Goal: Contribute content: Add original content to the website for others to see

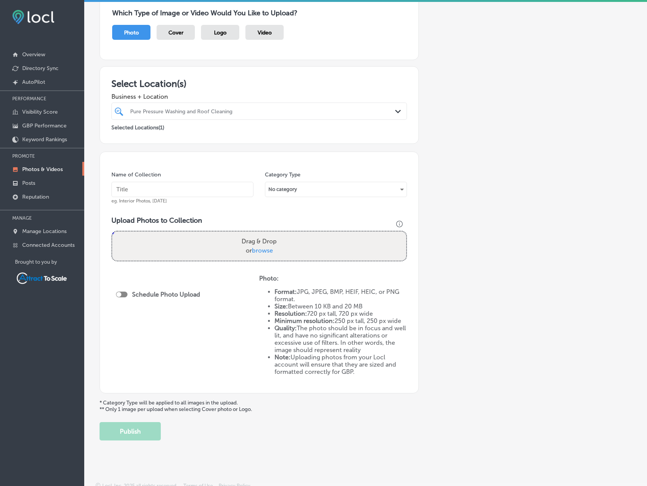
scroll to position [75, 0]
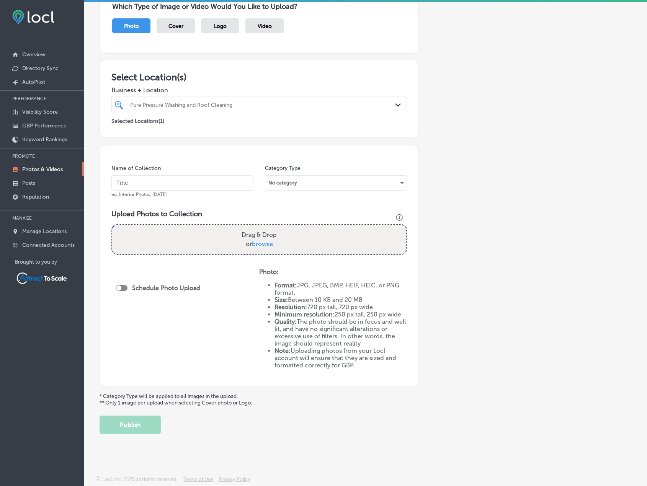
click at [153, 181] on input "text" at bounding box center [182, 182] width 142 height 15
type input "Pressure Washing"
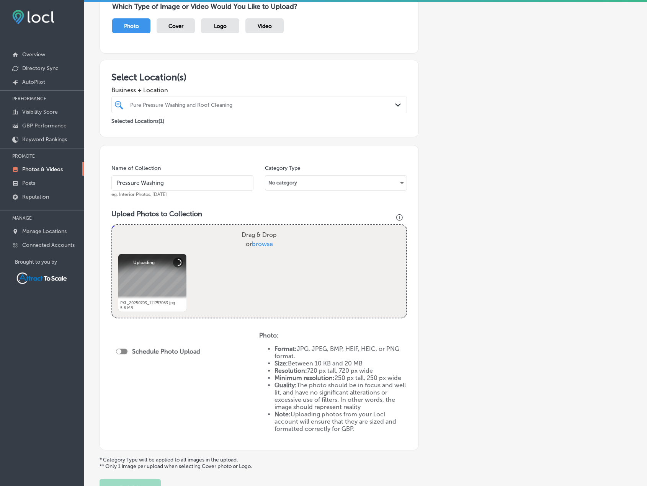
scroll to position [139, 0]
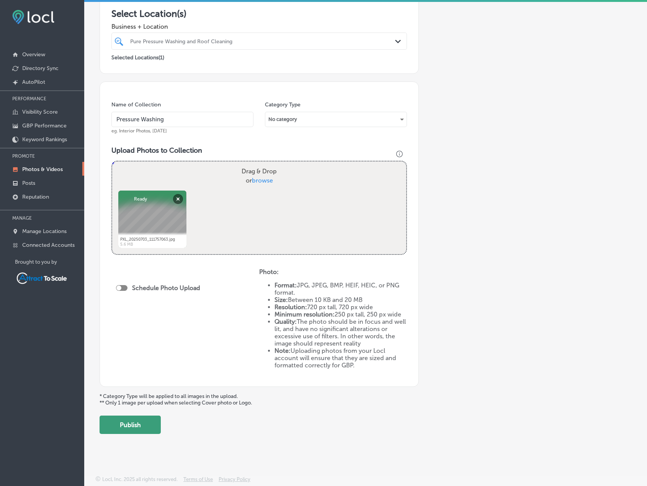
click at [148, 421] on button "Publish" at bounding box center [129, 425] width 61 height 18
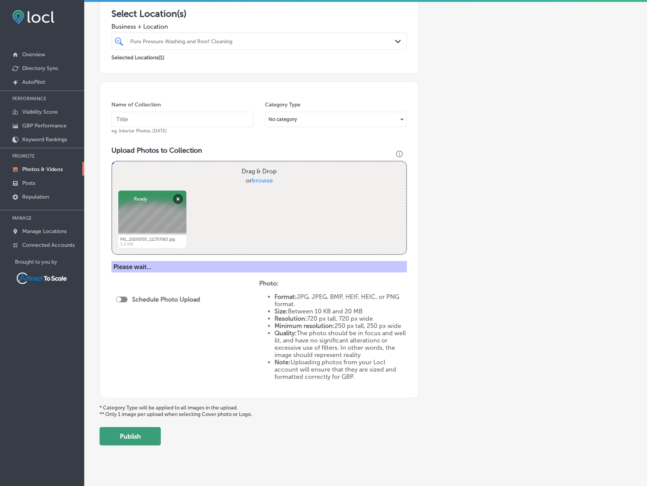
scroll to position [75, 0]
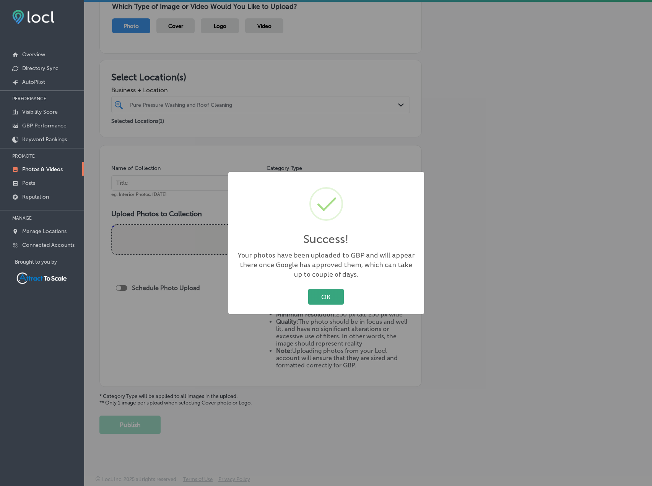
click at [330, 298] on button "OK" at bounding box center [326, 297] width 36 height 16
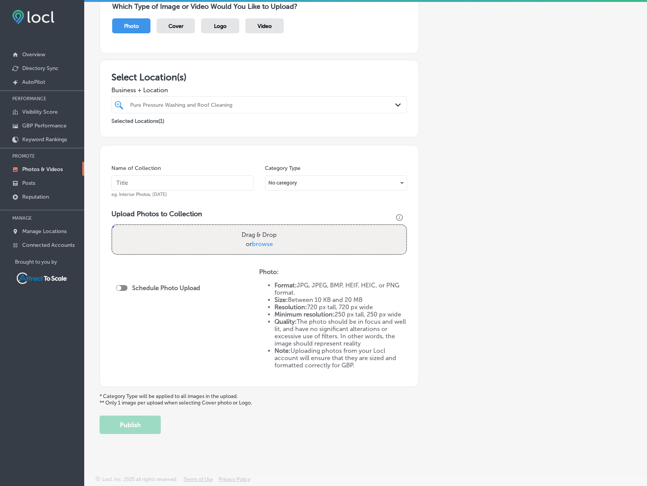
click at [208, 174] on div "Name of Collection eg. Interior Photos, [DATE]" at bounding box center [182, 181] width 142 height 33
click at [208, 179] on input "text" at bounding box center [182, 182] width 142 height 15
type input "Pressure Washing"
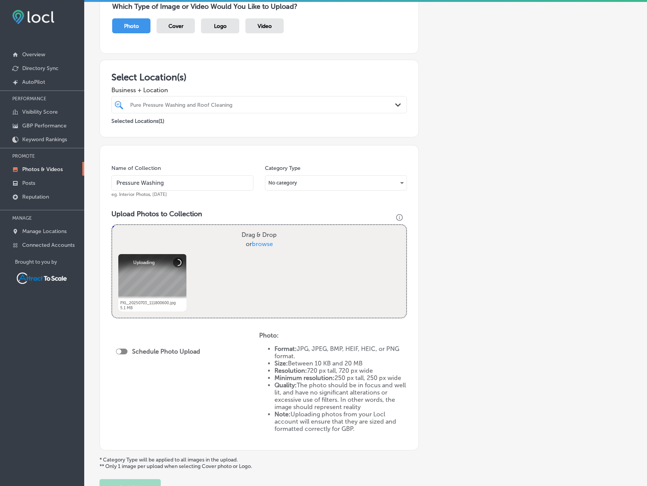
click at [125, 352] on div at bounding box center [121, 352] width 11 height 6
checkbox input "true"
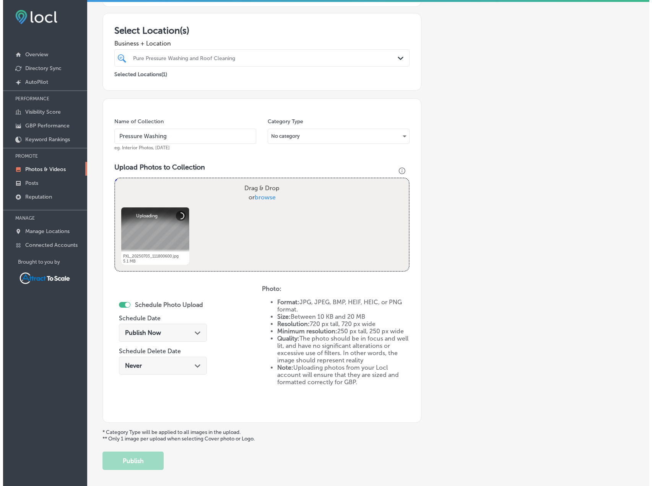
scroll to position [158, 0]
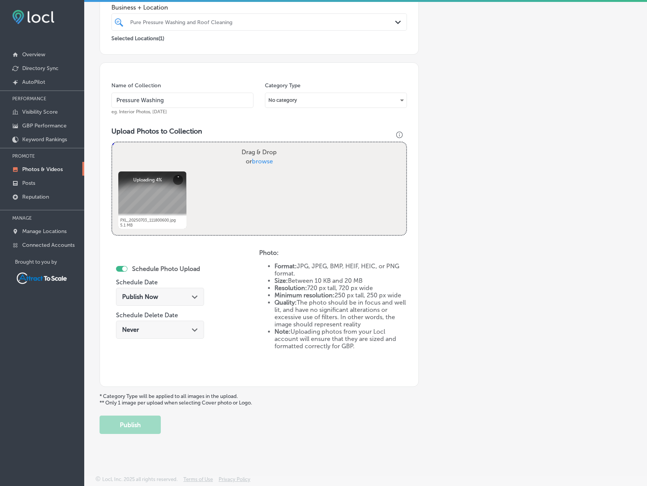
click at [161, 293] on div "Publish Now Path Created with Sketch." at bounding box center [160, 296] width 76 height 7
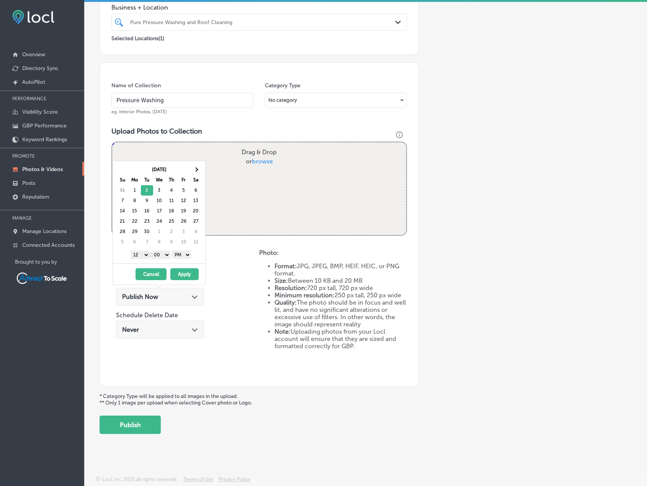
click at [189, 274] on button "Apply" at bounding box center [184, 274] width 28 height 12
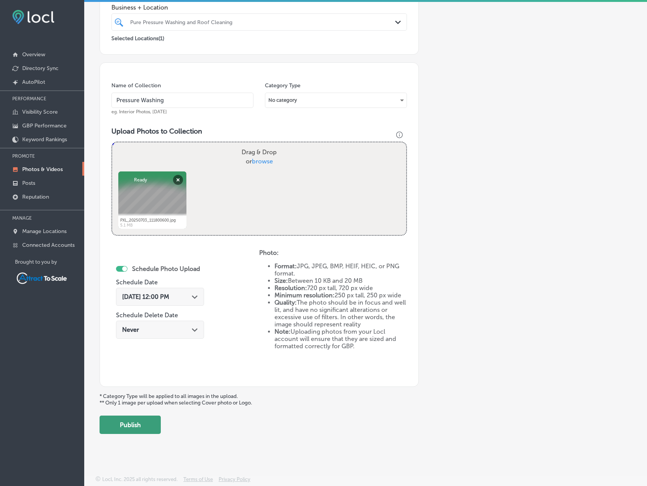
click at [151, 421] on button "Publish" at bounding box center [129, 425] width 61 height 18
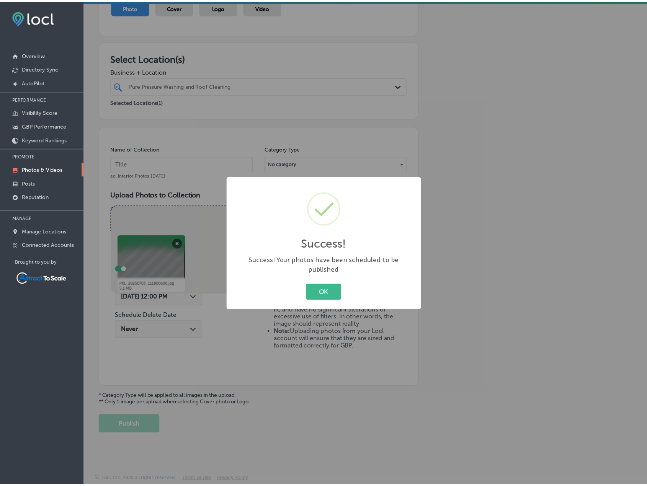
scroll to position [94, 0]
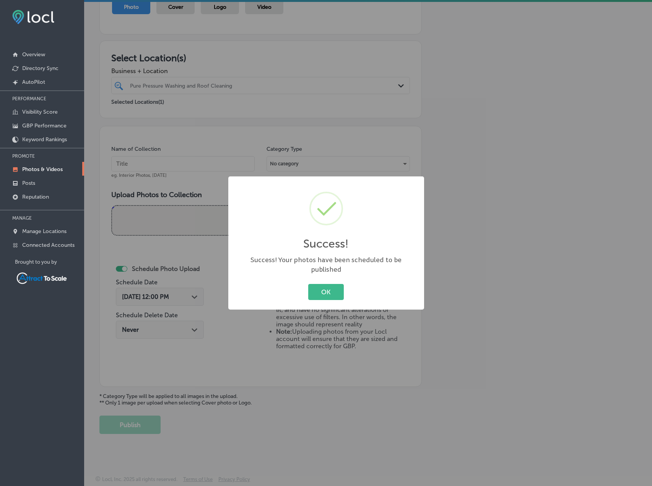
click at [333, 288] on button "OK" at bounding box center [326, 292] width 36 height 16
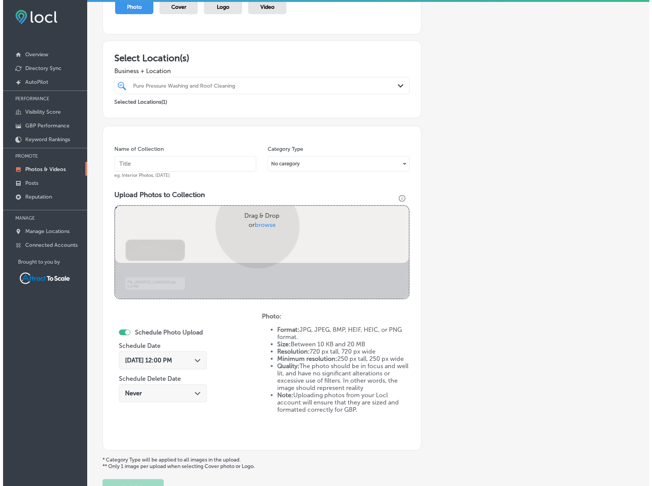
scroll to position [158, 0]
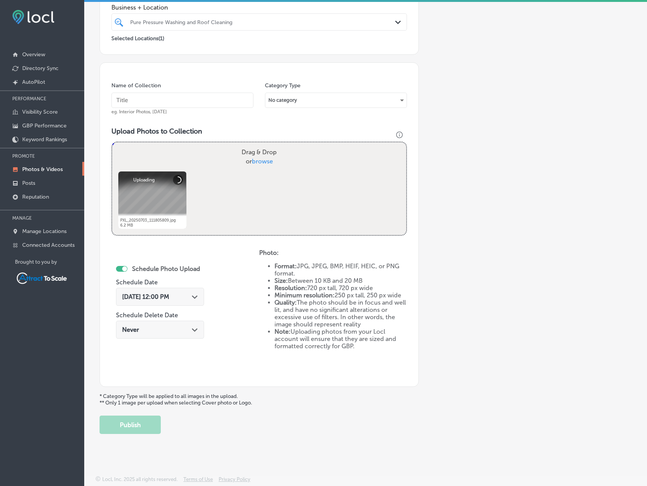
click at [175, 108] on div "Name of Collection eg. Interior Photos, [DATE]" at bounding box center [182, 98] width 142 height 33
click at [175, 100] on input "text" at bounding box center [182, 100] width 142 height 15
type input "Pressure Washing"
click at [164, 298] on span "[DATE] 12:00 PM" at bounding box center [145, 296] width 47 height 7
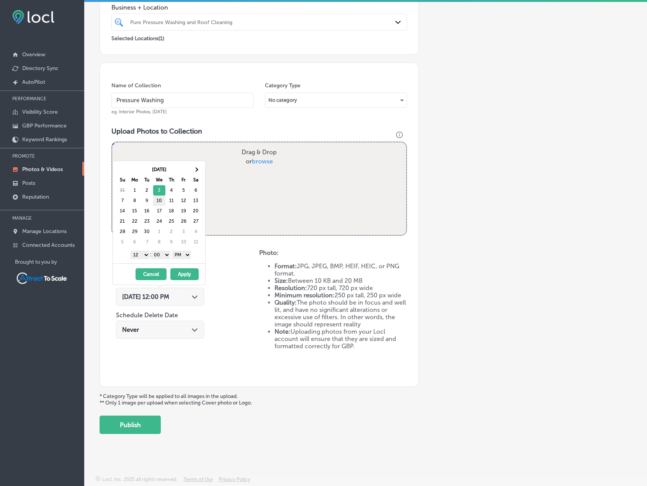
drag, startPoint x: 159, startPoint y: 193, endPoint x: 162, endPoint y: 195, distance: 3.9
click at [188, 276] on button "Apply" at bounding box center [184, 274] width 28 height 12
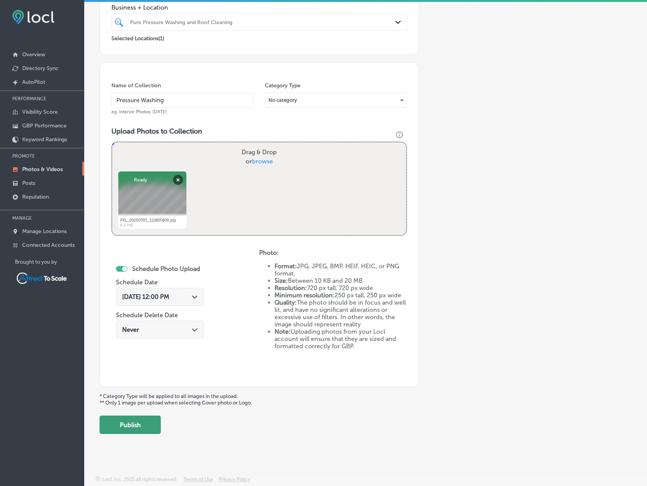
click at [138, 416] on button "Publish" at bounding box center [129, 425] width 61 height 18
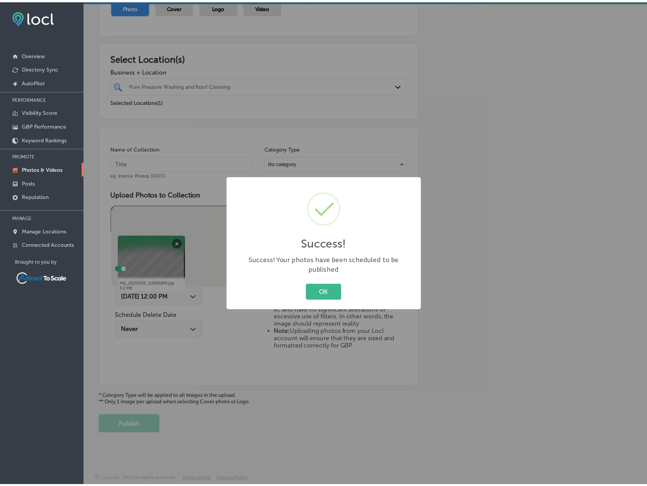
scroll to position [94, 0]
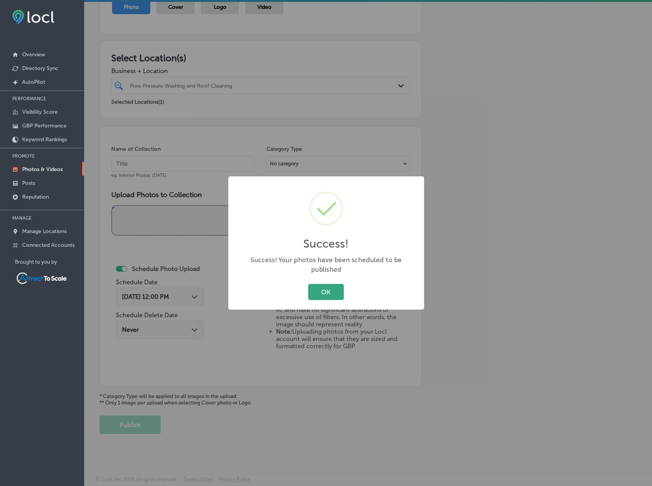
click at [336, 284] on button "OK" at bounding box center [326, 292] width 36 height 16
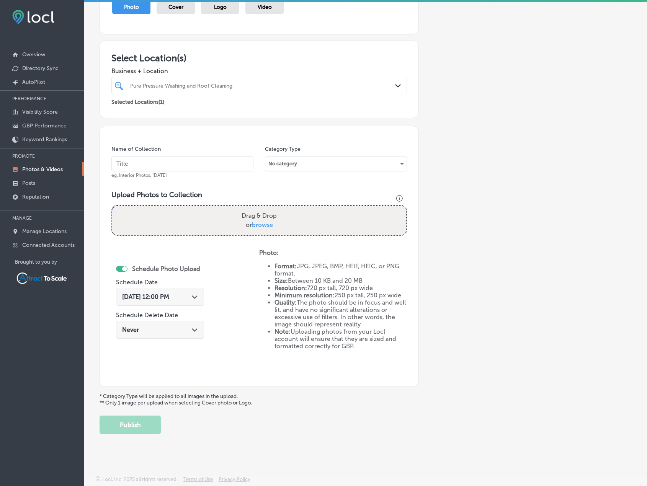
click at [162, 169] on input "text" at bounding box center [182, 163] width 142 height 15
type input "Pressure Washing"
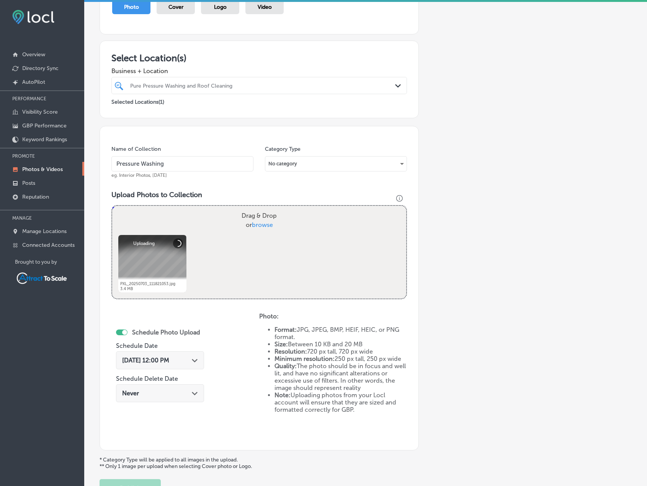
click at [183, 367] on div "[DATE] 12:00 PM Path Created with Sketch." at bounding box center [160, 360] width 88 height 18
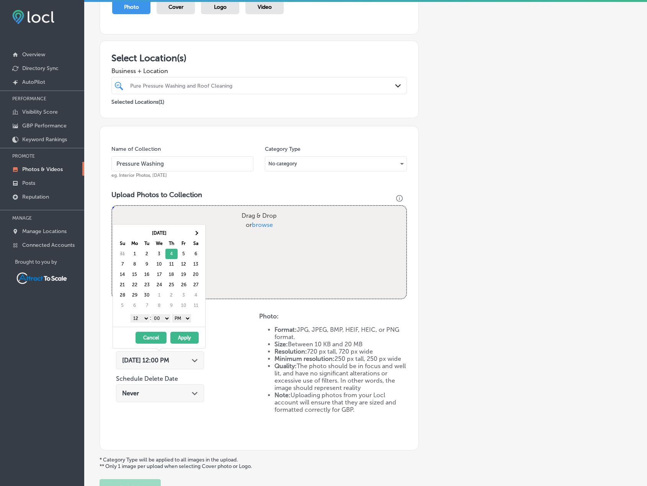
click at [187, 335] on button "Apply" at bounding box center [184, 338] width 28 height 12
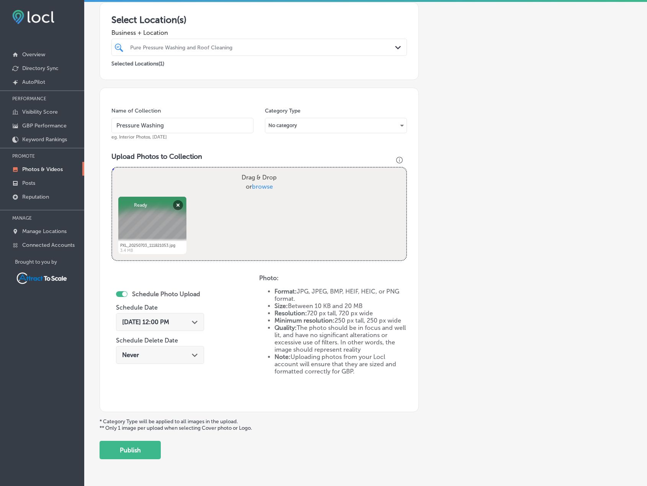
drag, startPoint x: 152, startPoint y: 445, endPoint x: 152, endPoint y: 441, distance: 3.8
click at [152, 442] on button "Publish" at bounding box center [129, 450] width 61 height 18
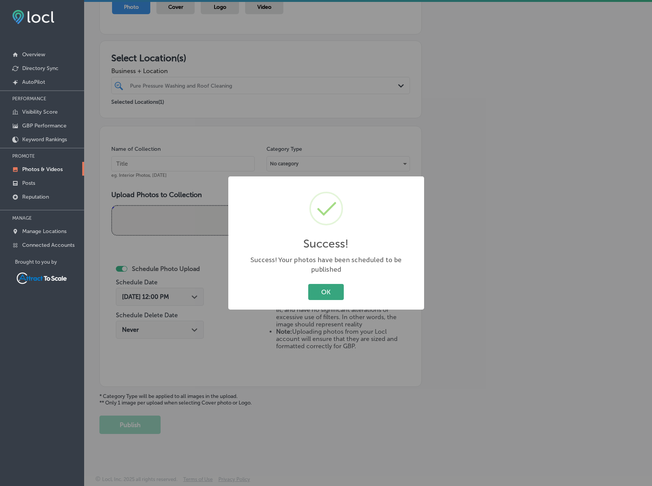
click at [342, 288] on button "OK" at bounding box center [326, 292] width 36 height 16
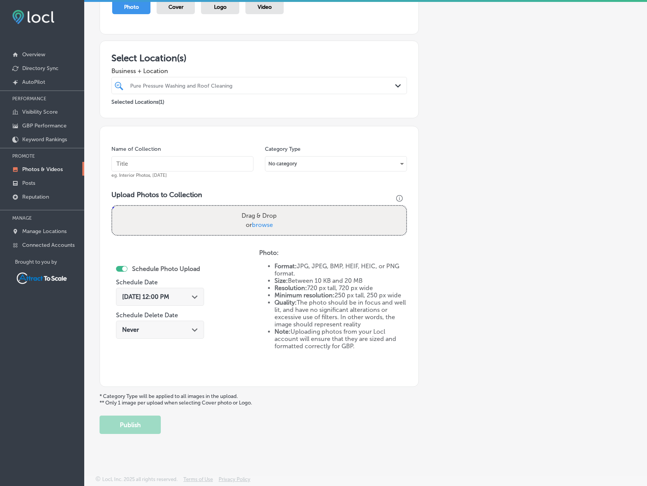
click at [202, 160] on input "text" at bounding box center [182, 163] width 142 height 15
type input "Pressure Washing"
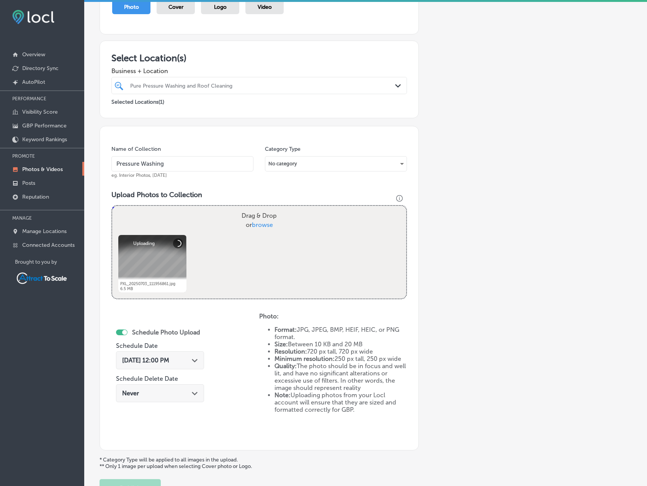
click at [194, 360] on icon "Path Created with Sketch." at bounding box center [195, 360] width 6 height 3
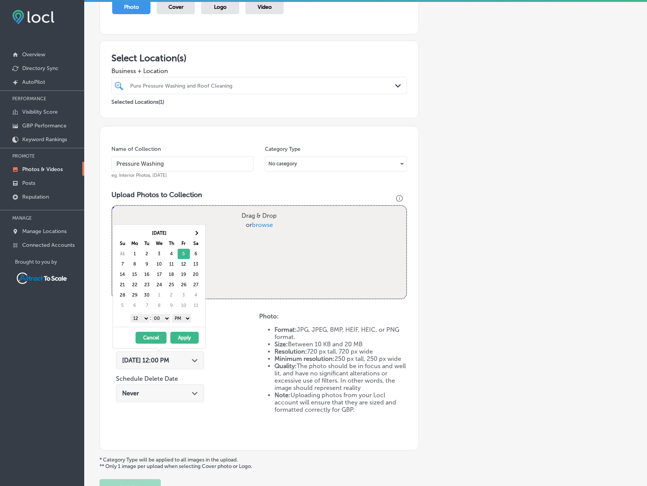
click at [188, 336] on button "Apply" at bounding box center [184, 338] width 28 height 12
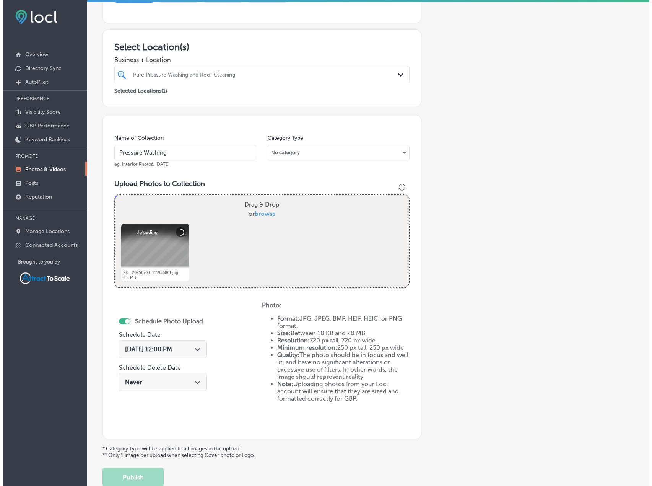
scroll to position [132, 0]
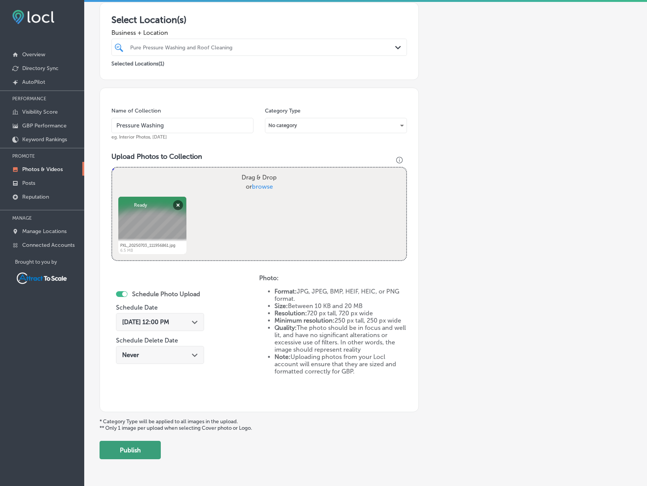
click at [141, 450] on button "Publish" at bounding box center [129, 450] width 61 height 18
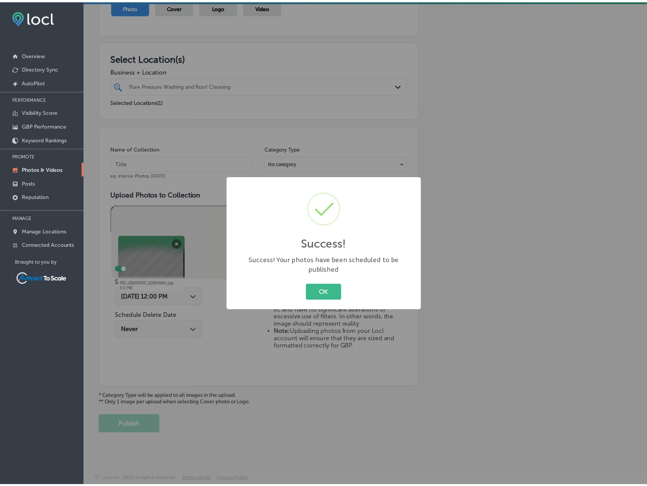
scroll to position [94, 0]
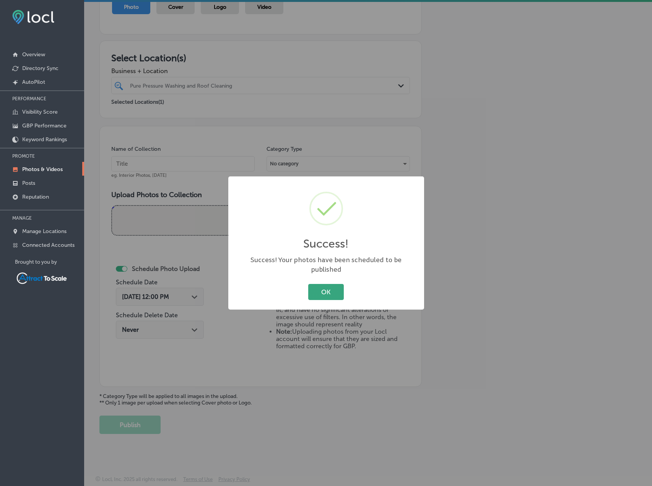
click at [341, 285] on button "OK" at bounding box center [326, 292] width 36 height 16
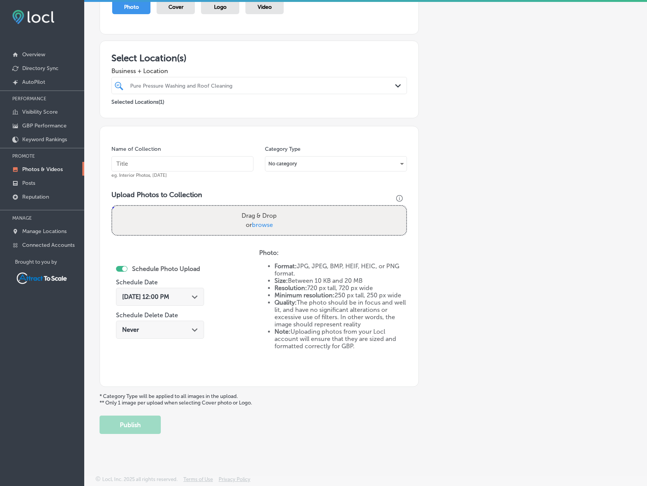
click at [169, 294] on span "[DATE] 12:00 PM" at bounding box center [145, 296] width 47 height 7
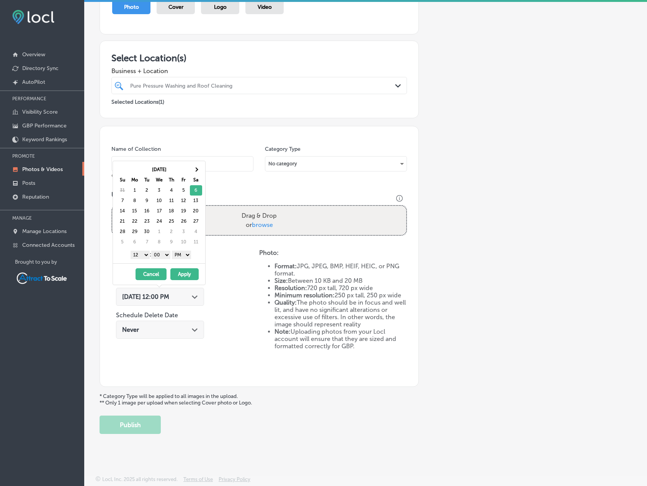
click at [183, 276] on button "Apply" at bounding box center [184, 274] width 28 height 12
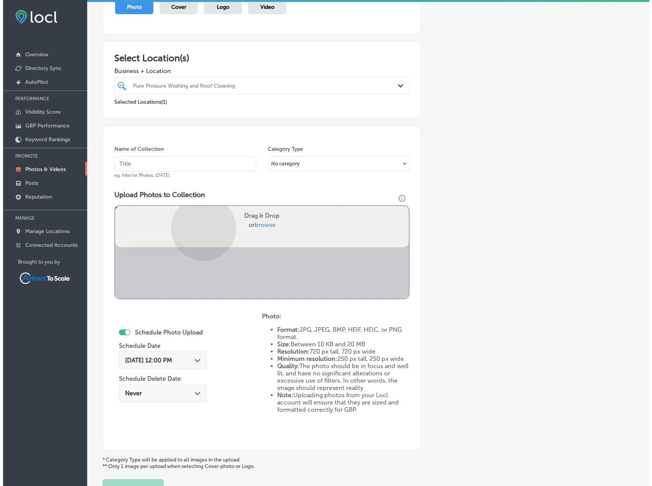
scroll to position [132, 0]
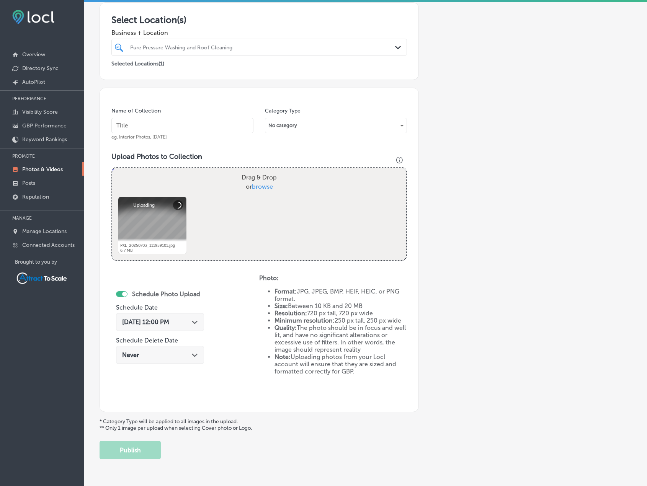
click at [162, 121] on input "text" at bounding box center [182, 125] width 142 height 15
type input "Pressure Washing"
click at [146, 450] on button "Publish" at bounding box center [129, 450] width 61 height 18
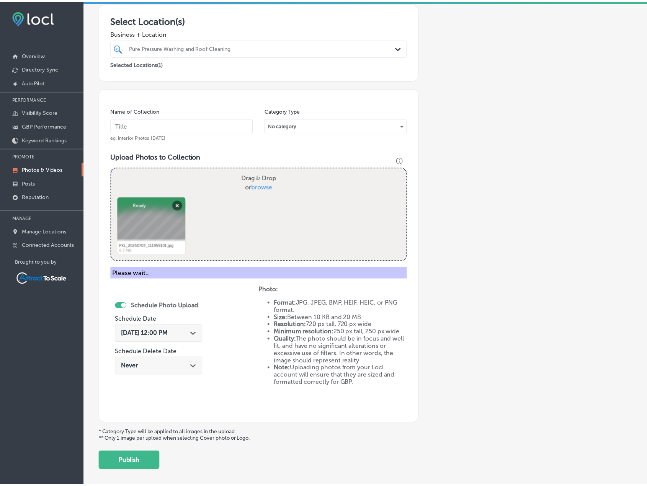
scroll to position [94, 0]
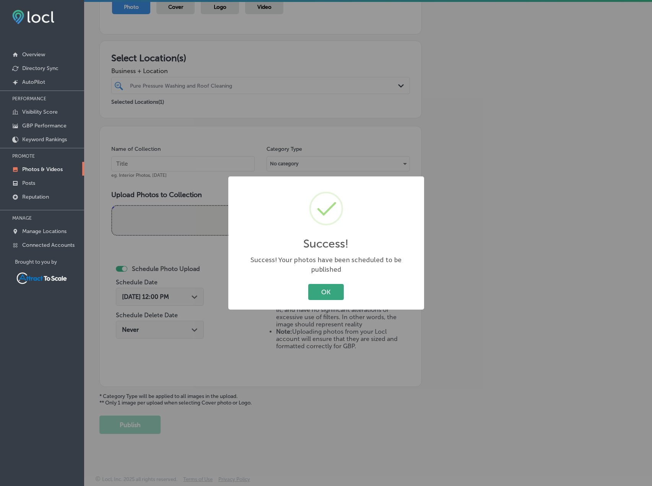
click at [320, 284] on button "OK" at bounding box center [326, 292] width 36 height 16
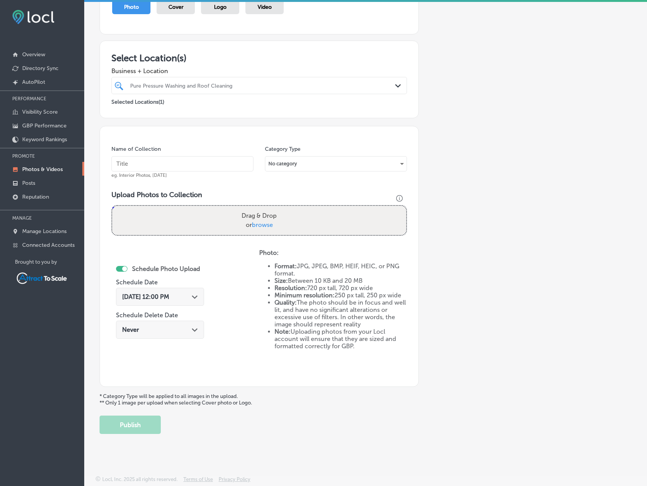
click at [192, 297] on icon "Path Created with Sketch." at bounding box center [195, 296] width 6 height 3
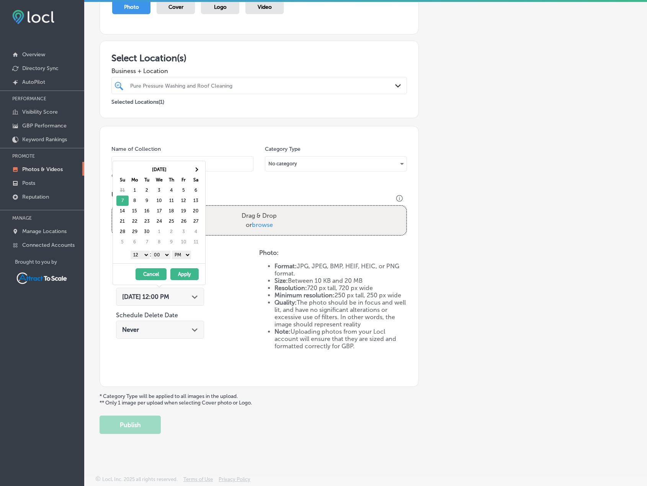
click at [186, 276] on button "Apply" at bounding box center [184, 274] width 28 height 12
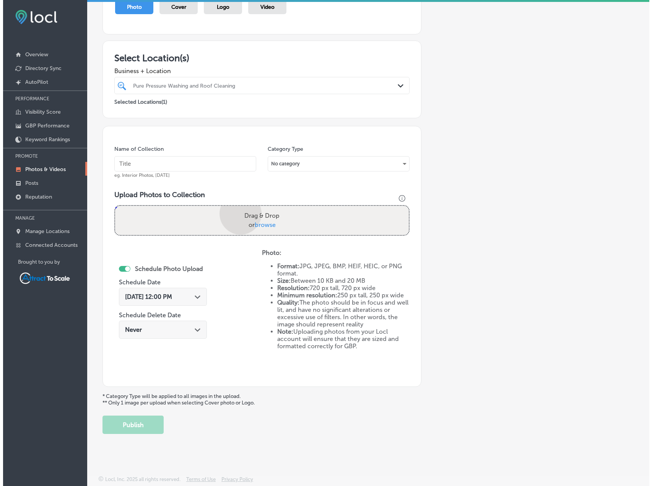
scroll to position [132, 0]
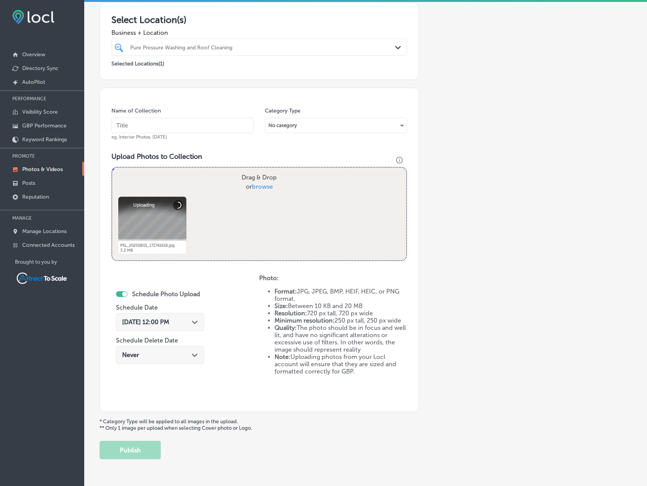
click at [181, 122] on input "text" at bounding box center [182, 125] width 142 height 15
type input "Pressure Washing"
click at [478, 179] on div "Add a Collection Which Type of Image or Video Would You Like to Upload? Photo C…" at bounding box center [365, 187] width 532 height 544
click at [136, 444] on button "Publish" at bounding box center [129, 450] width 61 height 18
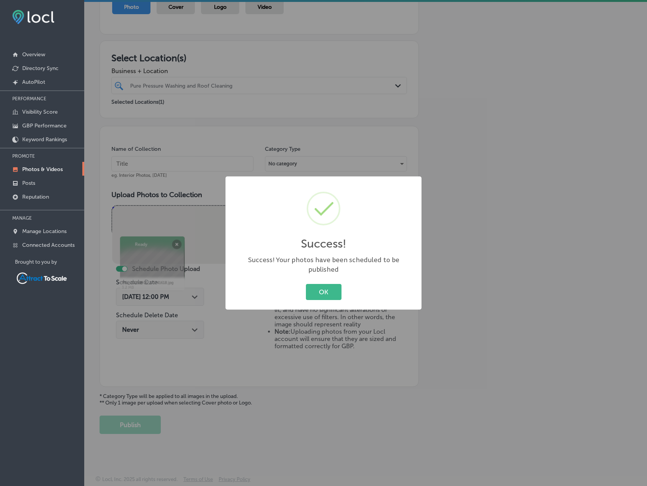
scroll to position [94, 0]
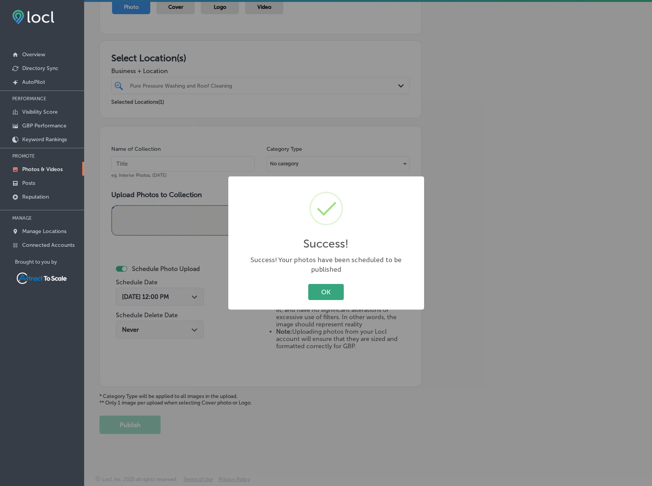
click at [339, 291] on button "OK" at bounding box center [326, 292] width 36 height 16
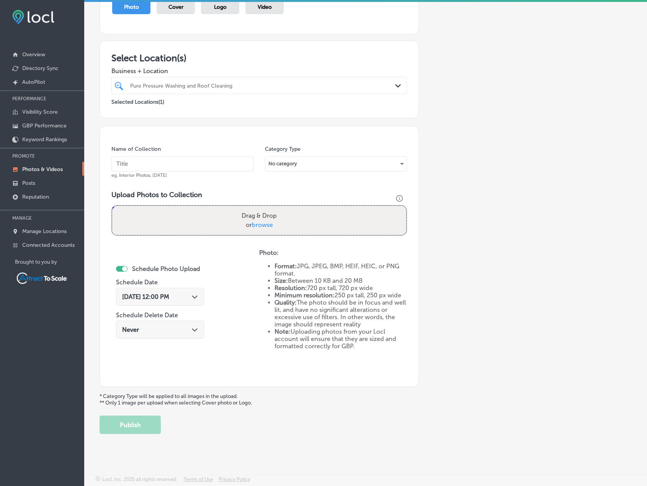
click at [169, 300] on span "[DATE] 12:00 PM" at bounding box center [145, 296] width 47 height 7
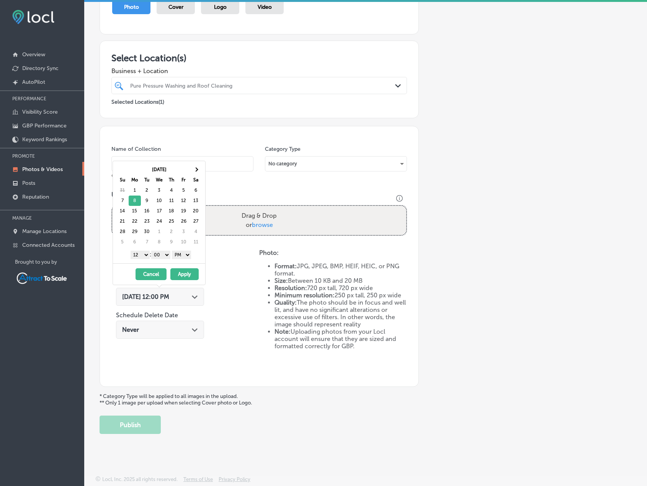
click at [184, 273] on button "Apply" at bounding box center [184, 274] width 28 height 12
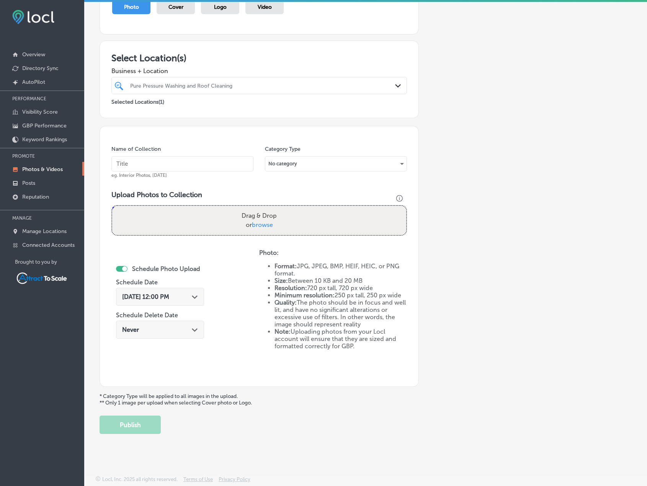
click at [148, 166] on input "text" at bounding box center [182, 163] width 142 height 15
type input "Pressure Washing"
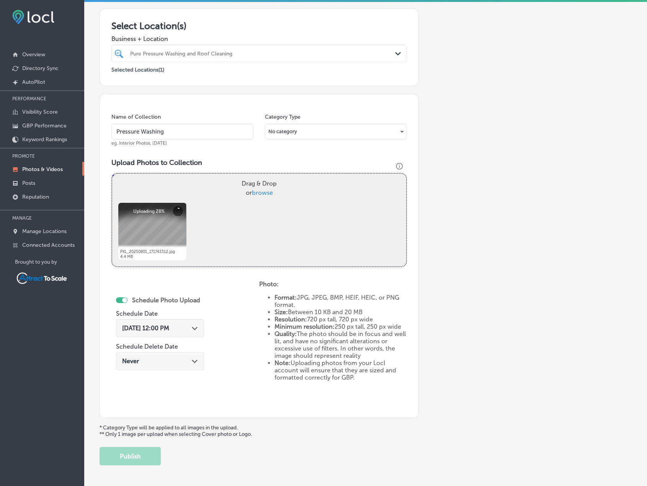
scroll to position [132, 0]
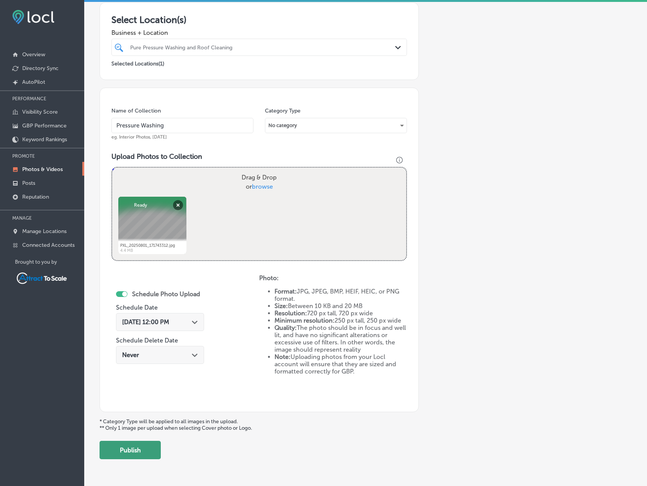
click at [137, 445] on button "Publish" at bounding box center [129, 450] width 61 height 18
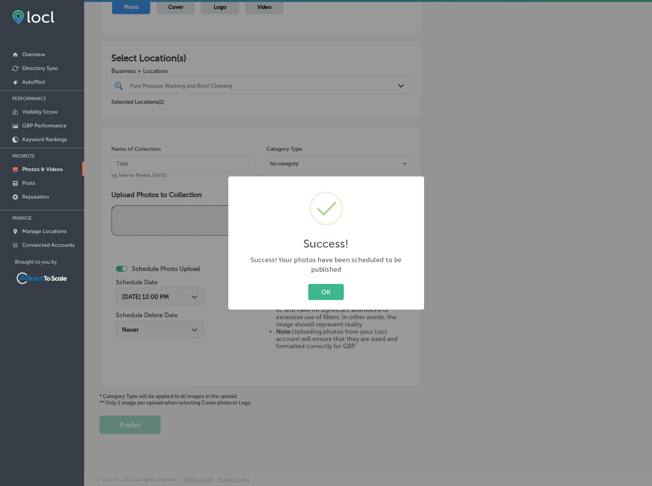
drag, startPoint x: 325, startPoint y: 291, endPoint x: 207, endPoint y: 296, distance: 118.3
click at [324, 290] on button "OK" at bounding box center [326, 292] width 36 height 16
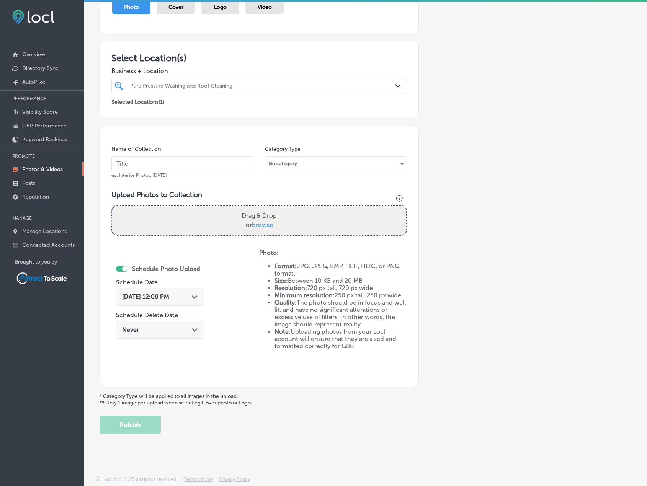
click at [169, 298] on span "[DATE] 12:00 PM" at bounding box center [145, 296] width 47 height 7
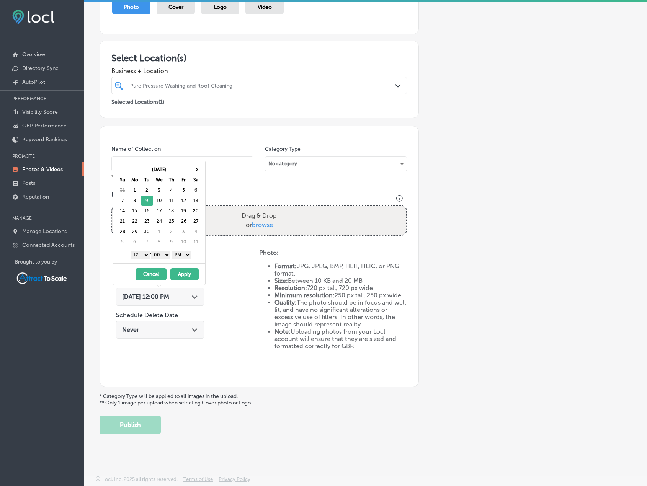
click at [181, 268] on div "[DATE] - [DATE] Cancel Apply" at bounding box center [159, 273] width 92 height 21
click at [181, 272] on button "Apply" at bounding box center [184, 274] width 28 height 12
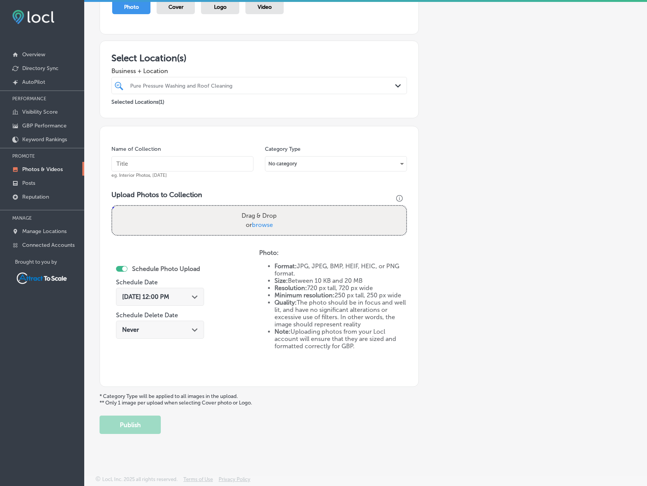
click at [184, 166] on input "text" at bounding box center [182, 163] width 142 height 15
type input "Pressure Washing"
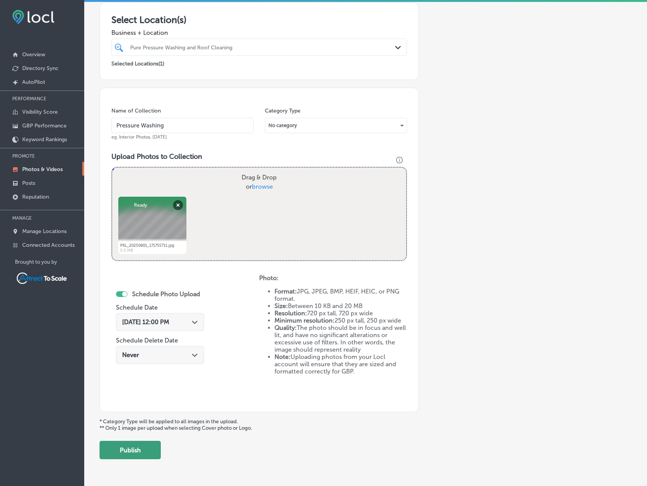
click at [154, 448] on button "Publish" at bounding box center [129, 450] width 61 height 18
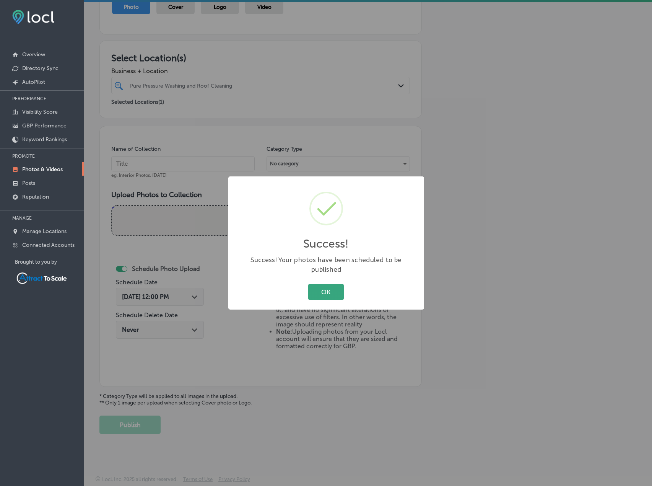
click at [336, 290] on button "OK" at bounding box center [326, 292] width 36 height 16
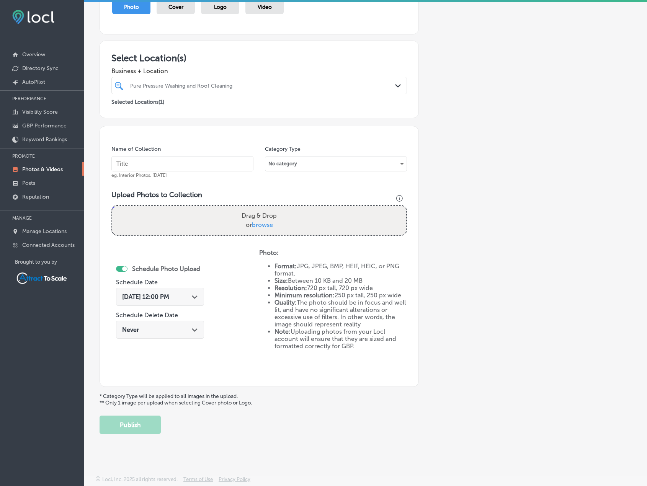
click at [169, 298] on span "[DATE] 12:00 PM" at bounding box center [145, 296] width 47 height 7
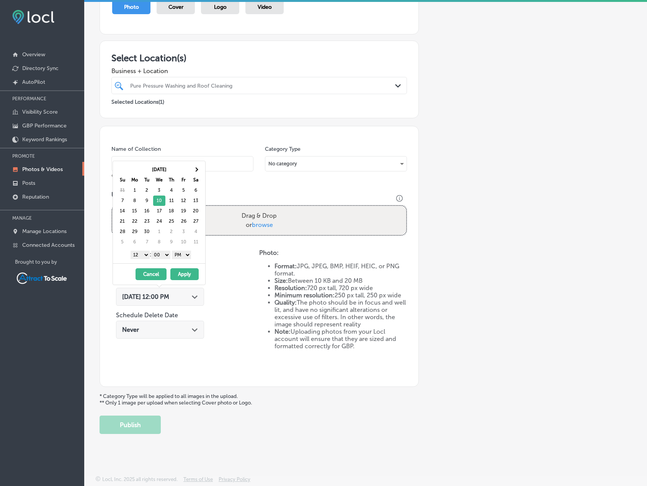
click at [183, 273] on button "Apply" at bounding box center [184, 274] width 28 height 12
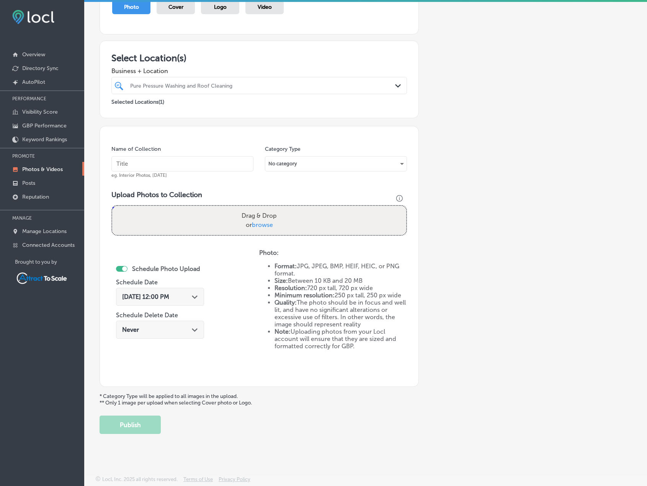
click at [168, 159] on input "text" at bounding box center [182, 163] width 142 height 15
type input "Pressure Washing"
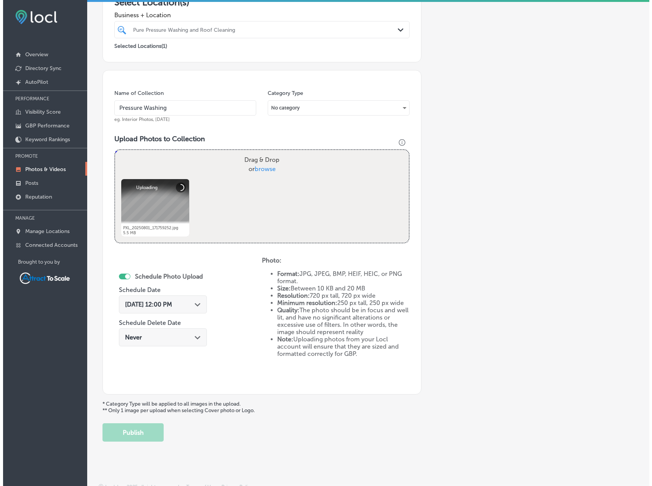
scroll to position [158, 0]
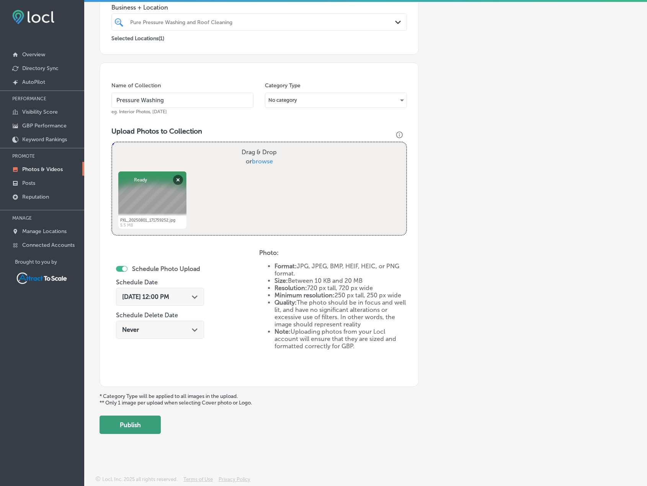
click at [143, 425] on button "Publish" at bounding box center [129, 425] width 61 height 18
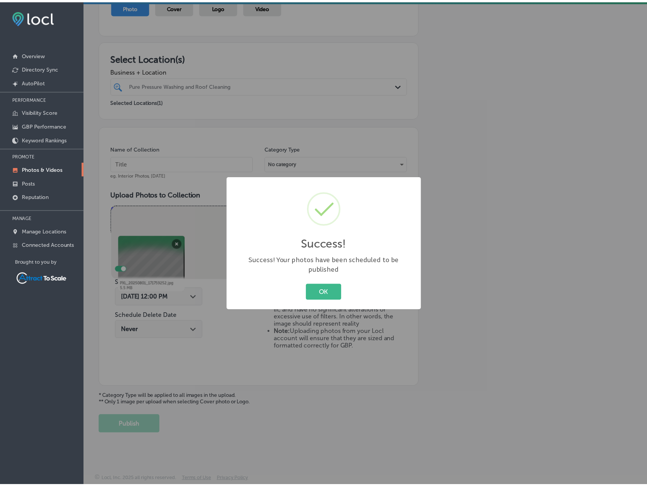
scroll to position [94, 0]
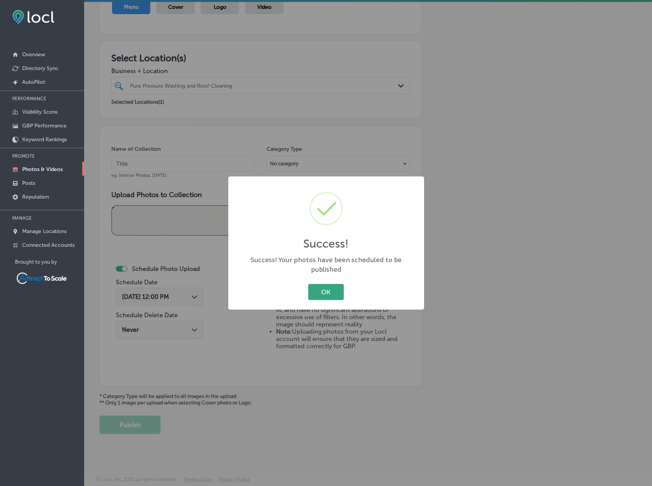
click at [335, 284] on button "OK" at bounding box center [326, 292] width 36 height 16
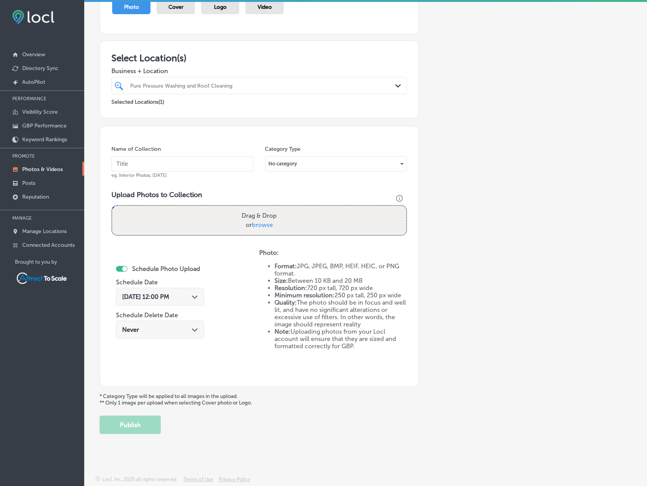
click at [202, 157] on input "text" at bounding box center [182, 163] width 142 height 15
type input "Pressure Washing"
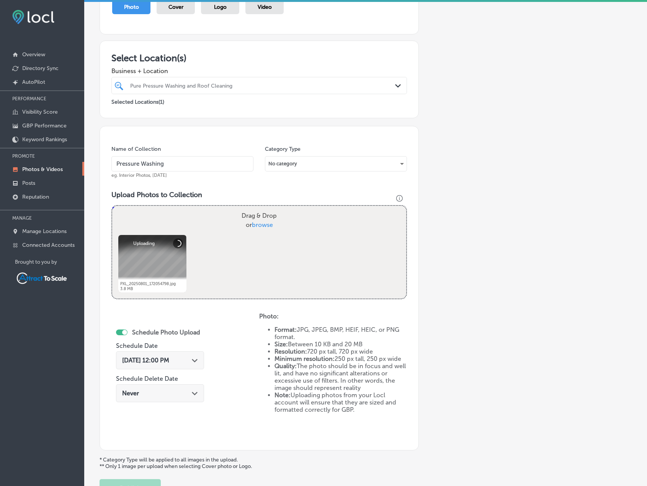
click at [190, 368] on div "[DATE] 12:00 PM Path Created with Sketch." at bounding box center [160, 360] width 88 height 18
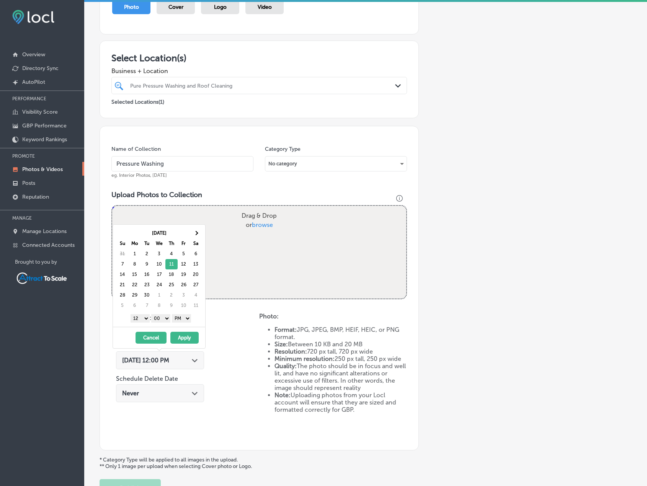
click at [194, 335] on button "Apply" at bounding box center [184, 338] width 28 height 12
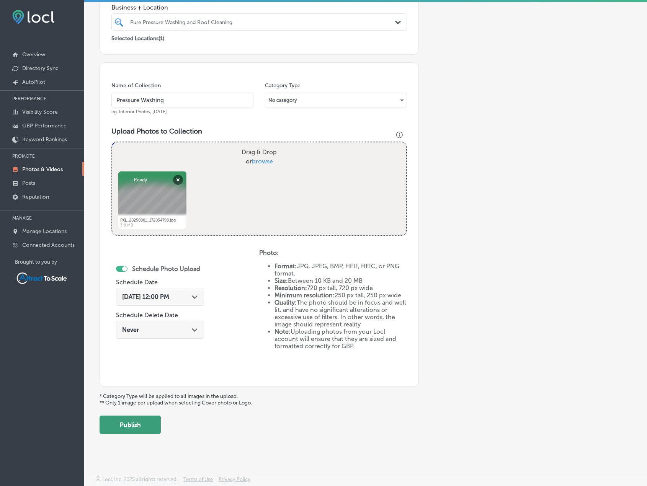
click at [134, 429] on button "Publish" at bounding box center [129, 425] width 61 height 18
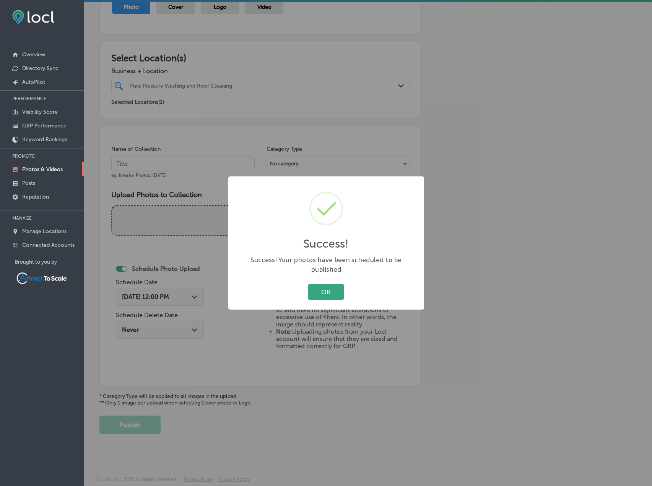
click at [339, 286] on button "OK" at bounding box center [326, 292] width 36 height 16
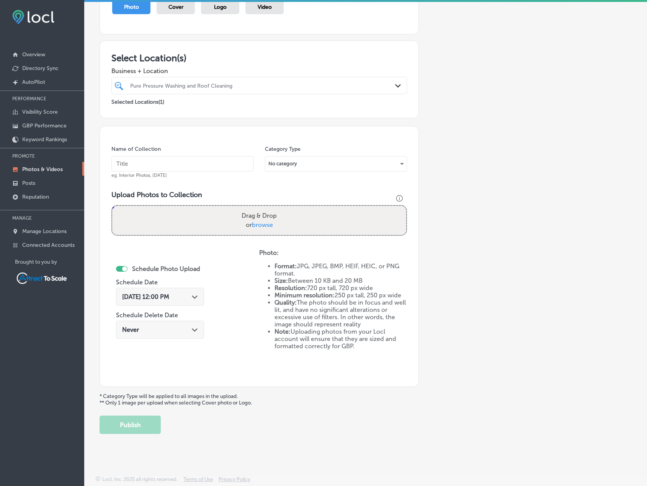
click at [203, 163] on input "text" at bounding box center [182, 163] width 142 height 15
type input "Pressure Washing"
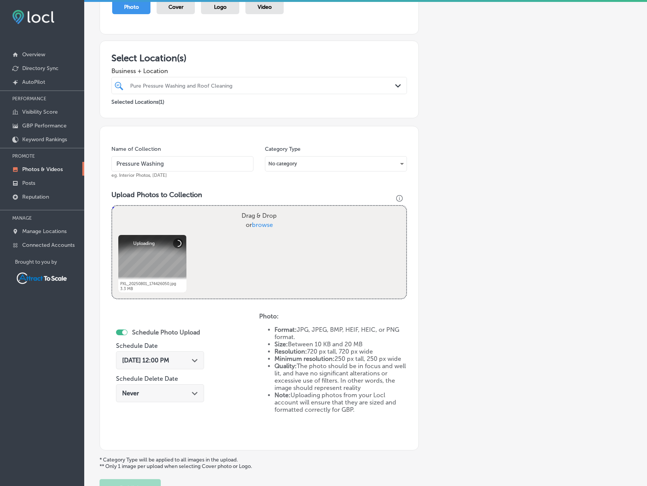
drag, startPoint x: 171, startPoint y: 359, endPoint x: 175, endPoint y: 349, distance: 11.0
click at [169, 358] on span "[DATE] 12:00 PM" at bounding box center [145, 360] width 47 height 7
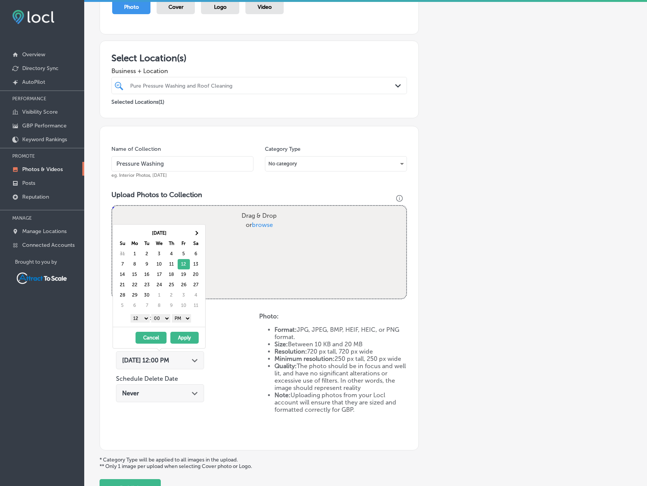
click at [188, 338] on button "Apply" at bounding box center [184, 338] width 28 height 12
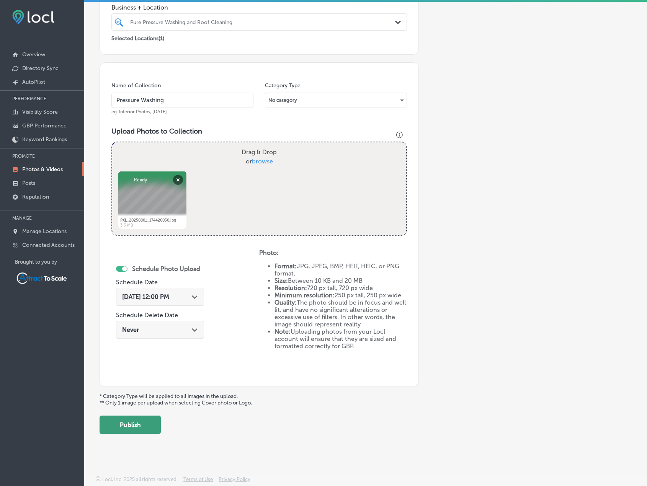
click at [152, 426] on button "Publish" at bounding box center [129, 425] width 61 height 18
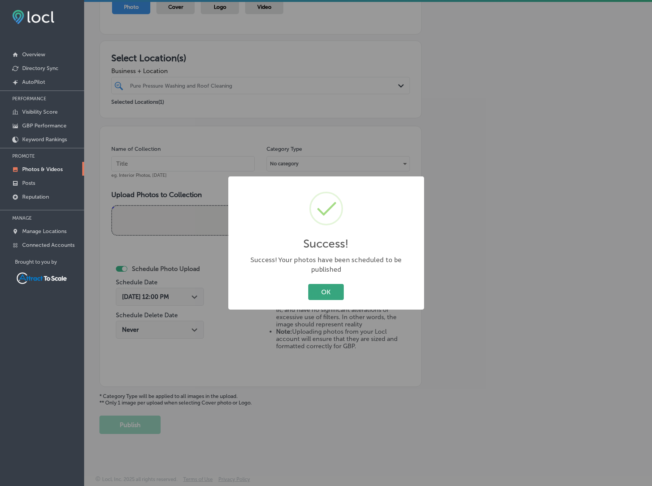
click at [337, 290] on button "OK" at bounding box center [326, 292] width 36 height 16
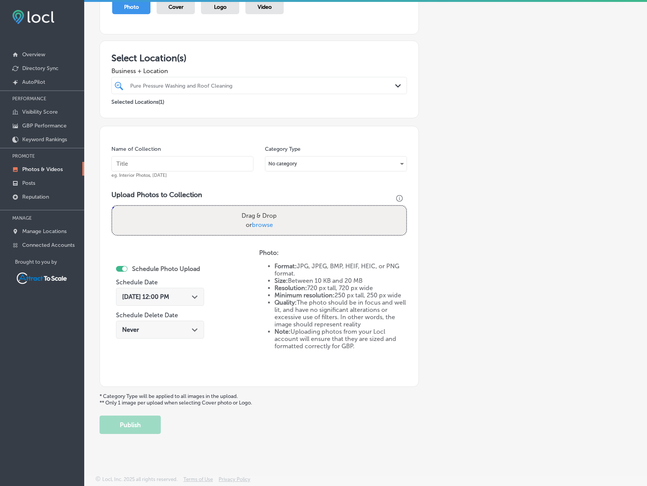
click at [181, 161] on input "text" at bounding box center [182, 163] width 142 height 15
type input "Pressure Washing"
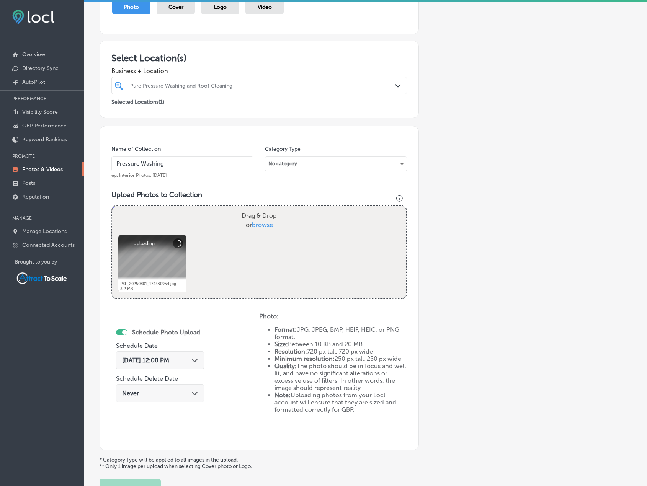
click at [189, 359] on div "[DATE] 12:00 PM Path Created with Sketch." at bounding box center [160, 360] width 76 height 7
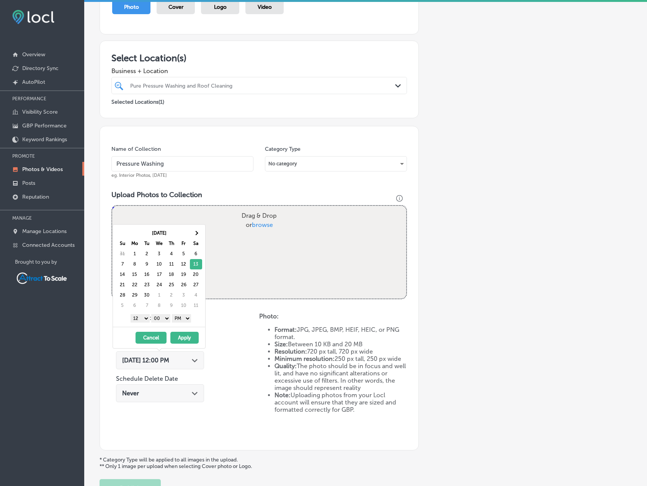
click at [197, 335] on button "Apply" at bounding box center [184, 338] width 28 height 12
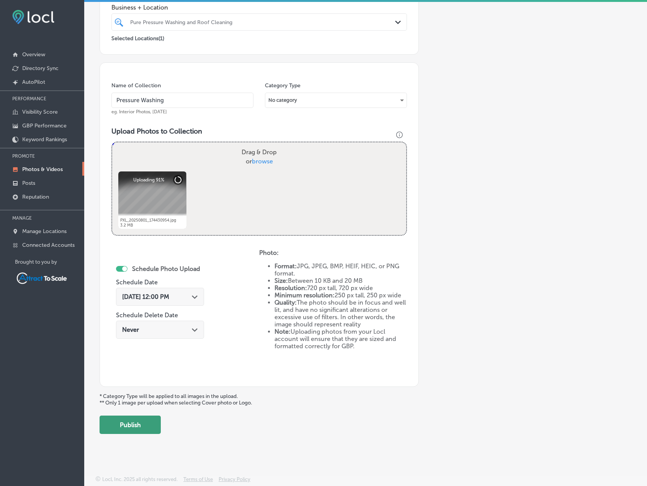
click at [145, 424] on button "Publish" at bounding box center [129, 425] width 61 height 18
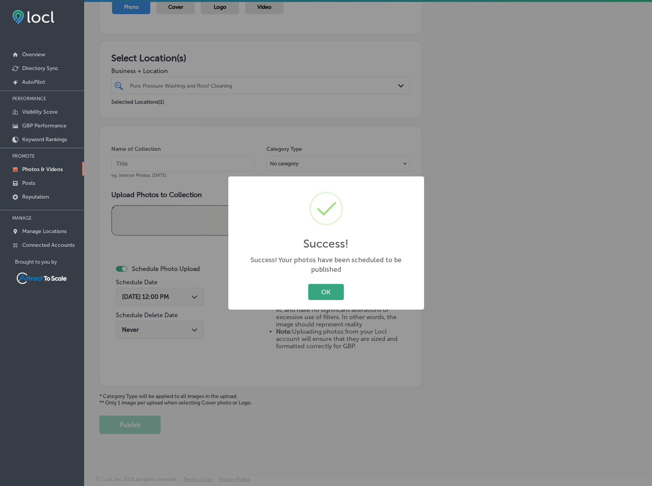
click at [325, 289] on button "OK" at bounding box center [326, 292] width 36 height 16
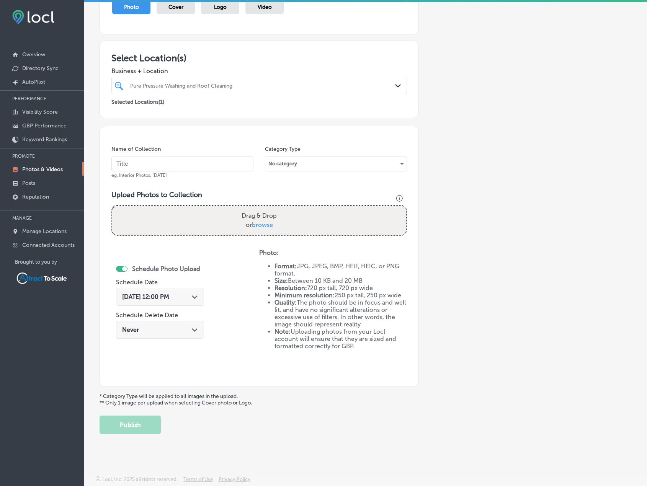
click at [190, 168] on input "text" at bounding box center [182, 163] width 142 height 15
click at [193, 161] on input "Waste Collection" at bounding box center [182, 163] width 142 height 15
type input "Pressure Washing"
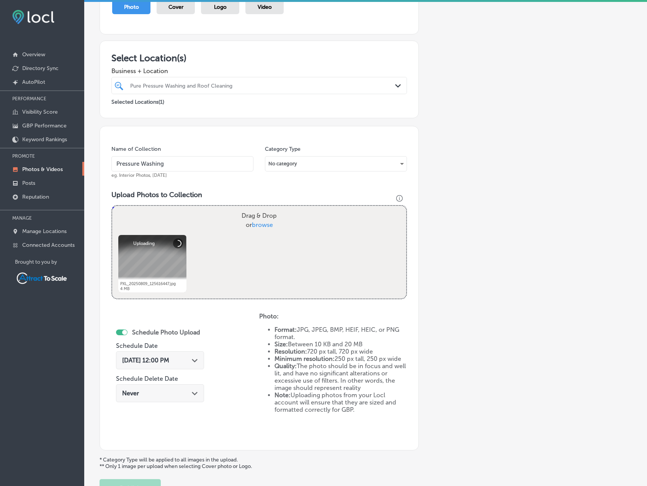
drag, startPoint x: 191, startPoint y: 346, endPoint x: 189, endPoint y: 359, distance: 12.3
click at [190, 349] on div "Schedule Photo Upload Schedule Date [DATE] 12:00 PM Path Created with Sketch. S…" at bounding box center [160, 366] width 88 height 83
click at [190, 359] on div "[DATE] 12:00 PM Path Created with Sketch." at bounding box center [160, 360] width 76 height 7
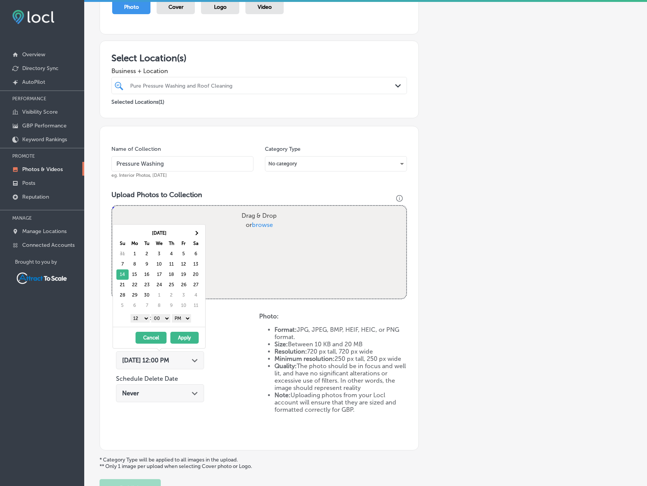
click at [192, 338] on button "Apply" at bounding box center [184, 338] width 28 height 12
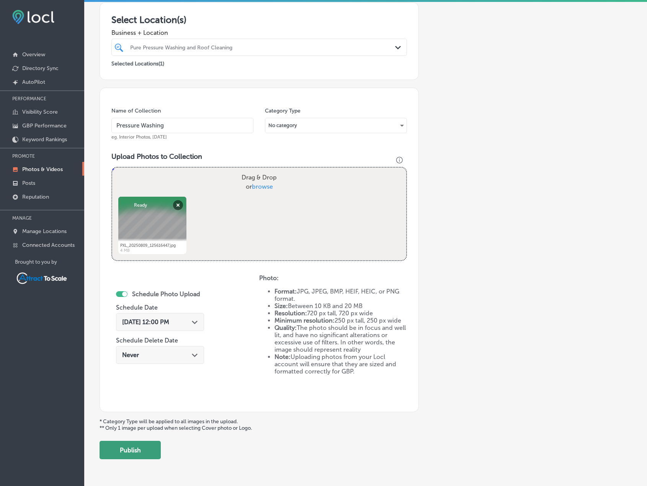
click at [149, 442] on button "Publish" at bounding box center [129, 450] width 61 height 18
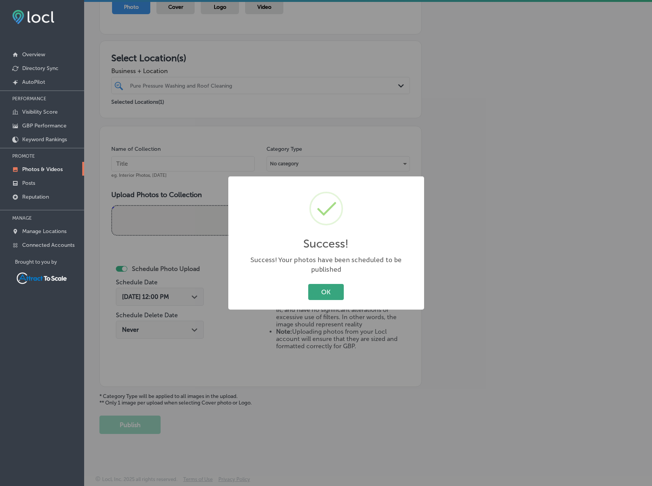
click at [341, 288] on button "OK" at bounding box center [326, 292] width 36 height 16
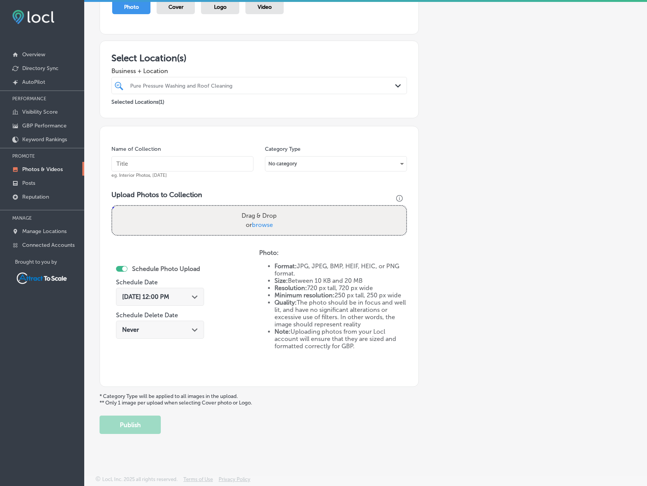
click at [158, 163] on input "text" at bounding box center [182, 163] width 142 height 15
type input "Pressure Washing"
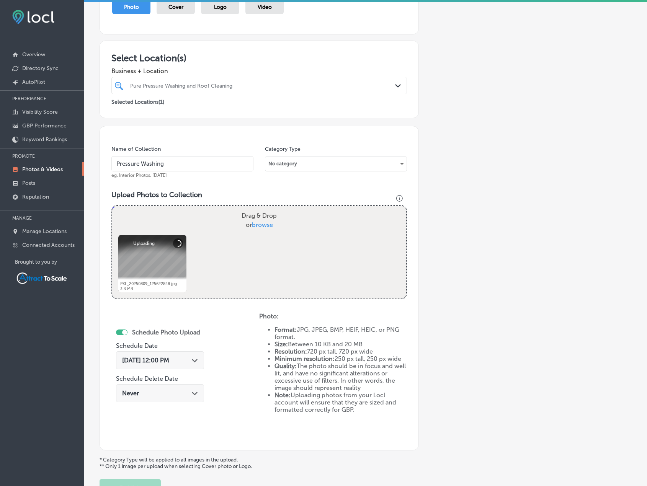
click at [169, 358] on span "[DATE] 12:00 PM" at bounding box center [145, 360] width 47 height 7
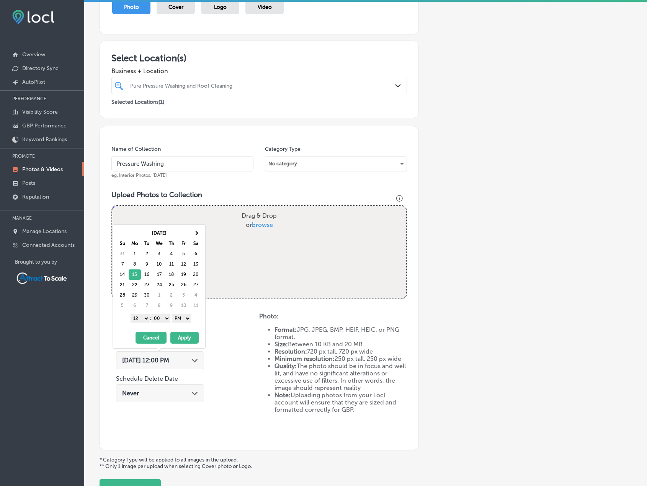
click at [181, 337] on button "Apply" at bounding box center [184, 338] width 28 height 12
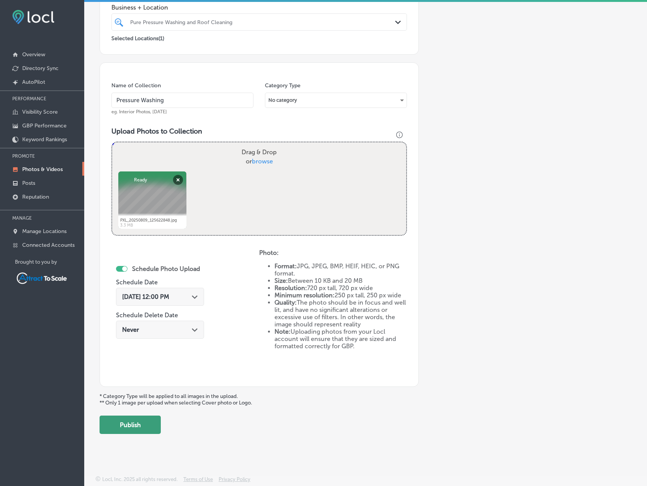
click at [140, 425] on button "Publish" at bounding box center [129, 425] width 61 height 18
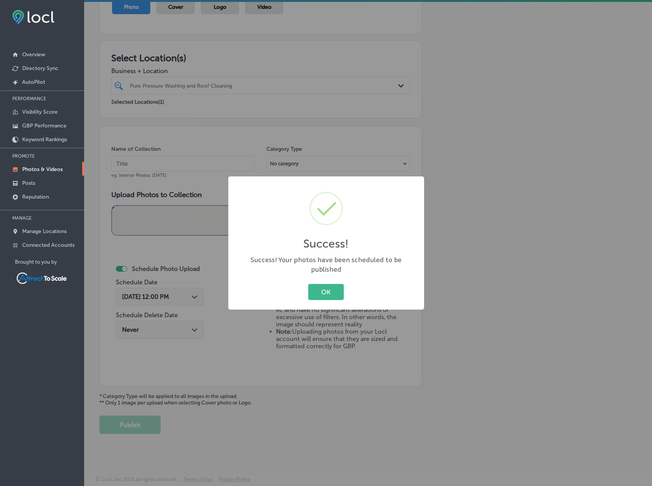
drag, startPoint x: 320, startPoint y: 283, endPoint x: 308, endPoint y: 274, distance: 14.7
click at [321, 284] on button "OK" at bounding box center [326, 292] width 36 height 16
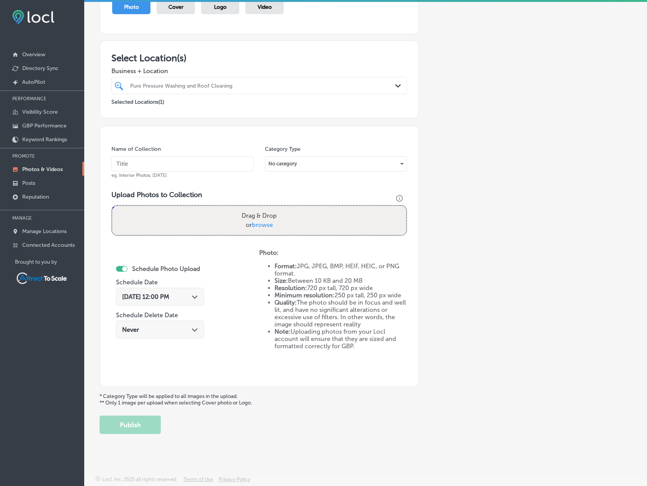
click at [202, 163] on input "text" at bounding box center [182, 163] width 142 height 15
type input "Pressure Washing"
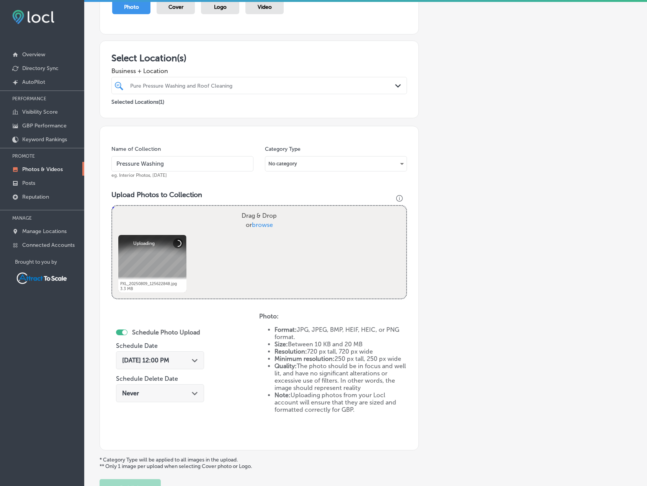
click at [188, 367] on div "[DATE] 12:00 PM Path Created with Sketch." at bounding box center [160, 360] width 88 height 18
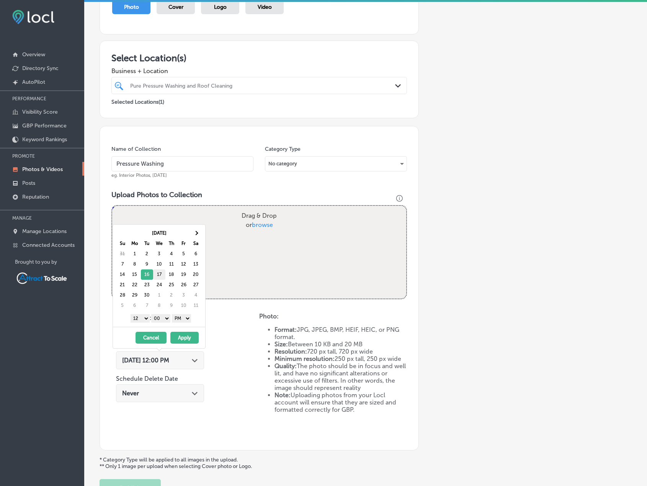
drag, startPoint x: 147, startPoint y: 273, endPoint x: 158, endPoint y: 279, distance: 13.0
click at [196, 338] on button "Apply" at bounding box center [184, 338] width 28 height 12
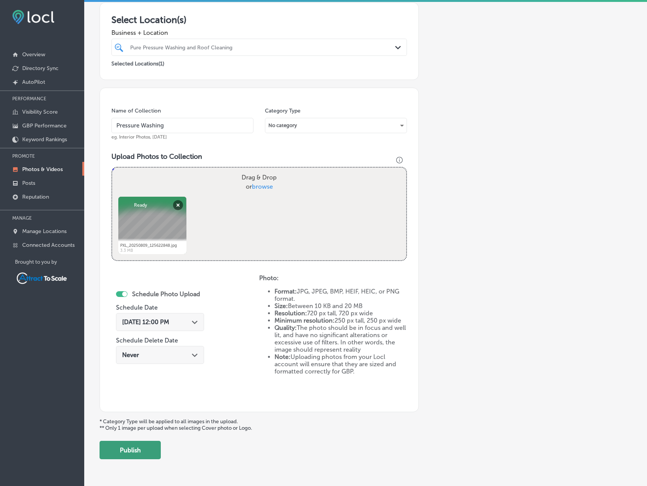
click at [155, 449] on button "Publish" at bounding box center [129, 450] width 61 height 18
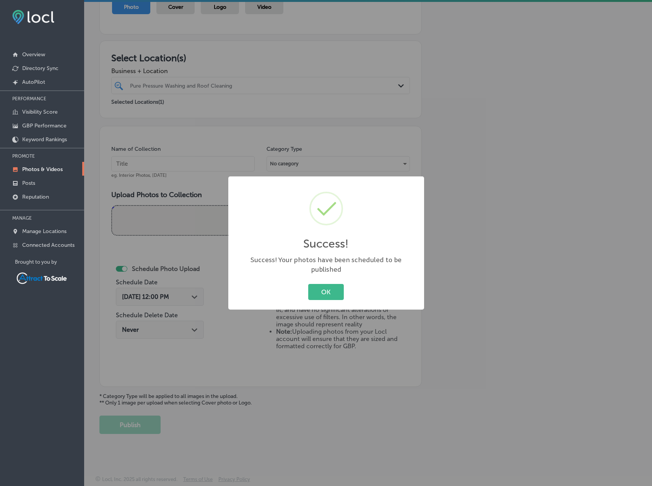
drag, startPoint x: 318, startPoint y: 287, endPoint x: 212, endPoint y: 181, distance: 149.9
click at [315, 285] on button "OK" at bounding box center [326, 292] width 36 height 16
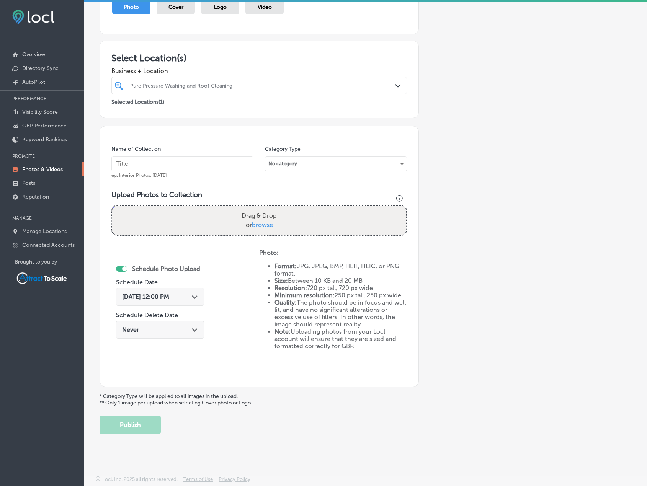
click at [201, 163] on input "text" at bounding box center [182, 163] width 142 height 15
type input "Pressure Washing"
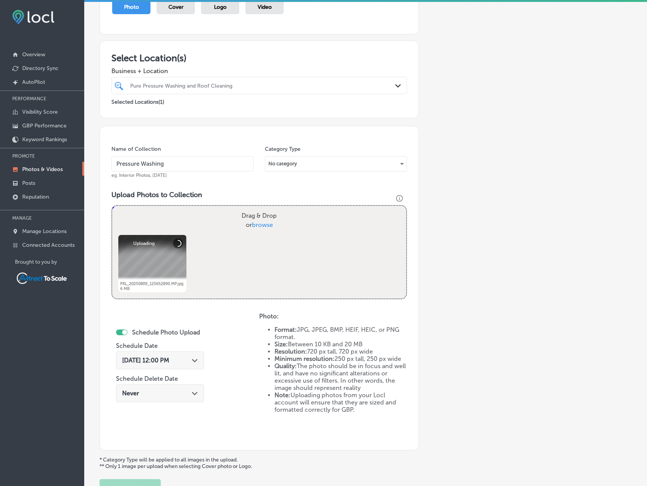
click at [182, 368] on div "[DATE] 12:00 PM Path Created with Sketch." at bounding box center [160, 360] width 88 height 18
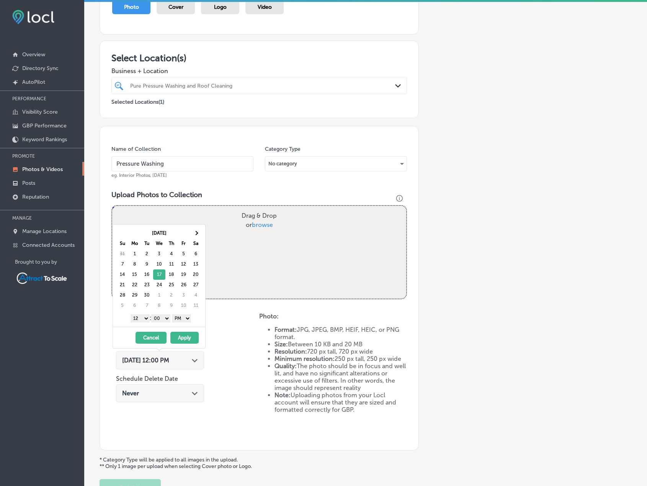
click at [189, 338] on button "Apply" at bounding box center [184, 338] width 28 height 12
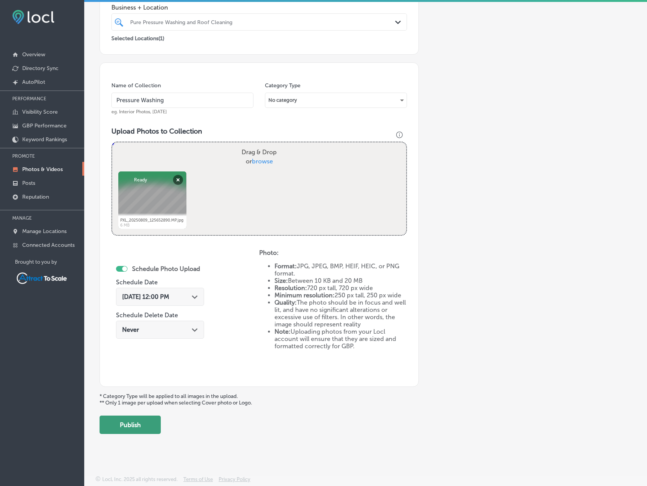
click at [155, 430] on button "Publish" at bounding box center [129, 425] width 61 height 18
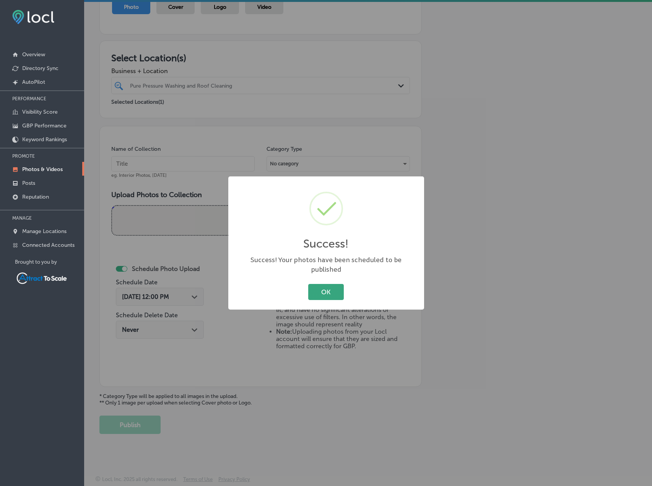
drag, startPoint x: 310, startPoint y: 276, endPoint x: 316, endPoint y: 280, distance: 7.4
click at [311, 276] on div "Success! × Success! Your photos have been scheduled to be published OK Cancel" at bounding box center [326, 242] width 196 height 133
click at [320, 284] on button "OK" at bounding box center [326, 292] width 36 height 16
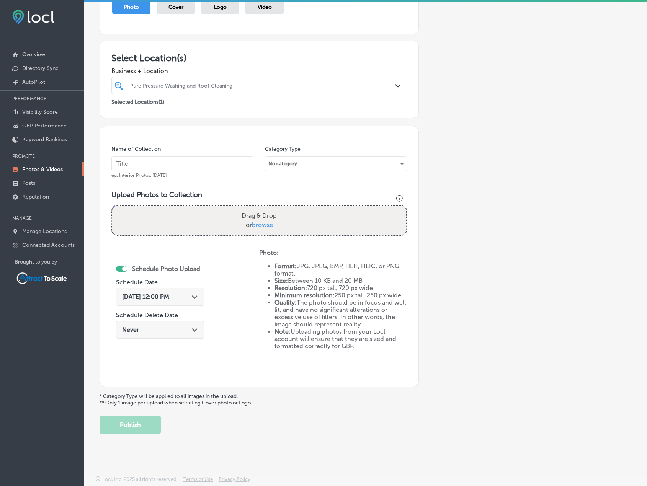
click at [209, 158] on input "text" at bounding box center [182, 163] width 142 height 15
type input "Pressure Washing"
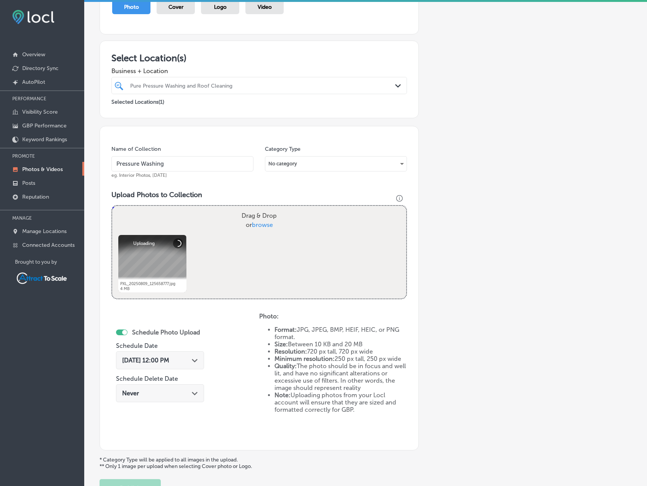
click at [183, 358] on div "[DATE] 12:00 PM Path Created with Sketch." at bounding box center [160, 360] width 76 height 7
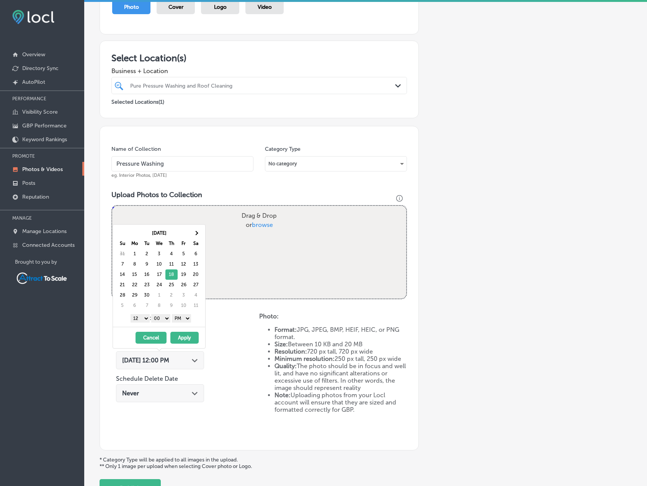
click at [184, 335] on button "Apply" at bounding box center [184, 338] width 28 height 12
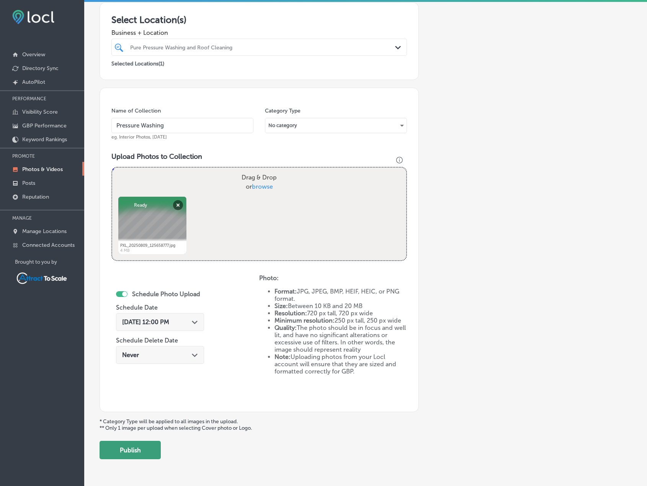
click at [157, 449] on button "Publish" at bounding box center [129, 450] width 61 height 18
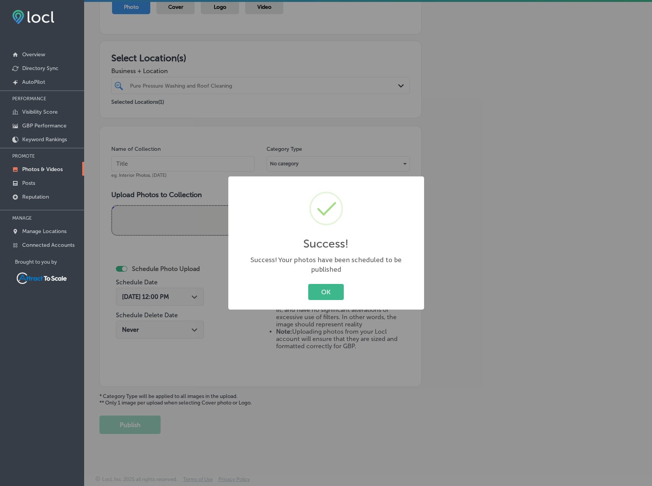
drag, startPoint x: 333, startPoint y: 288, endPoint x: 399, endPoint y: 276, distance: 67.3
click at [335, 286] on button "OK" at bounding box center [326, 292] width 36 height 16
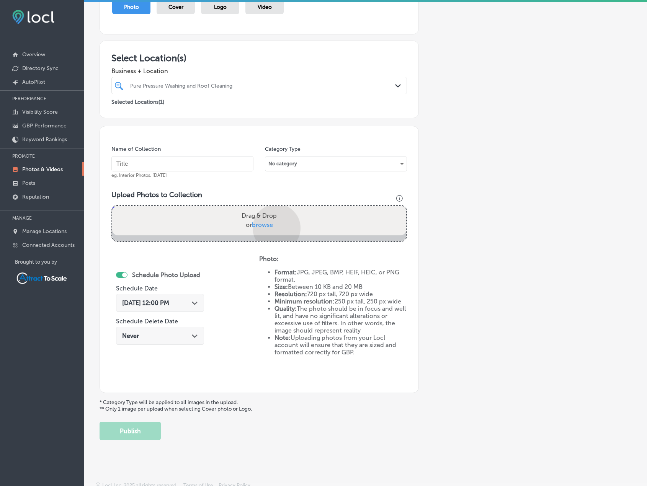
scroll to position [132, 0]
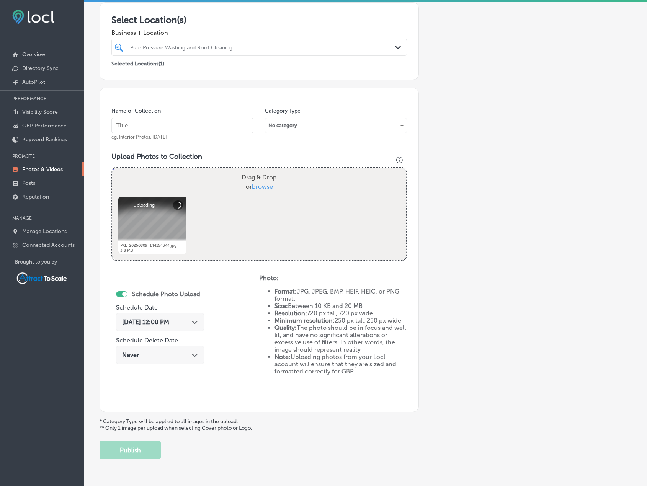
click at [165, 125] on input "text" at bounding box center [182, 125] width 142 height 15
type input "Pressure Washing"
click at [192, 302] on div "Schedule Photo Upload Schedule Date [DATE] 12:00 PM Path Created with Sketch. S…" at bounding box center [160, 328] width 88 height 83
click at [193, 325] on div "Path Created with Sketch." at bounding box center [195, 321] width 6 height 6
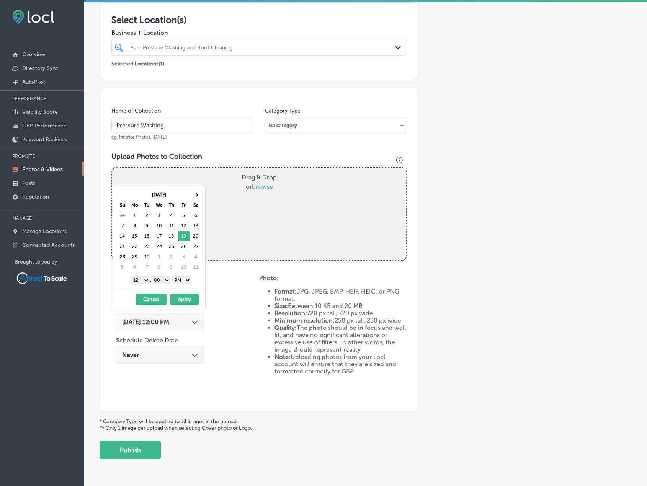
click at [184, 299] on button "Apply" at bounding box center [184, 300] width 28 height 12
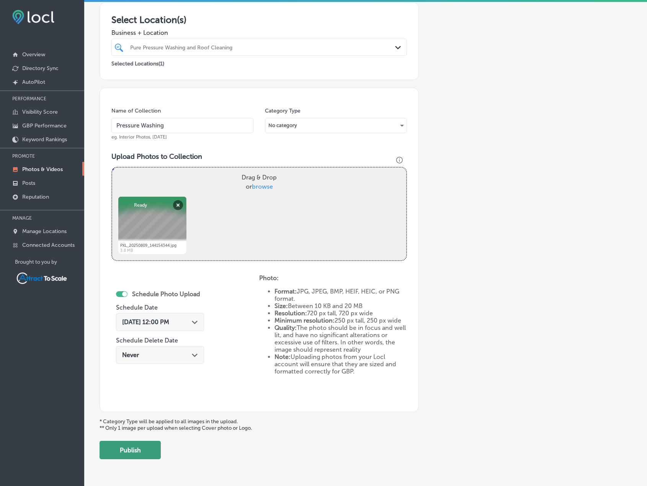
click at [129, 454] on button "Publish" at bounding box center [129, 450] width 61 height 18
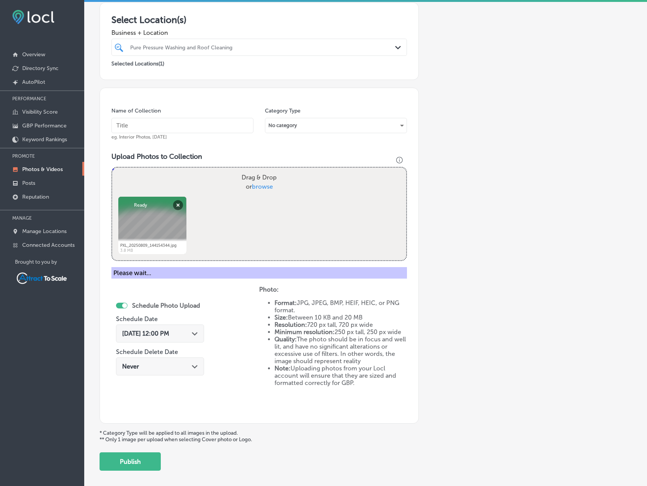
scroll to position [94, 0]
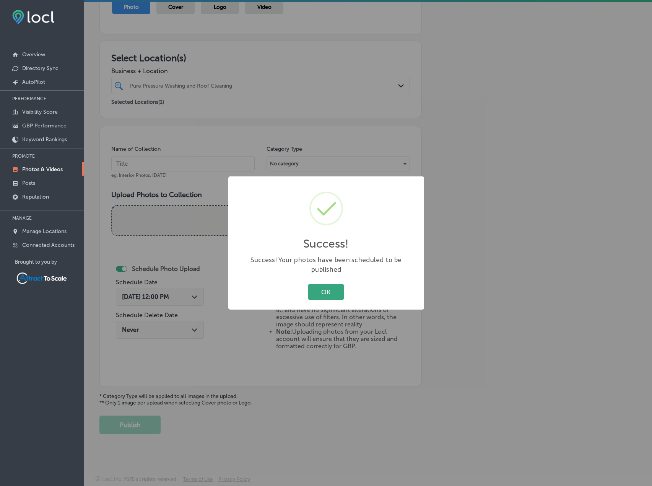
click at [325, 284] on button "OK" at bounding box center [326, 292] width 36 height 16
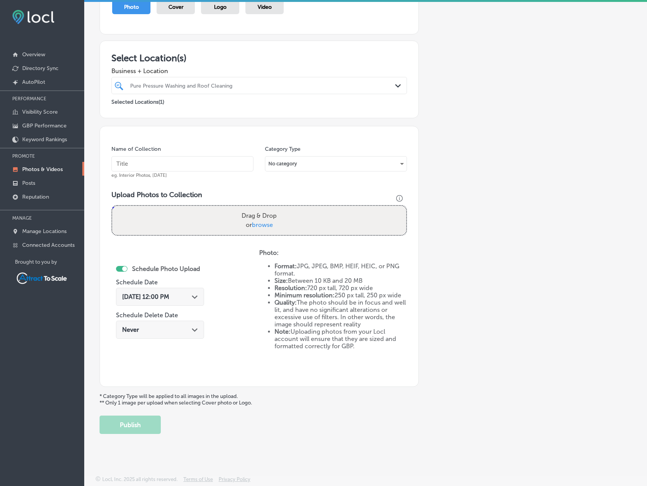
click at [221, 160] on input "text" at bounding box center [182, 163] width 142 height 15
type input "Pressure Washing"
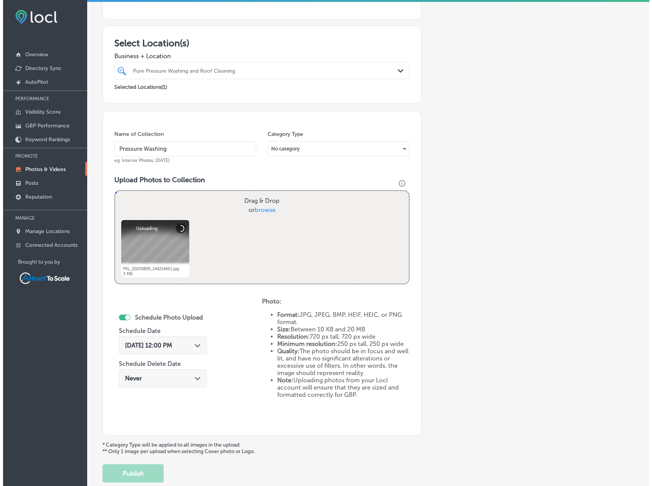
scroll to position [132, 0]
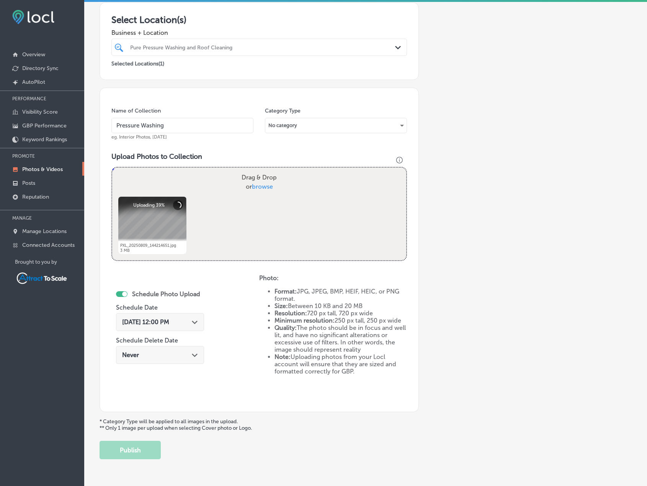
click at [169, 321] on span "[DATE] 12:00 PM" at bounding box center [145, 321] width 47 height 7
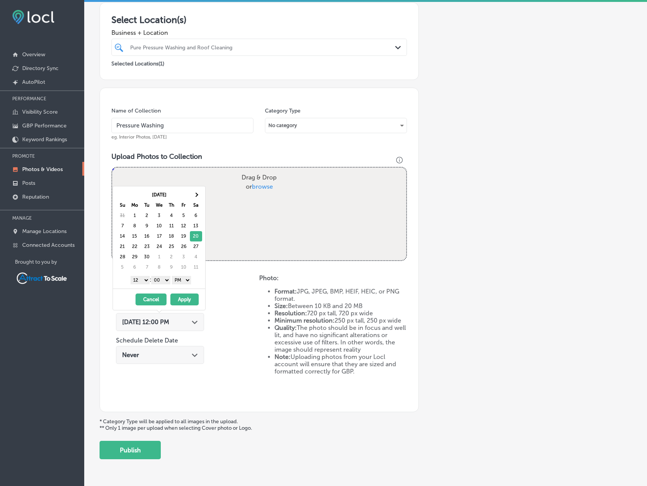
click at [178, 297] on button "Apply" at bounding box center [184, 300] width 28 height 12
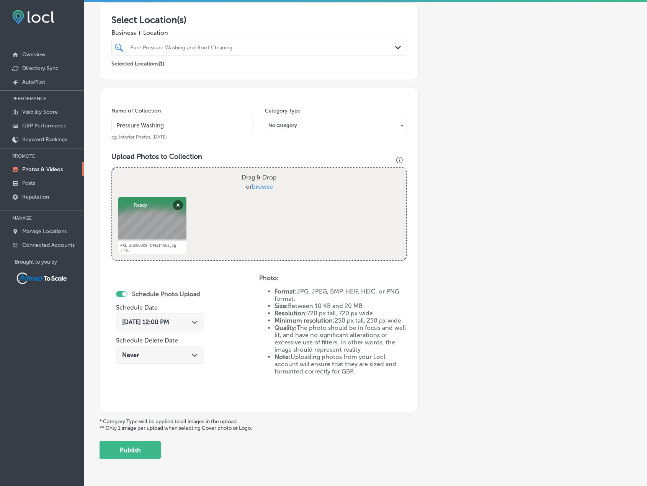
click at [136, 445] on button "Publish" at bounding box center [129, 450] width 61 height 18
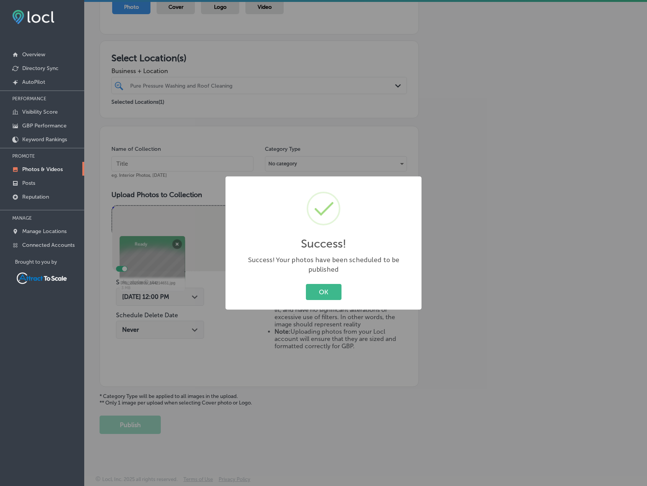
scroll to position [94, 0]
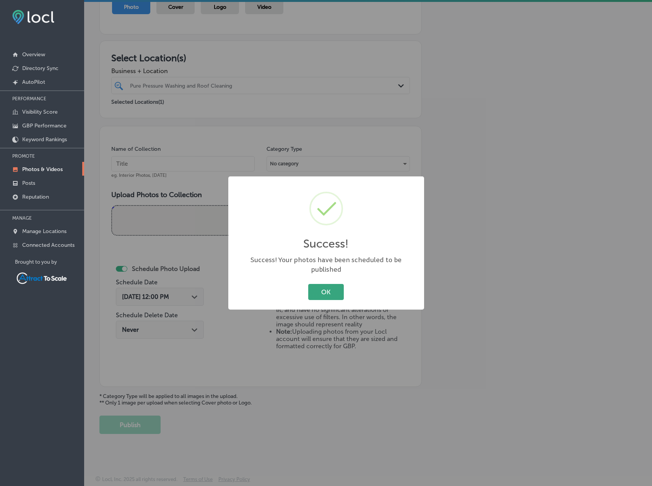
click at [324, 284] on button "OK" at bounding box center [326, 292] width 36 height 16
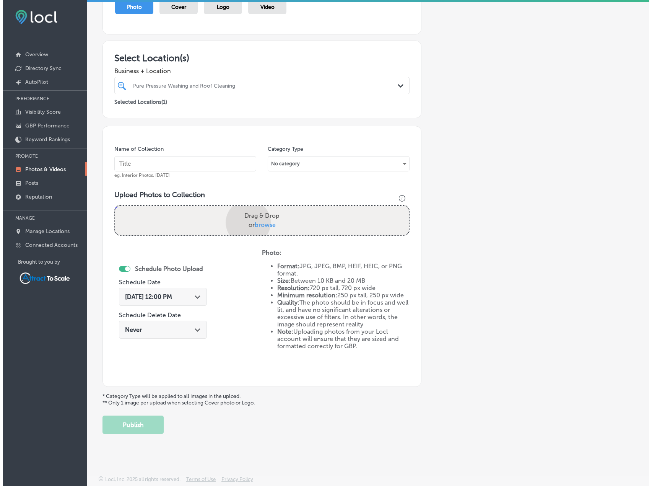
scroll to position [132, 0]
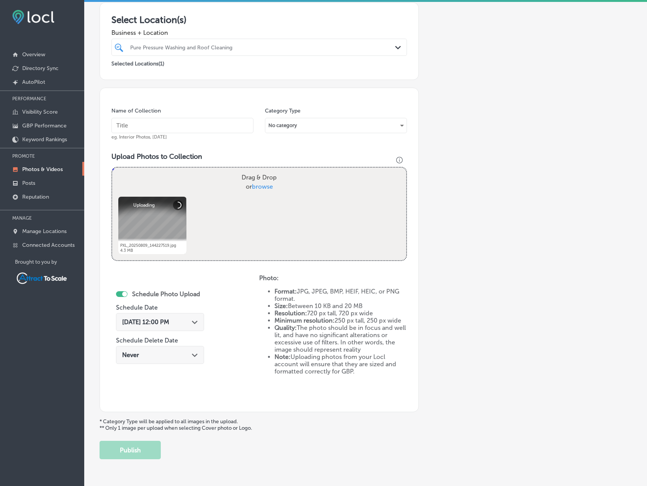
click at [175, 124] on input "text" at bounding box center [182, 125] width 142 height 15
type input "Pressure Washing"
click at [169, 325] on span "[DATE] 12:00 PM" at bounding box center [145, 321] width 47 height 7
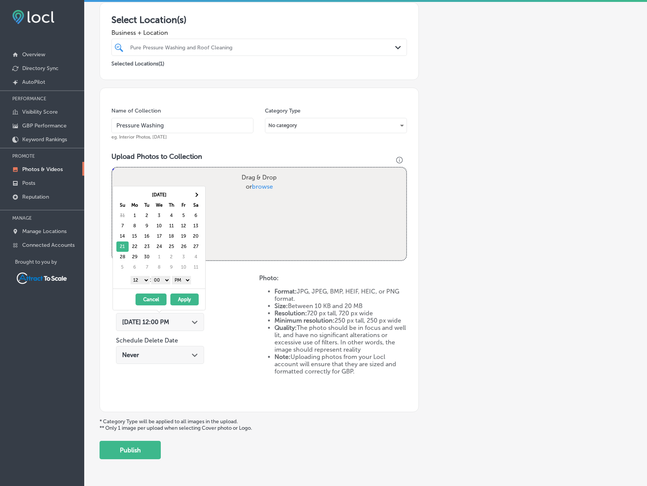
click at [189, 297] on button "Apply" at bounding box center [184, 300] width 28 height 12
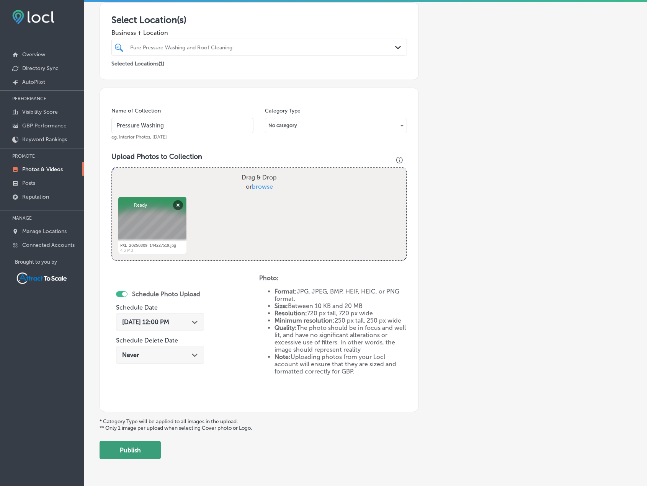
click at [138, 452] on button "Publish" at bounding box center [129, 450] width 61 height 18
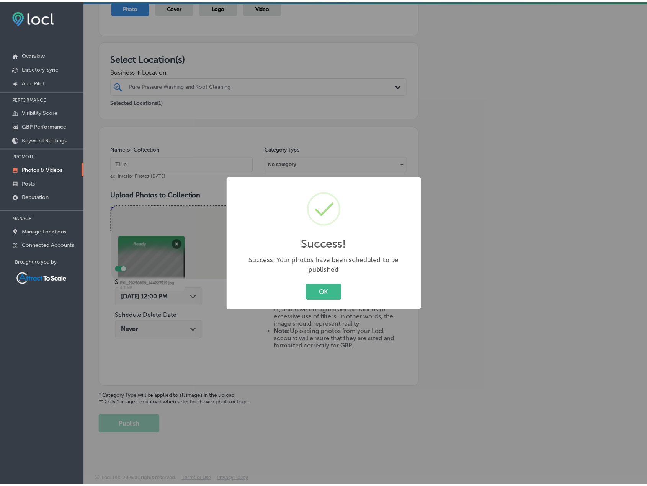
scroll to position [94, 0]
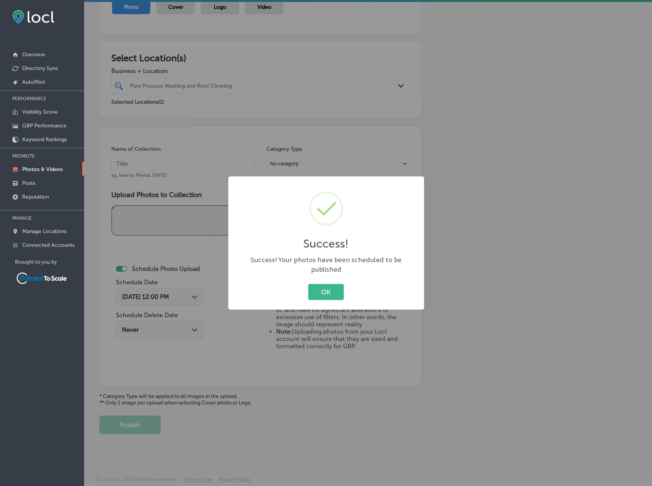
click at [361, 280] on div "Success! × Success! Your photos have been scheduled to be published OK Cancel" at bounding box center [326, 242] width 196 height 133
drag, startPoint x: 346, startPoint y: 291, endPoint x: 341, endPoint y: 290, distance: 4.7
click at [346, 290] on div "OK Cancel" at bounding box center [326, 292] width 181 height 20
click at [336, 289] on button "OK" at bounding box center [326, 292] width 36 height 16
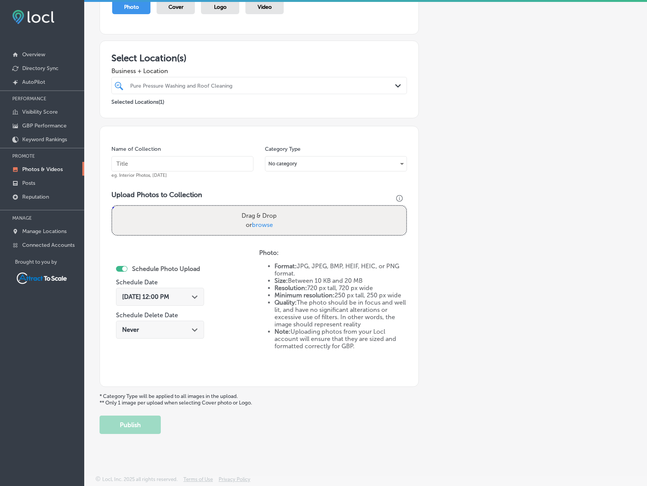
click at [166, 300] on div "[DATE] 12:00 PM Path Created with Sketch." at bounding box center [160, 297] width 88 height 18
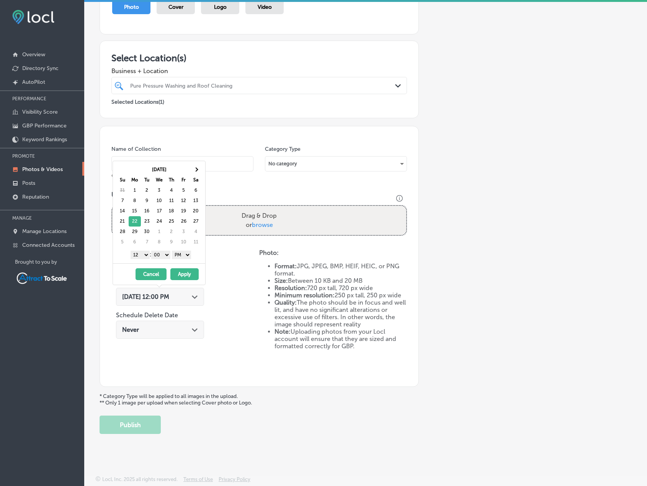
click at [187, 274] on button "Apply" at bounding box center [184, 274] width 28 height 12
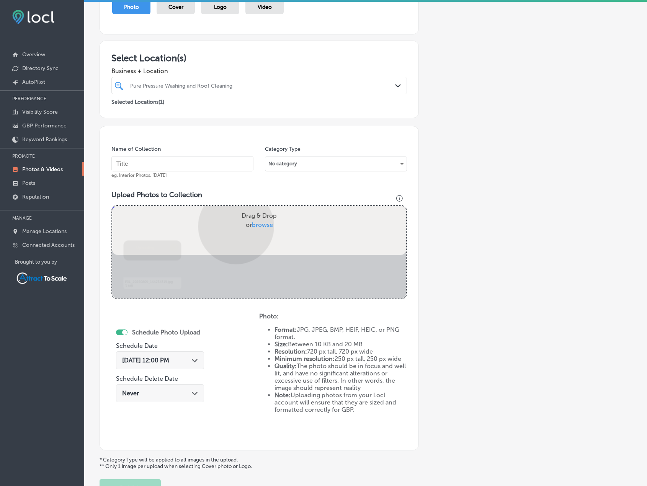
scroll to position [132, 0]
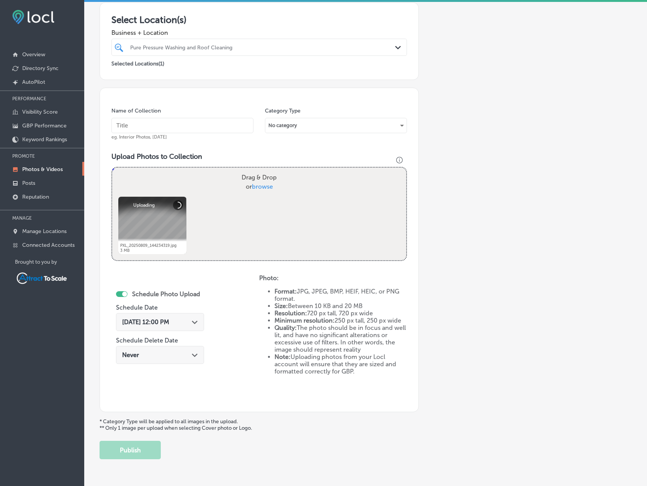
click at [164, 125] on input "text" at bounding box center [182, 125] width 142 height 15
type input "Pressure Washing"
click at [146, 445] on button "Publish" at bounding box center [129, 450] width 61 height 18
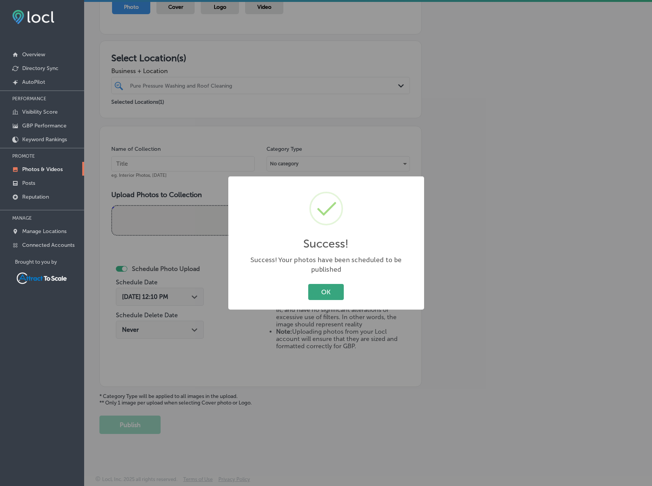
click at [320, 287] on button "OK" at bounding box center [326, 292] width 36 height 16
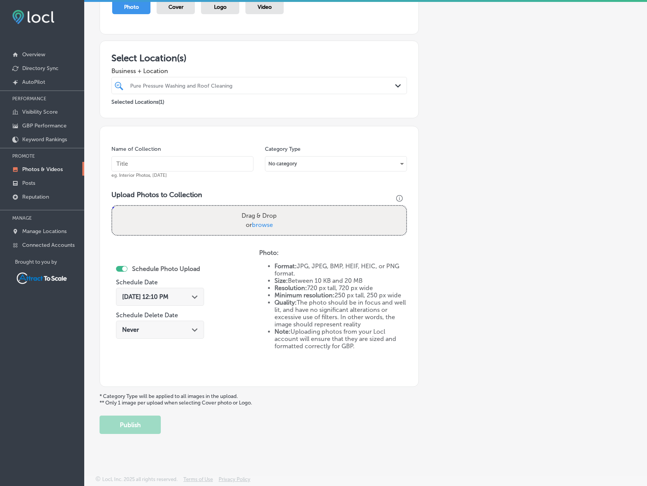
click at [195, 298] on icon "Path Created with Sketch." at bounding box center [195, 296] width 6 height 3
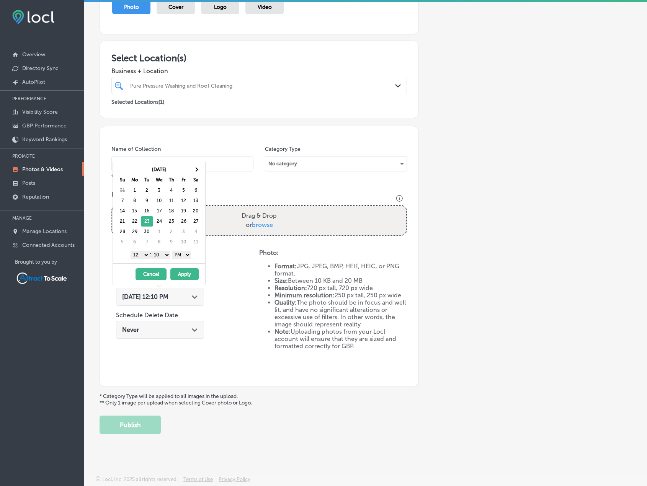
click at [198, 272] on button "Apply" at bounding box center [184, 274] width 28 height 12
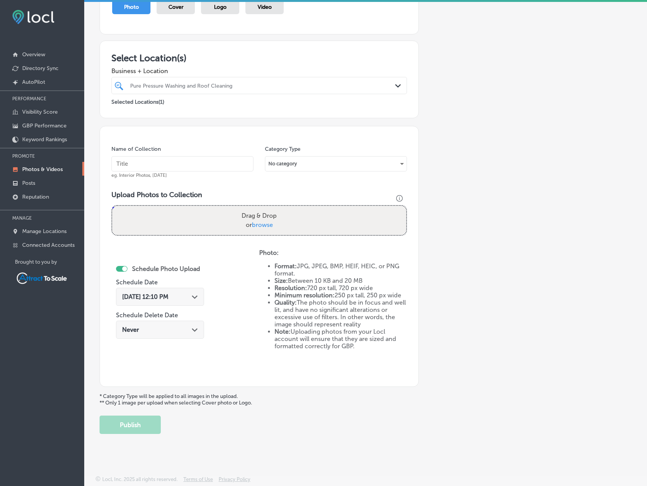
click at [184, 160] on input "text" at bounding box center [182, 163] width 142 height 15
type input "Pressure Washing"
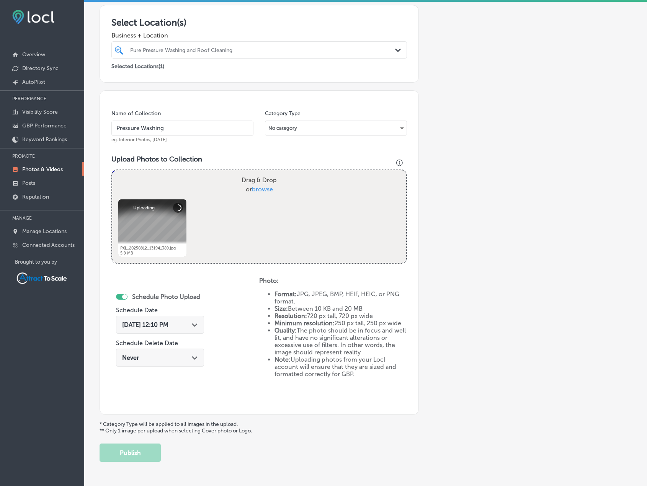
scroll to position [158, 0]
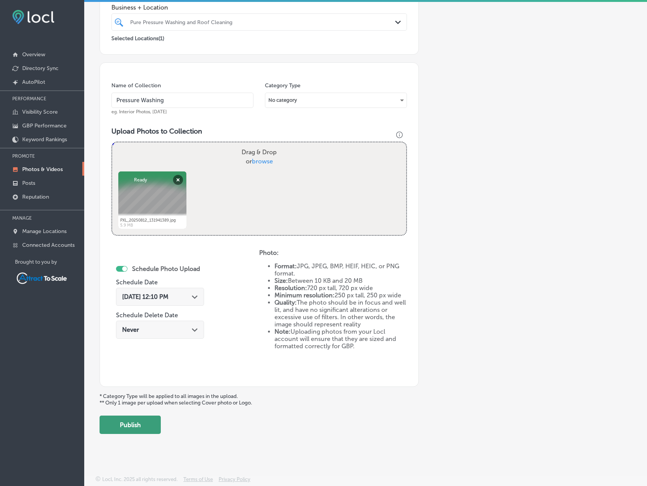
click at [151, 422] on button "Publish" at bounding box center [129, 425] width 61 height 18
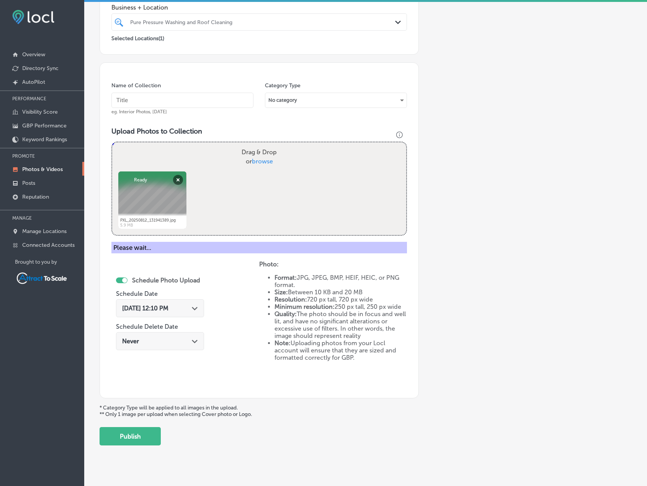
scroll to position [94, 0]
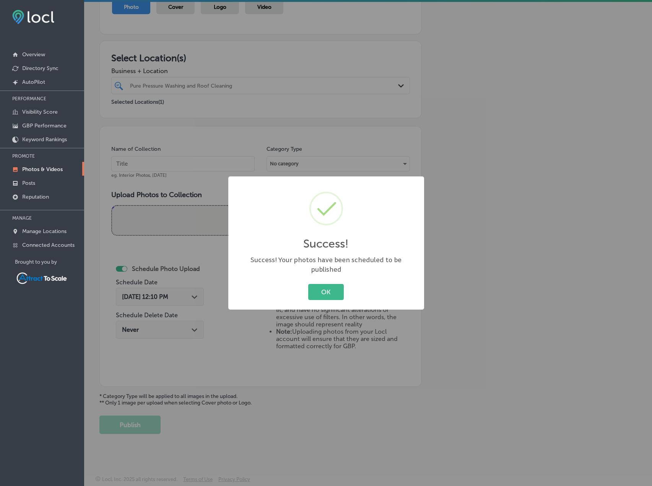
drag, startPoint x: 326, startPoint y: 287, endPoint x: 272, endPoint y: 243, distance: 70.7
click at [326, 288] on button "OK" at bounding box center [326, 292] width 36 height 16
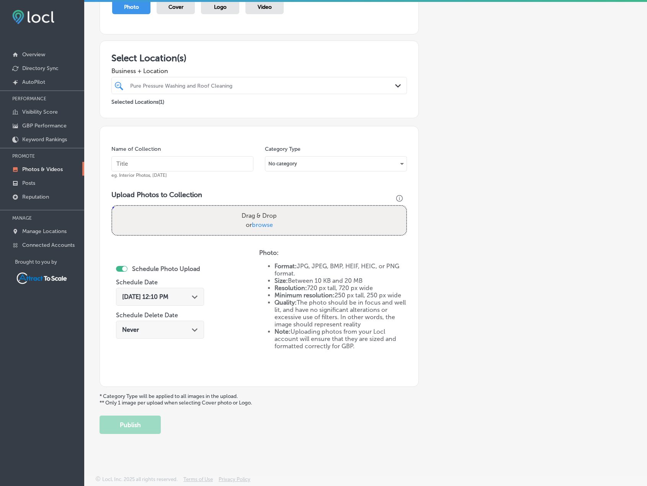
click at [183, 158] on input "text" at bounding box center [182, 163] width 142 height 15
type input "Pressure Washing"
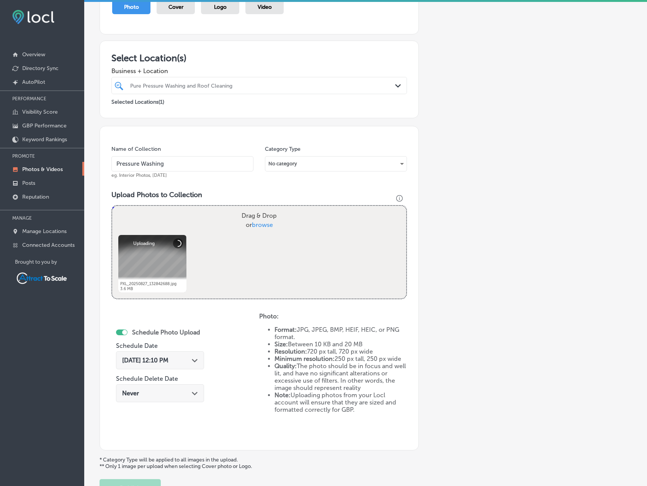
click at [168, 364] on span "[DATE] 12:10 PM" at bounding box center [145, 360] width 46 height 7
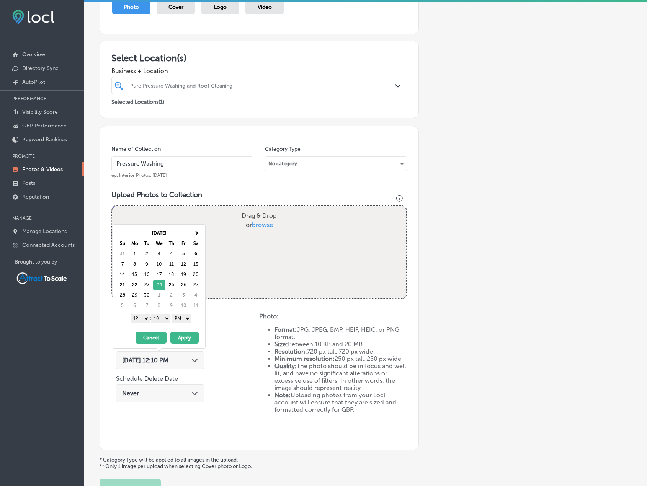
click at [192, 335] on button "Apply" at bounding box center [184, 338] width 28 height 12
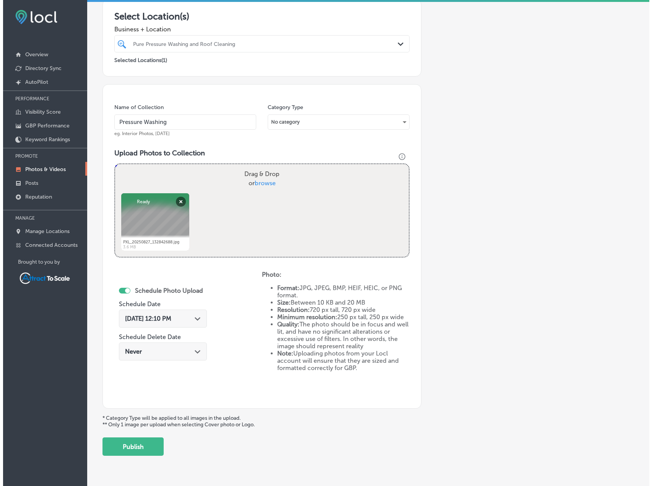
scroll to position [158, 0]
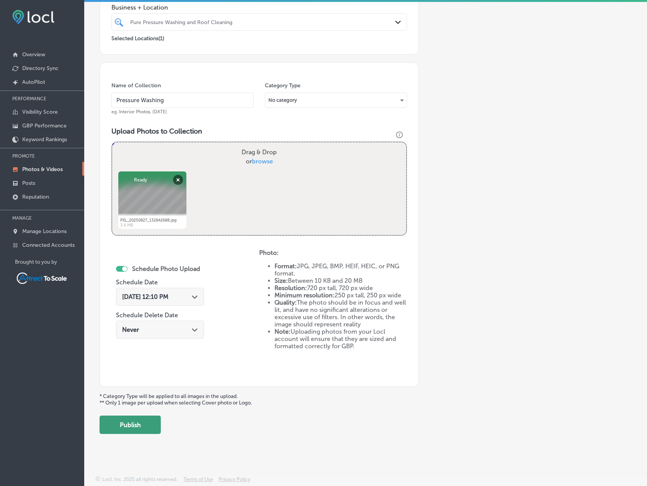
click at [140, 425] on button "Publish" at bounding box center [129, 425] width 61 height 18
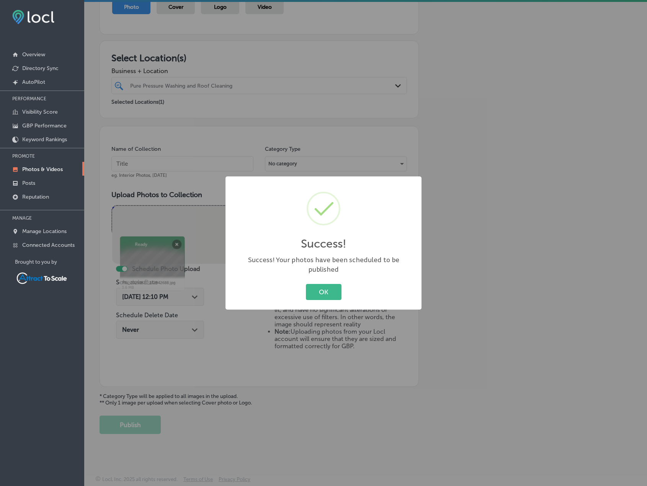
scroll to position [94, 0]
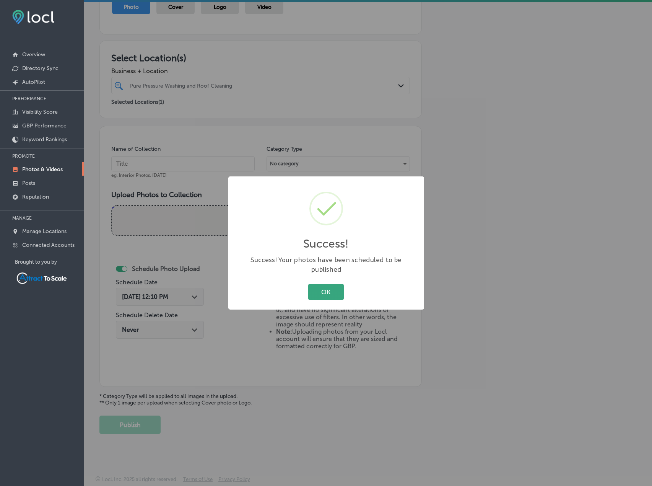
click at [318, 284] on button "OK" at bounding box center [326, 292] width 36 height 16
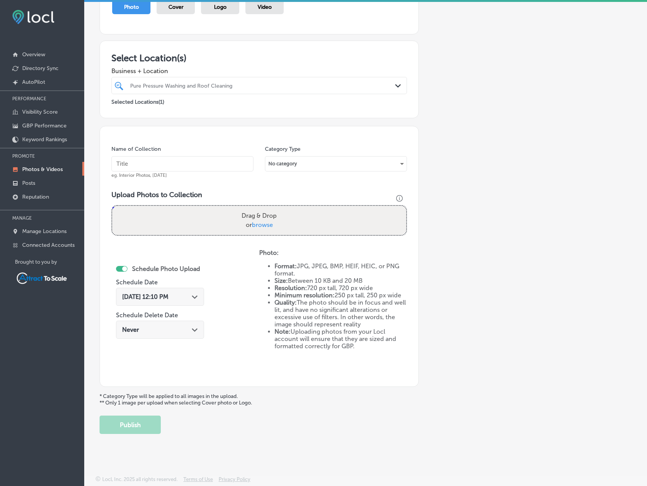
click at [202, 298] on div "[DATE] 12:10 PM Path Created with Sketch." at bounding box center [160, 297] width 88 height 18
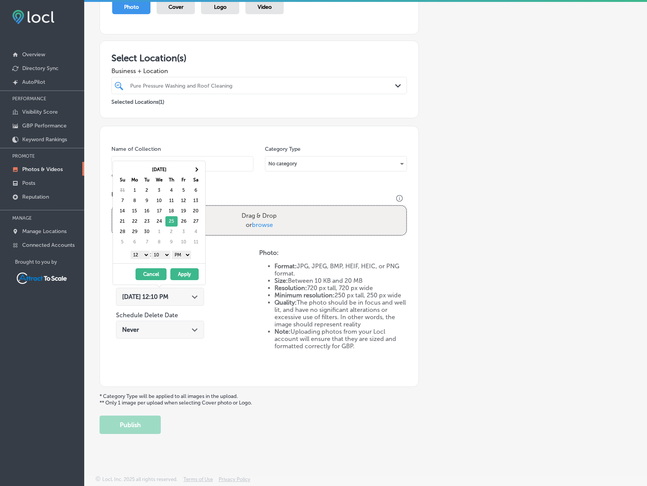
click at [184, 274] on button "Apply" at bounding box center [184, 274] width 28 height 12
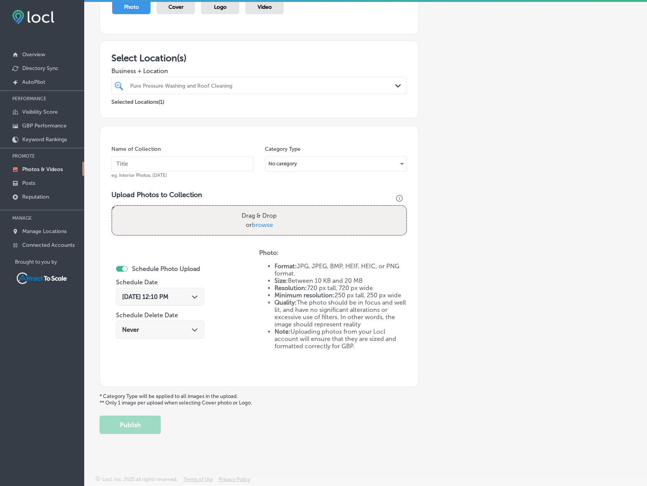
click at [174, 158] on input "text" at bounding box center [182, 163] width 142 height 15
type input "Pressure Washing"
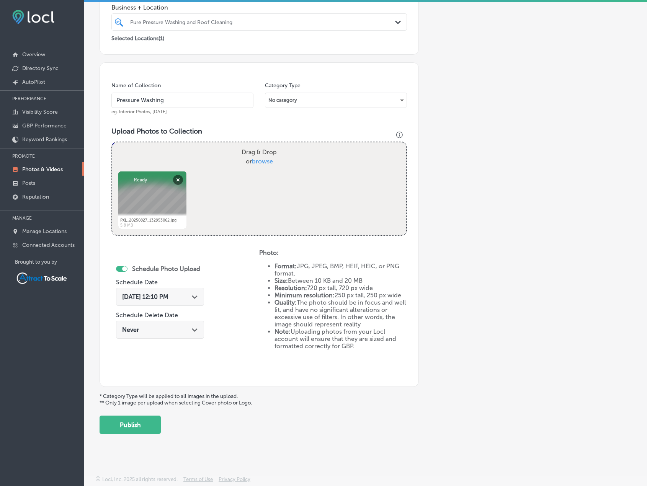
click at [145, 424] on button "Publish" at bounding box center [129, 425] width 61 height 18
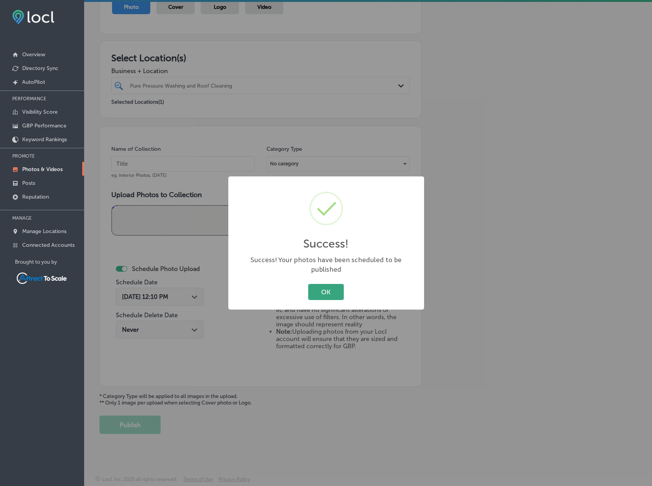
click at [342, 291] on button "OK" at bounding box center [326, 292] width 36 height 16
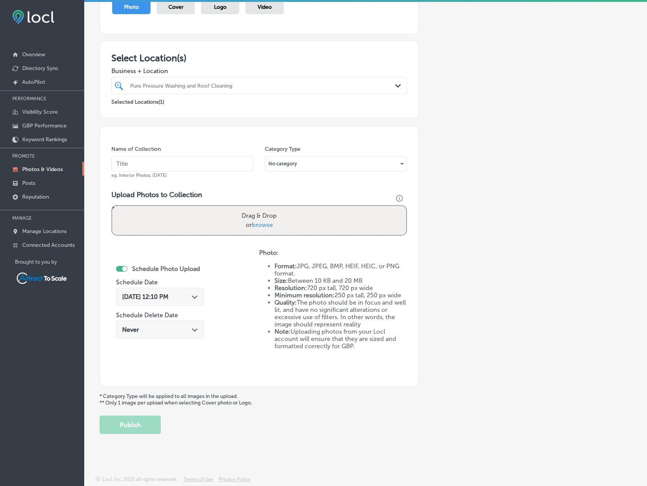
click at [182, 295] on div "[DATE] 12:10 PM Path Created with Sketch." at bounding box center [160, 296] width 76 height 7
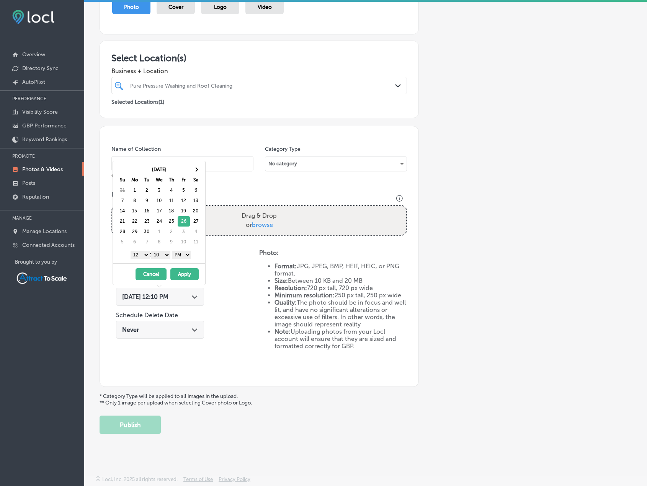
click at [185, 275] on button "Apply" at bounding box center [184, 274] width 28 height 12
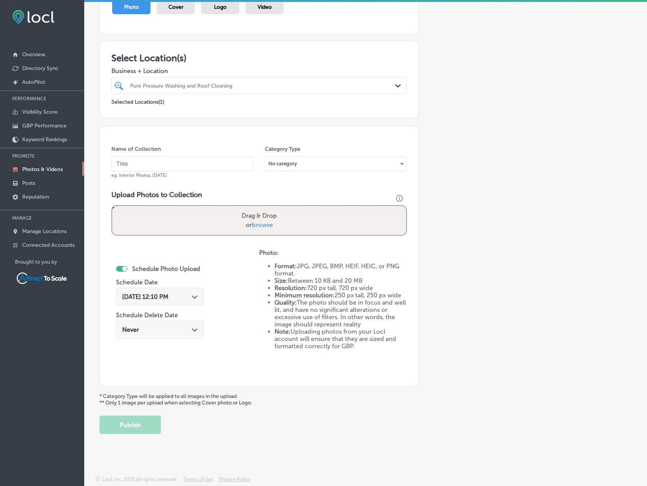
click at [188, 165] on input "text" at bounding box center [182, 163] width 142 height 15
type input "Pressure Washing"
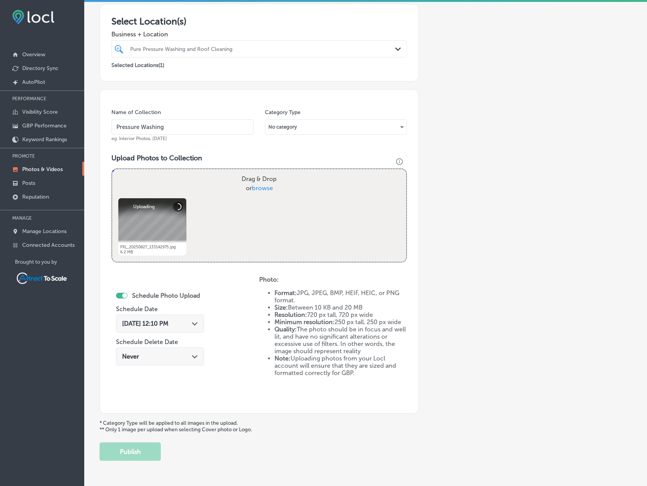
scroll to position [158, 0]
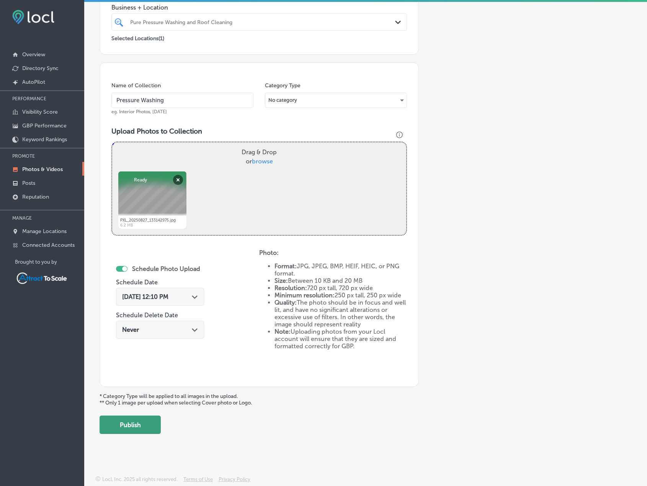
click at [142, 421] on button "Publish" at bounding box center [129, 425] width 61 height 18
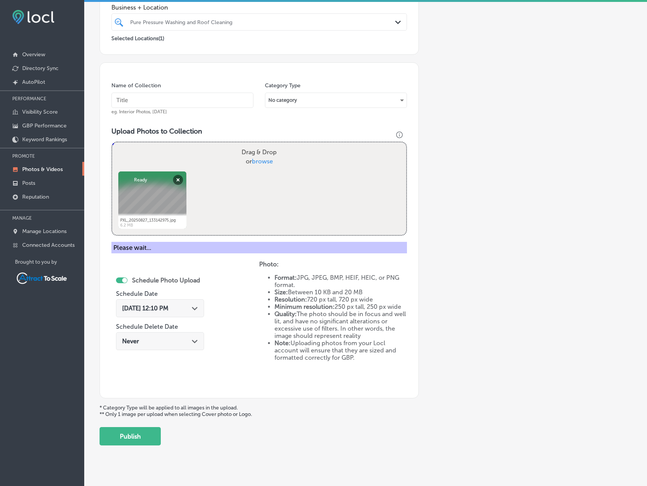
scroll to position [94, 0]
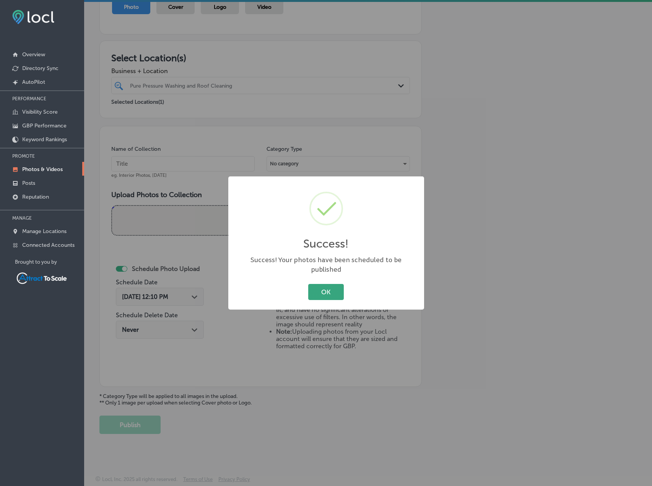
click at [342, 284] on button "OK" at bounding box center [326, 292] width 36 height 16
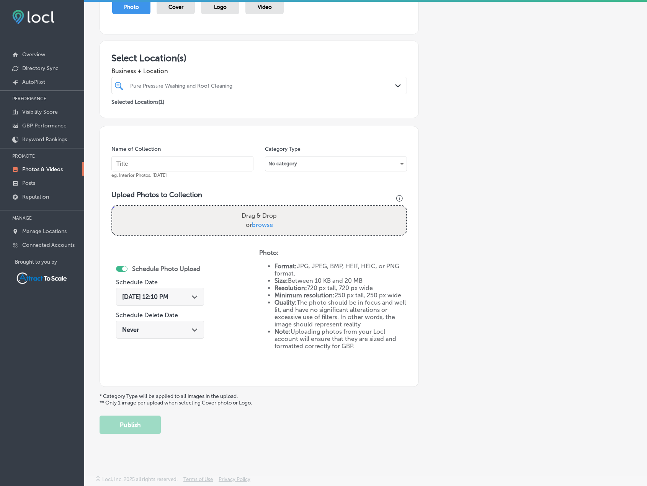
click at [159, 290] on div "[DATE] 12:10 PM Path Created with Sketch." at bounding box center [160, 297] width 88 height 18
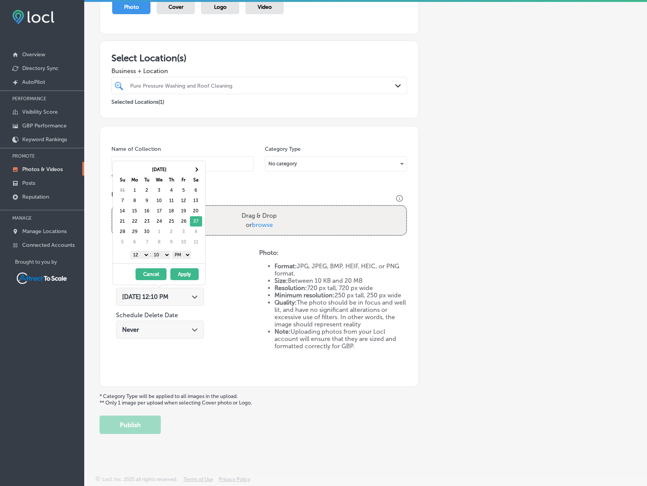
click at [190, 274] on button "Apply" at bounding box center [184, 274] width 28 height 12
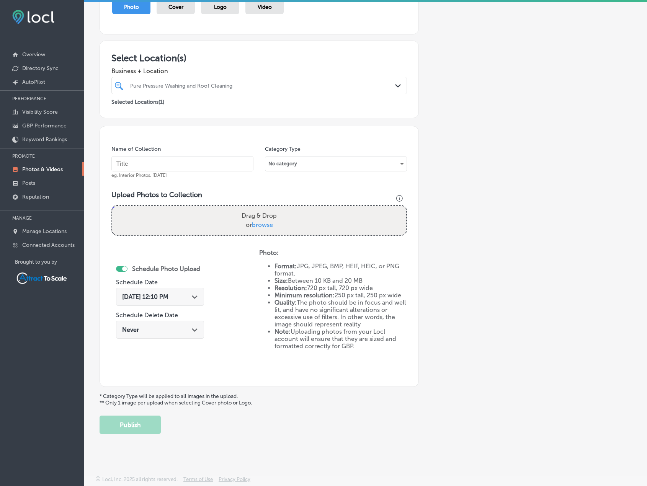
click at [174, 164] on input "text" at bounding box center [182, 163] width 142 height 15
type input "Pressure Washing"
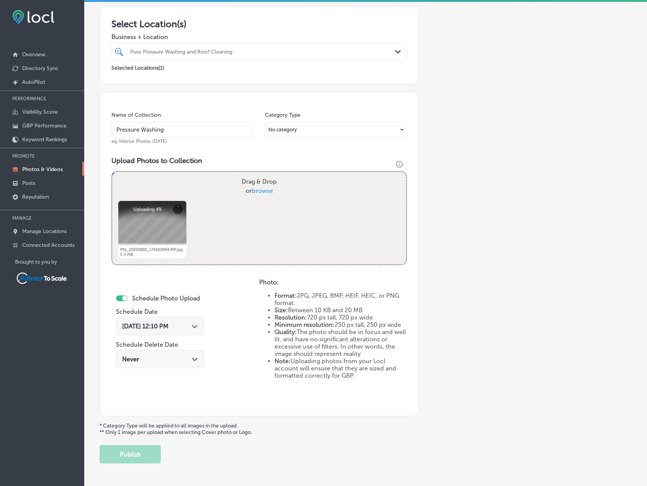
scroll to position [158, 0]
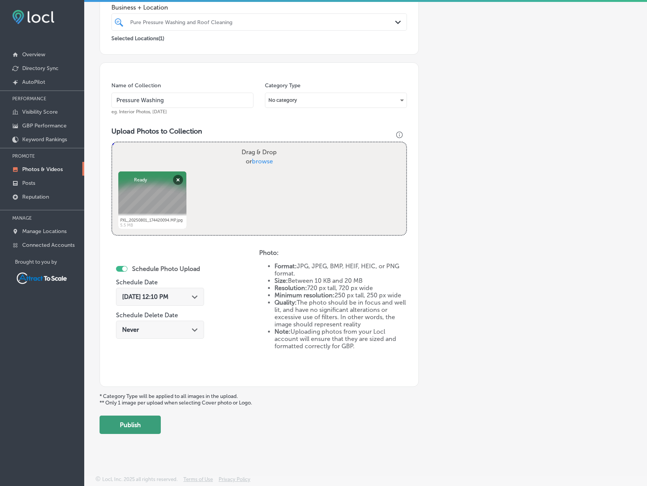
click at [143, 426] on button "Publish" at bounding box center [129, 425] width 61 height 18
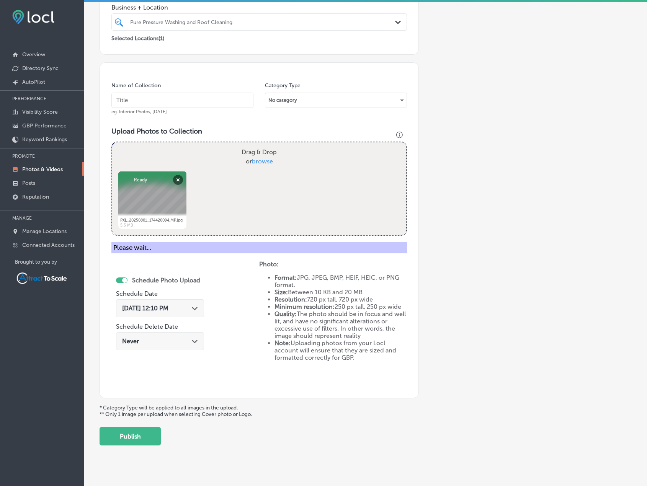
scroll to position [94, 0]
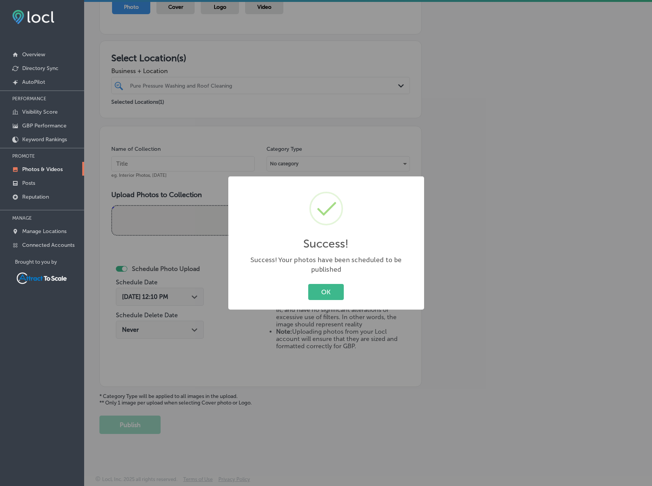
drag, startPoint x: 323, startPoint y: 285, endPoint x: 168, endPoint y: 292, distance: 155.2
click at [322, 285] on button "OK" at bounding box center [326, 292] width 36 height 16
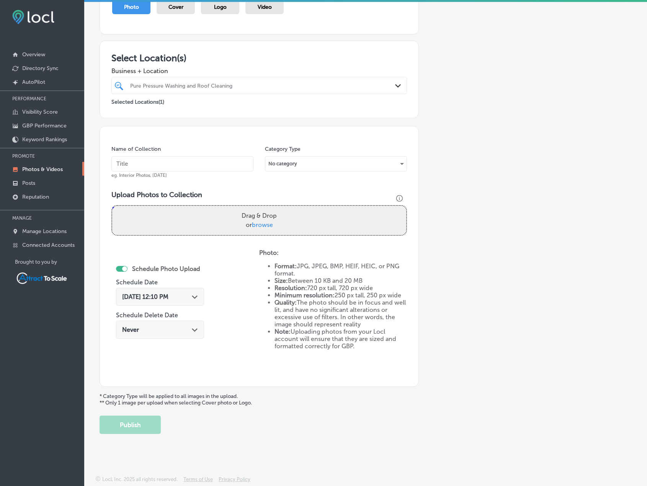
click at [168, 293] on div "[DATE] 12:10 PM Path Created with Sketch." at bounding box center [160, 297] width 88 height 18
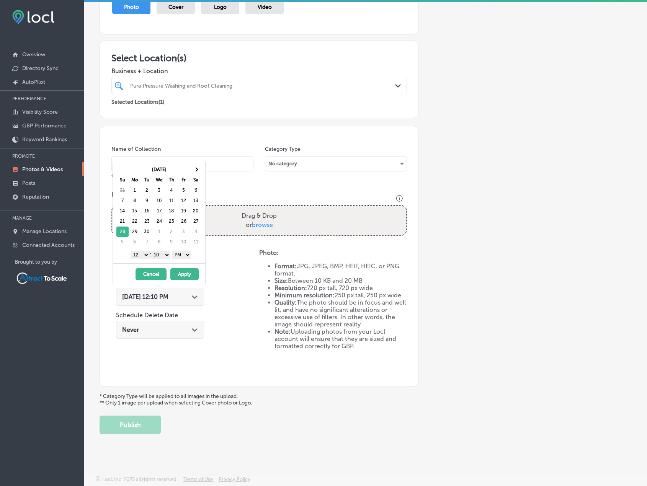
click at [189, 271] on button "Apply" at bounding box center [184, 274] width 28 height 12
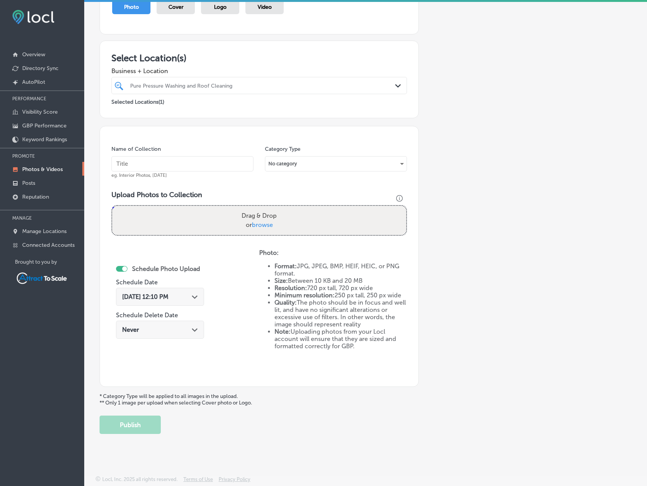
click at [173, 160] on input "text" at bounding box center [182, 163] width 142 height 15
type input "Pressure Washing"
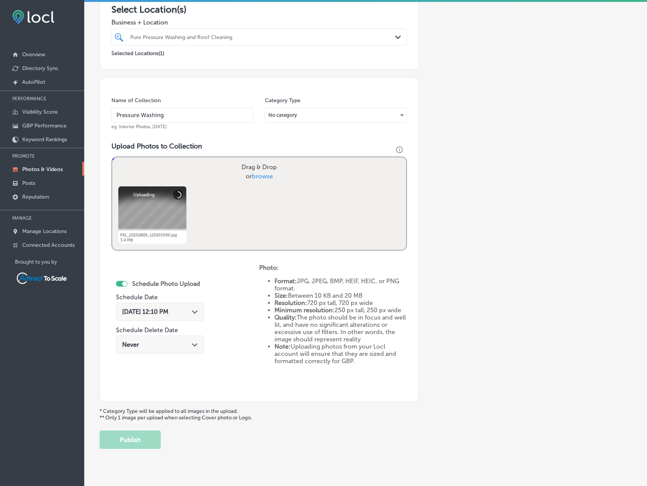
scroll to position [158, 0]
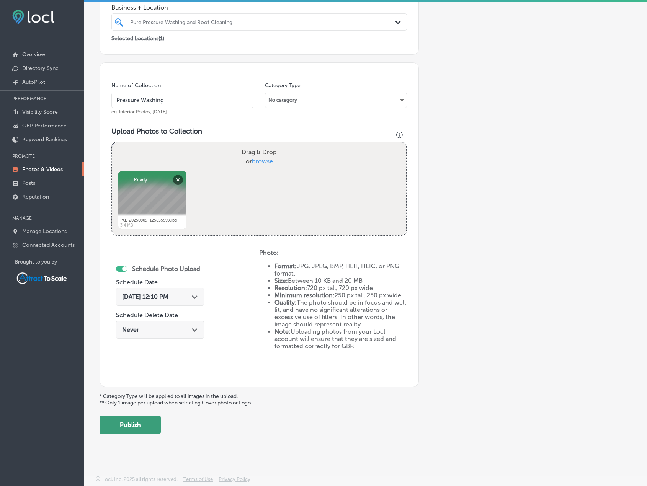
click at [135, 425] on button "Publish" at bounding box center [129, 425] width 61 height 18
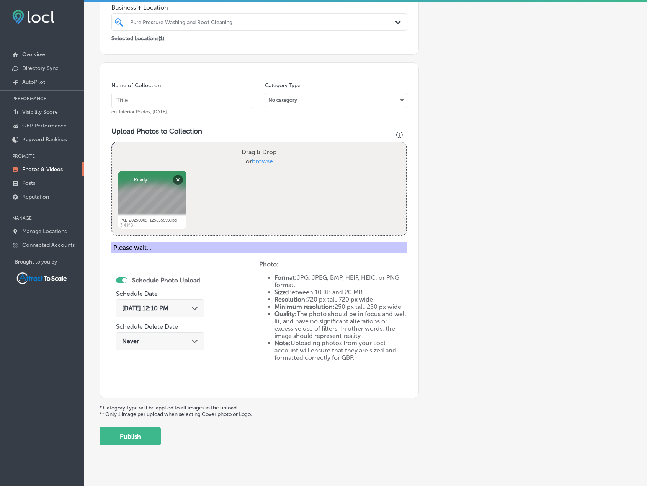
scroll to position [94, 0]
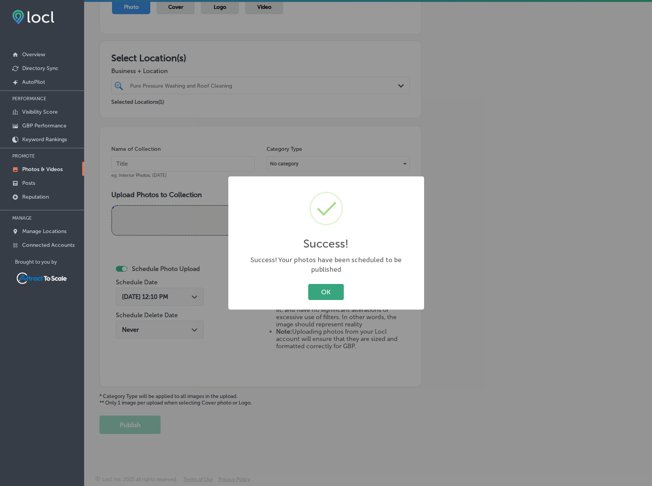
click at [330, 292] on button "OK" at bounding box center [326, 292] width 36 height 16
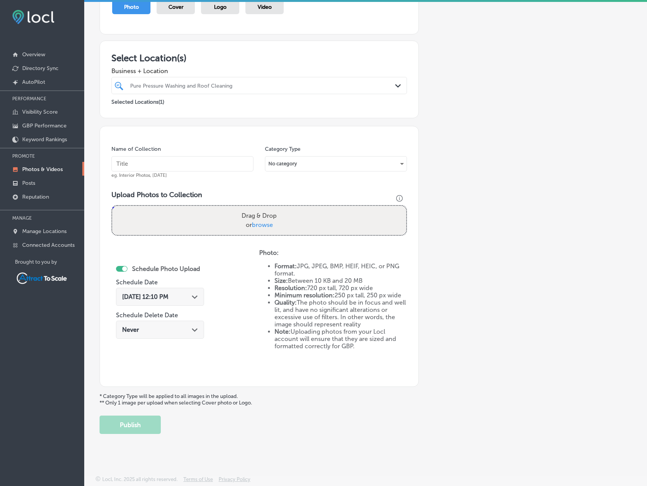
click at [193, 292] on div "[DATE] 12:10 PM Path Created with Sketch." at bounding box center [160, 297] width 88 height 18
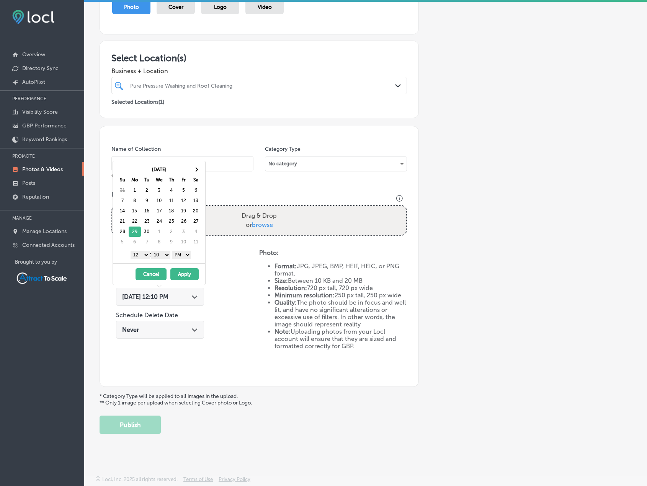
click at [187, 270] on button "Apply" at bounding box center [184, 274] width 28 height 12
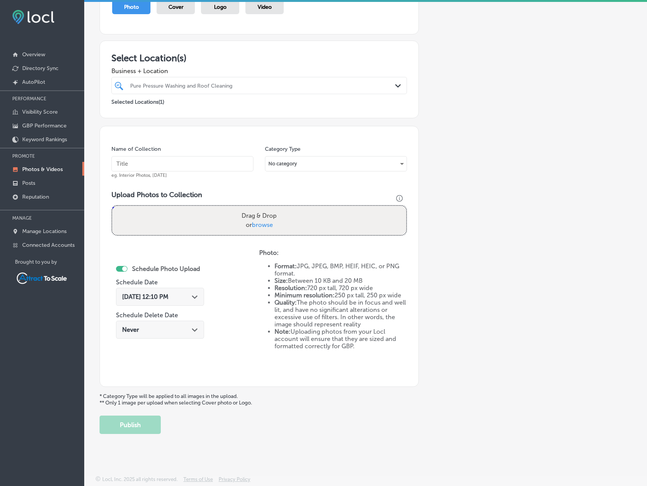
click at [163, 160] on input "text" at bounding box center [182, 163] width 142 height 15
type input "Pressure Washing"
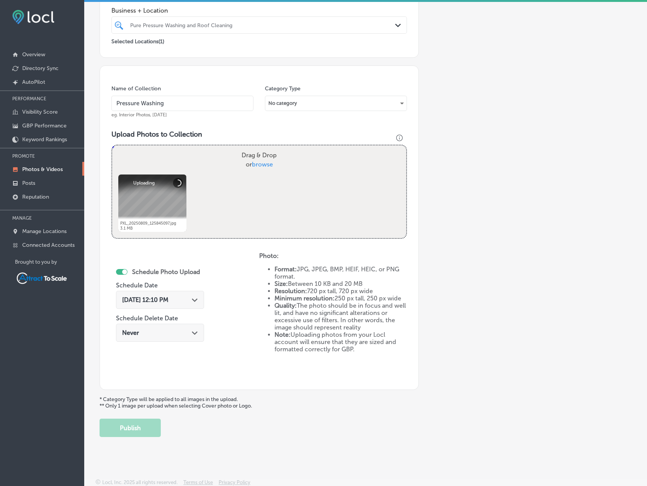
scroll to position [158, 0]
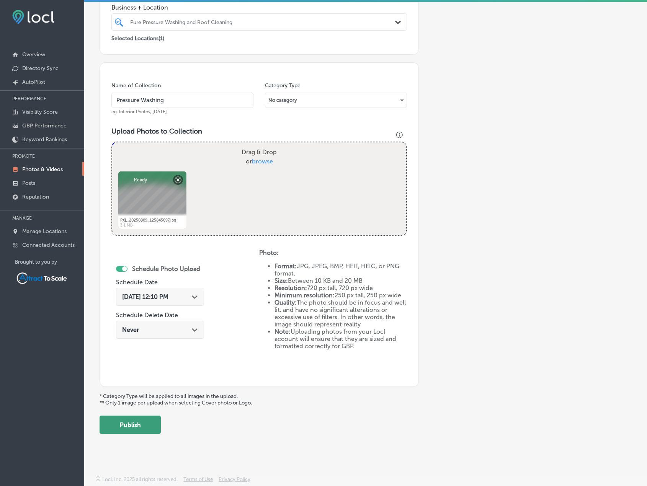
click at [142, 422] on button "Publish" at bounding box center [129, 425] width 61 height 18
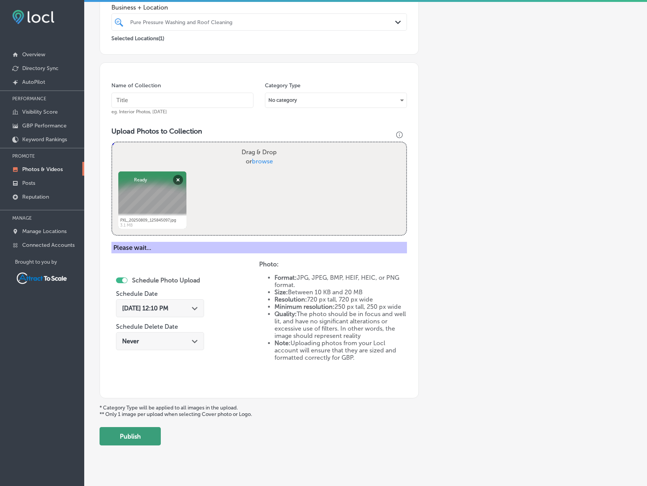
scroll to position [94, 0]
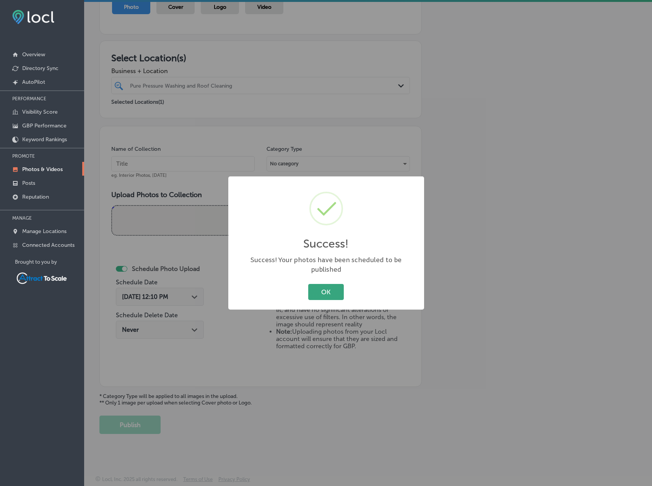
click at [325, 292] on button "OK" at bounding box center [326, 292] width 36 height 16
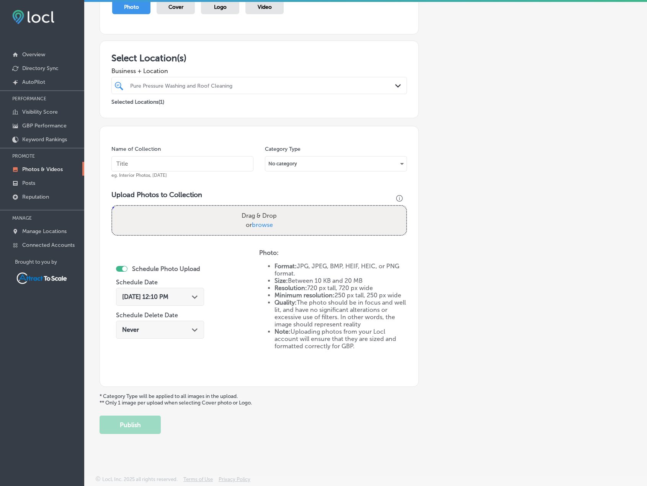
click at [210, 162] on input "text" at bounding box center [182, 163] width 142 height 15
type input "Pressure Washing"
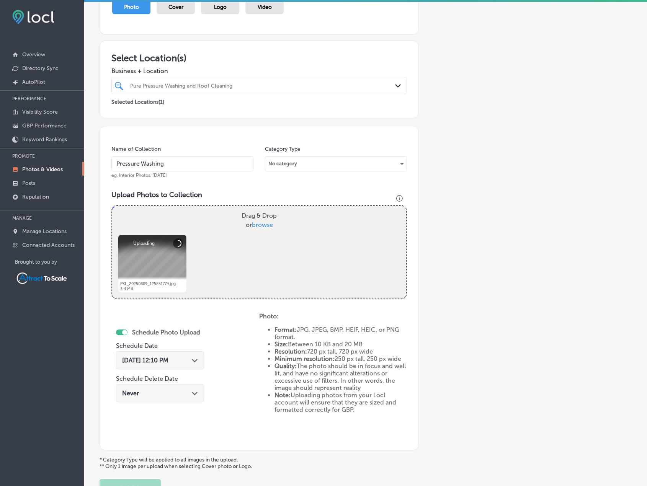
click at [191, 365] on div "[DATE] 12:10 PM Path Created with Sketch." at bounding box center [160, 360] width 88 height 18
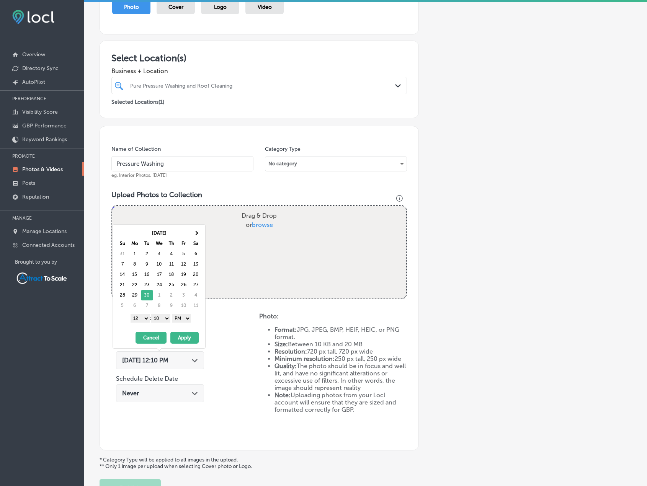
click at [184, 335] on button "Apply" at bounding box center [184, 338] width 28 height 12
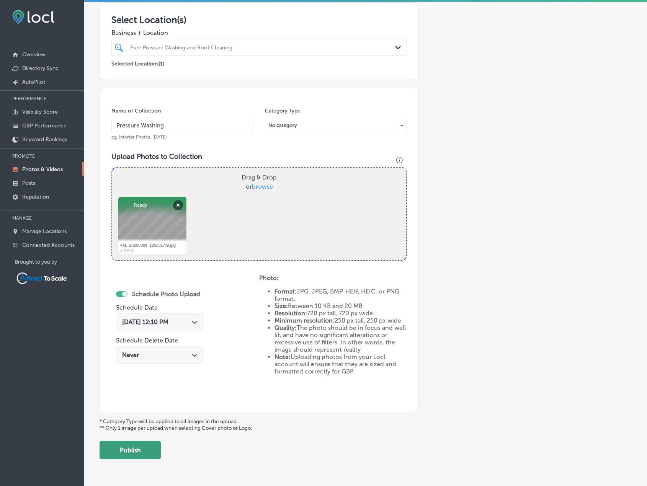
click at [138, 450] on button "Publish" at bounding box center [129, 450] width 61 height 18
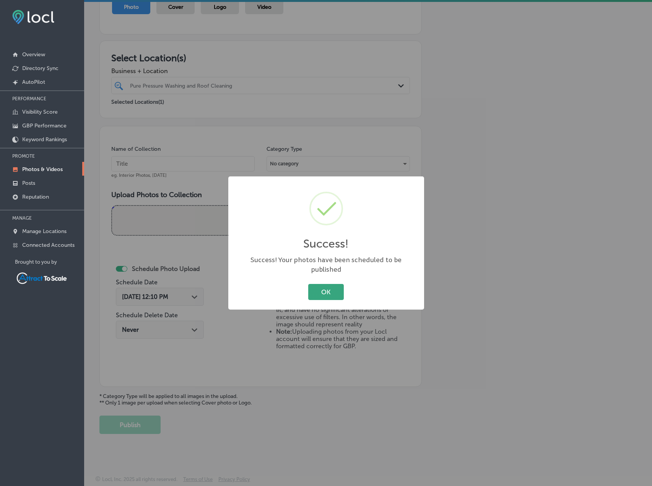
click at [314, 295] on button "OK" at bounding box center [326, 292] width 36 height 16
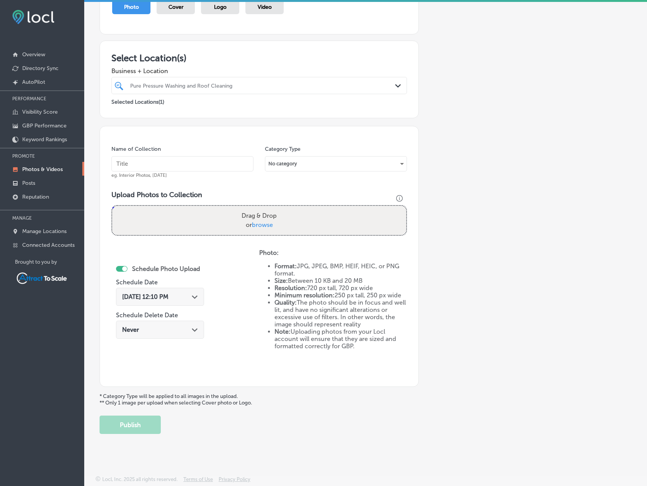
click at [177, 163] on input "text" at bounding box center [182, 163] width 142 height 15
type input "Pressure Washing"
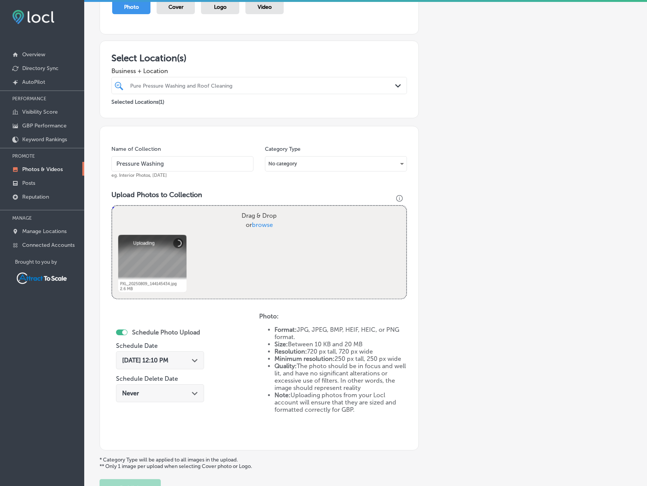
click at [183, 362] on div "[DATE] 12:10 PM Path Created with Sketch." at bounding box center [160, 360] width 76 height 7
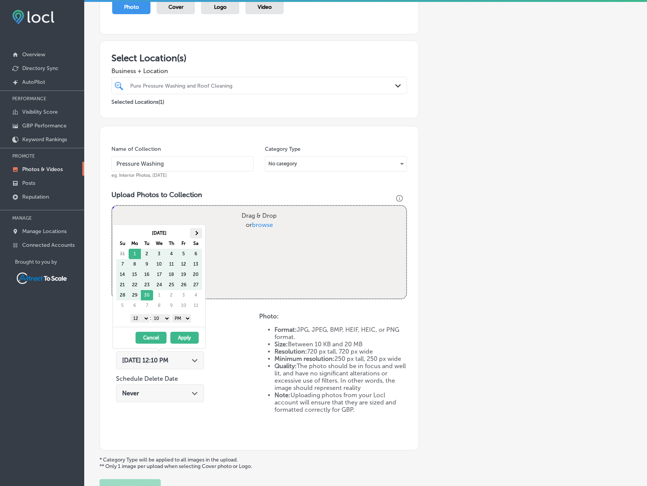
click at [194, 234] on span at bounding box center [196, 233] width 4 height 4
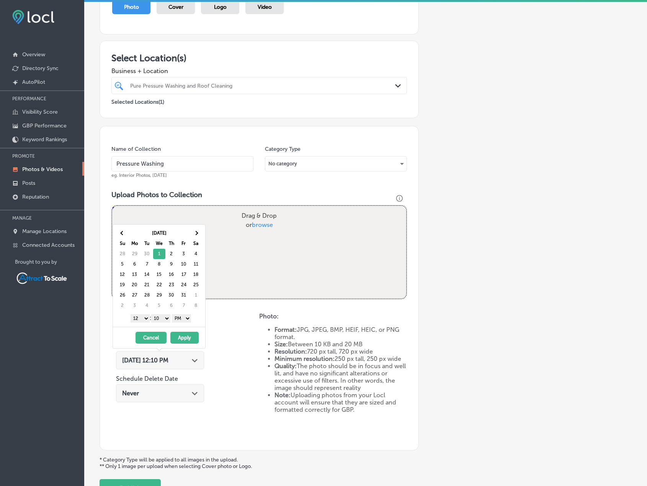
click at [181, 338] on button "Apply" at bounding box center [184, 338] width 28 height 12
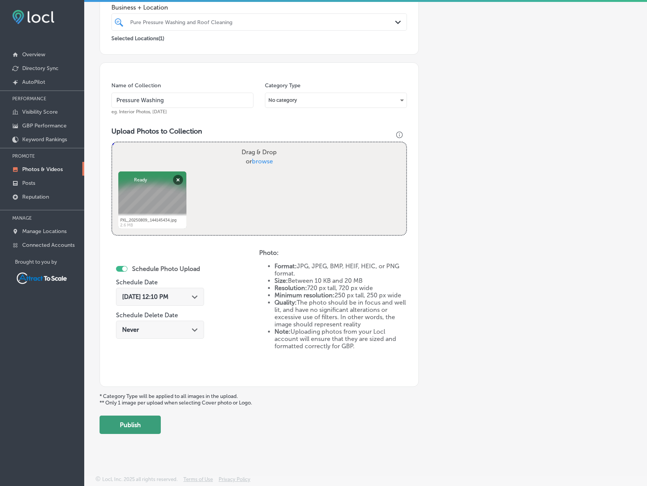
click at [125, 422] on button "Publish" at bounding box center [129, 425] width 61 height 18
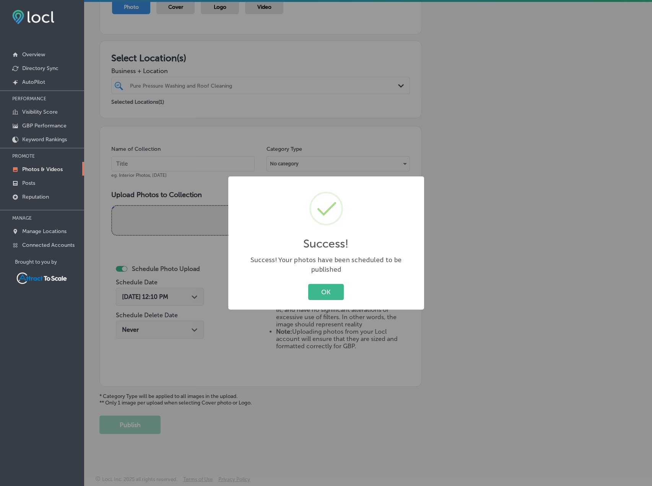
drag, startPoint x: 311, startPoint y: 287, endPoint x: 267, endPoint y: 252, distance: 56.6
click at [311, 287] on button "OK" at bounding box center [326, 292] width 36 height 16
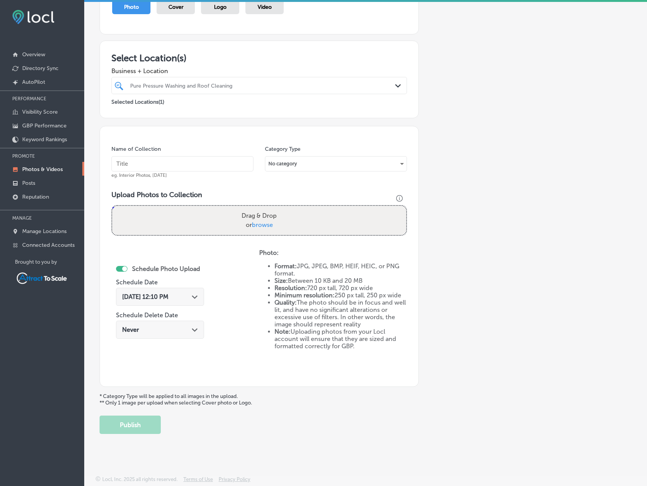
click at [194, 160] on input "text" at bounding box center [182, 163] width 142 height 15
type input "Pressure Washing"
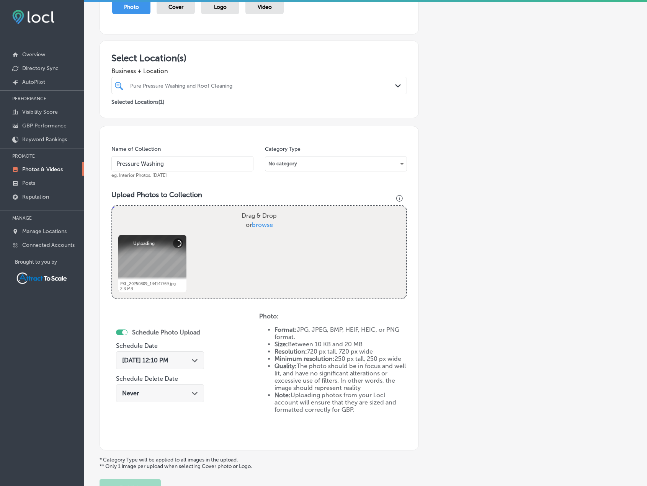
click at [186, 359] on div "[DATE] 12:10 PM Path Created with Sketch." at bounding box center [160, 360] width 76 height 7
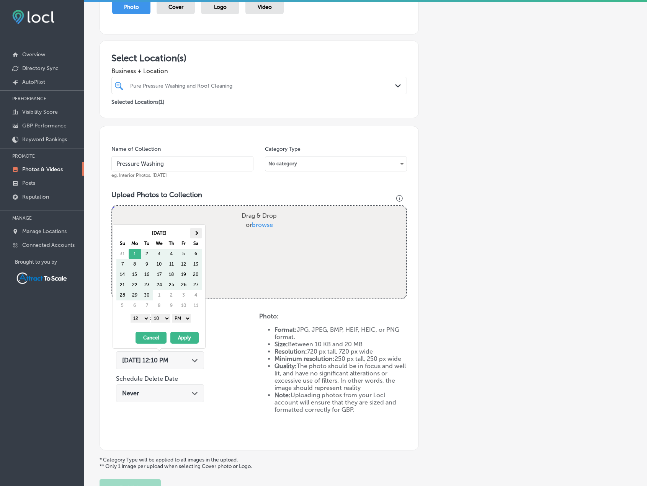
click at [196, 233] on span at bounding box center [196, 233] width 4 height 4
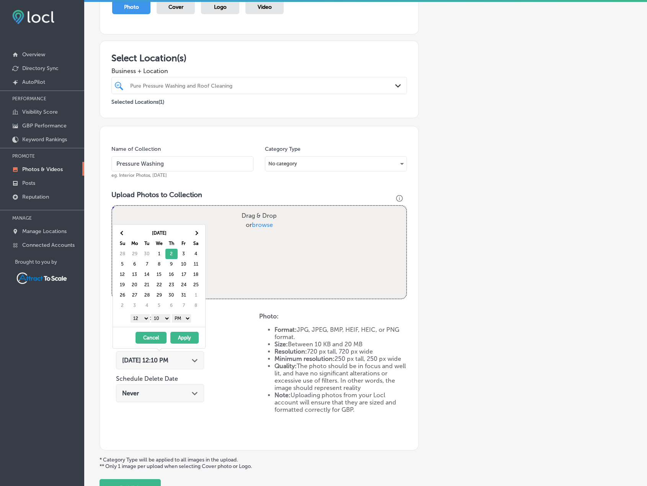
click at [185, 338] on button "Apply" at bounding box center [184, 338] width 28 height 12
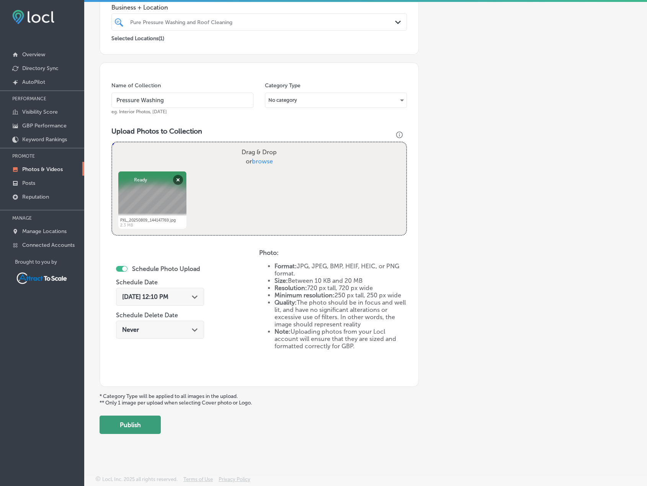
click at [147, 427] on button "Publish" at bounding box center [129, 425] width 61 height 18
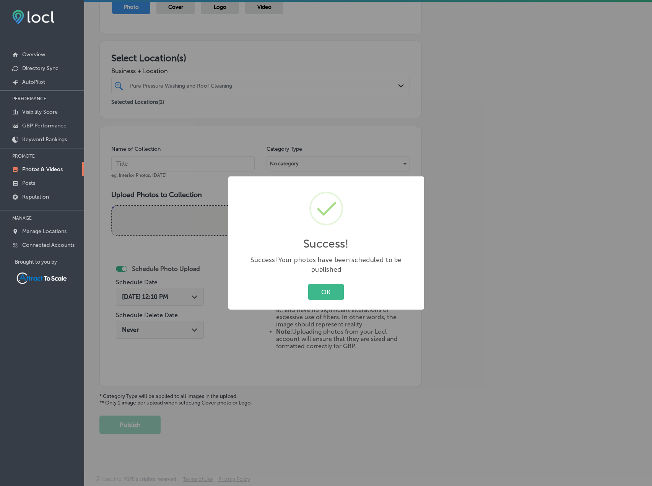
drag, startPoint x: 326, startPoint y: 283, endPoint x: 324, endPoint y: 279, distance: 4.5
click at [326, 284] on button "OK" at bounding box center [326, 292] width 36 height 16
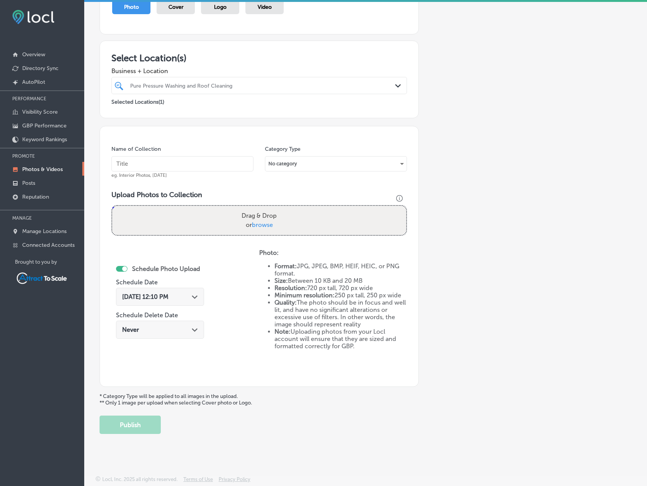
click at [214, 158] on input "text" at bounding box center [182, 163] width 142 height 15
type input "Pressure Washing"
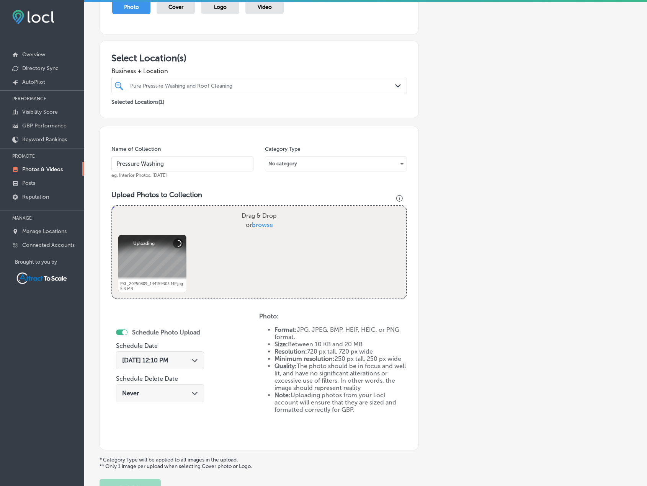
click at [186, 359] on div "[DATE] 12:10 PM Path Created with Sketch." at bounding box center [160, 360] width 76 height 7
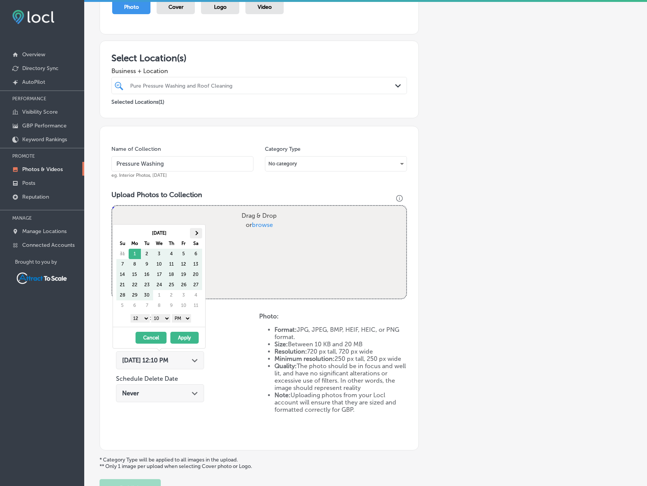
click at [197, 237] on th at bounding box center [196, 233] width 12 height 10
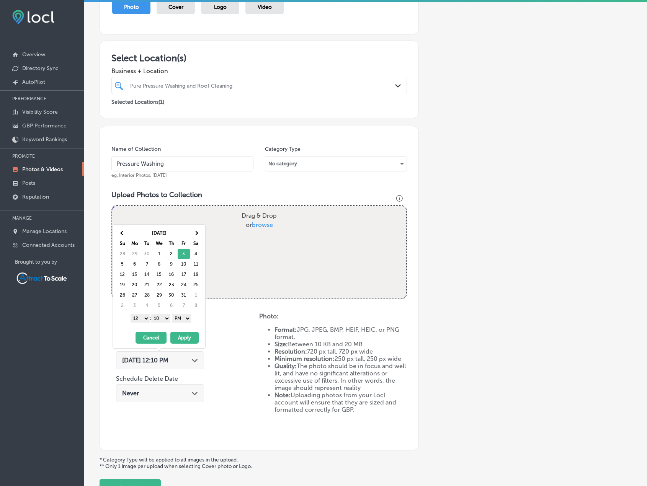
click at [186, 336] on button "Apply" at bounding box center [184, 338] width 28 height 12
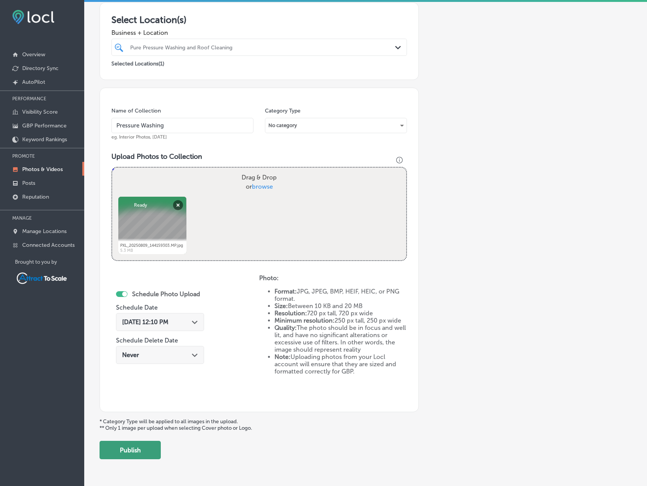
click at [147, 447] on button "Publish" at bounding box center [129, 450] width 61 height 18
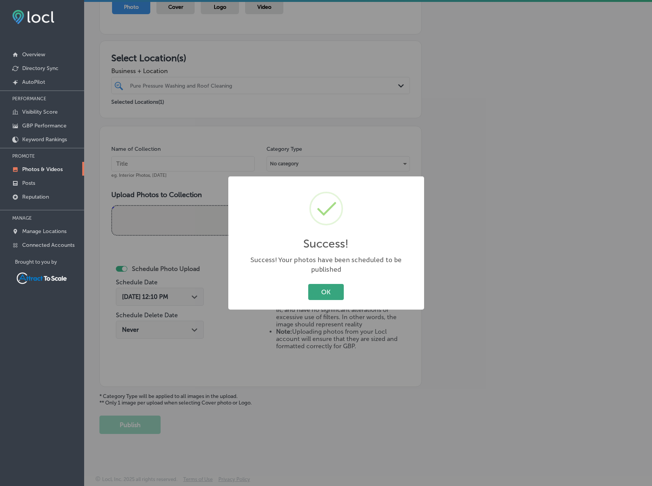
click at [326, 284] on button "OK" at bounding box center [326, 292] width 36 height 16
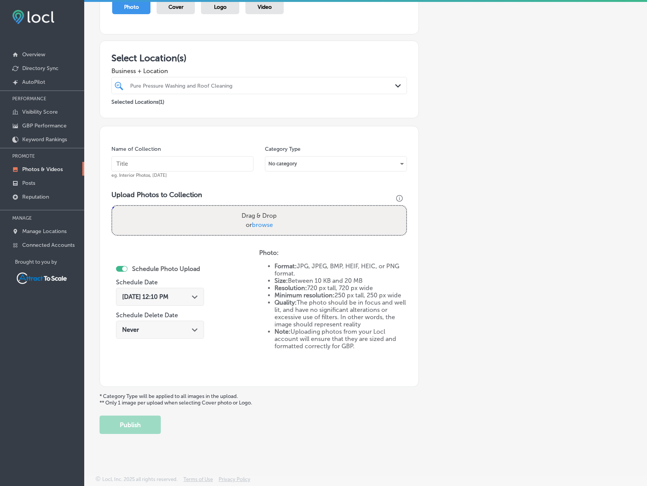
click at [170, 163] on input "text" at bounding box center [182, 163] width 142 height 15
type input "Pressure Washing"
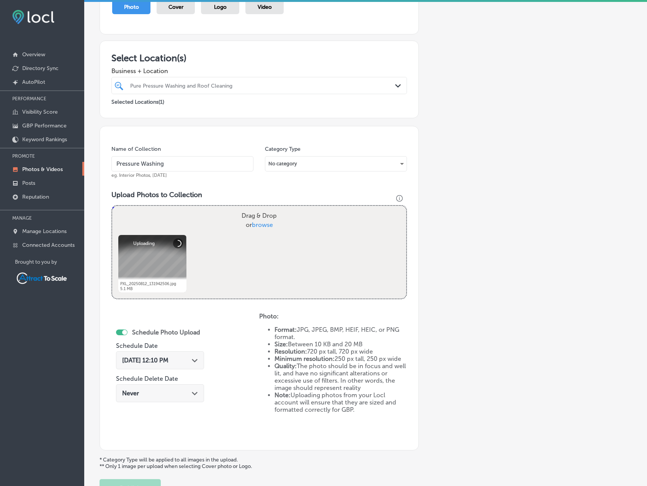
click at [199, 358] on div "[DATE] 12:10 PM Path Created with Sketch." at bounding box center [160, 360] width 88 height 18
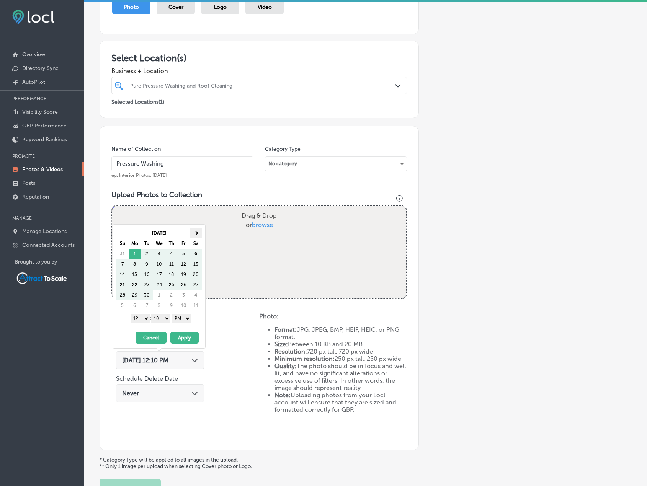
drag, startPoint x: 203, startPoint y: 230, endPoint x: 197, endPoint y: 231, distance: 5.9
click at [203, 230] on div "[DATE] Su Mo Tu We Th Fr Sa 31 1 2 3 4 5 6 7 8 9 10 11 12 13 14 15 16 17 18 19 …" at bounding box center [160, 269] width 89 height 83
click at [196, 231] on span at bounding box center [196, 233] width 4 height 4
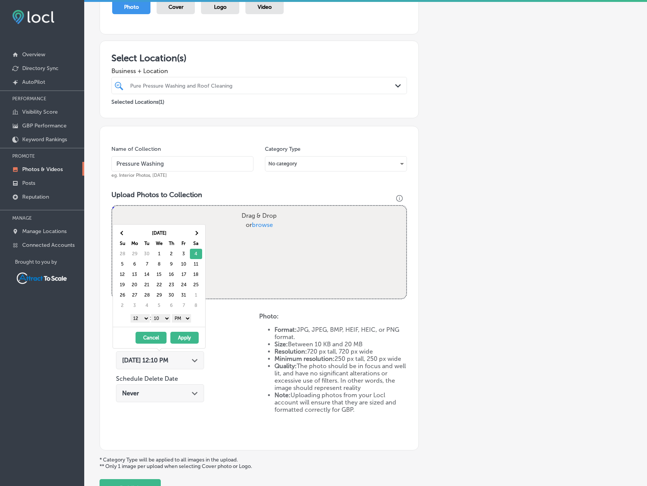
click at [191, 334] on button "Apply" at bounding box center [184, 338] width 28 height 12
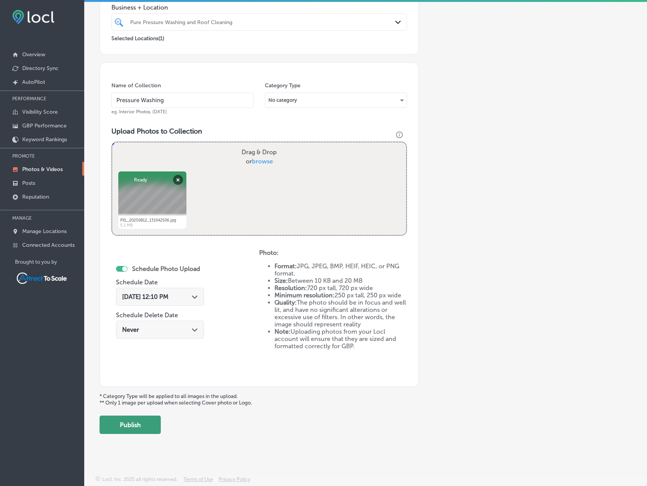
click at [148, 426] on button "Publish" at bounding box center [129, 425] width 61 height 18
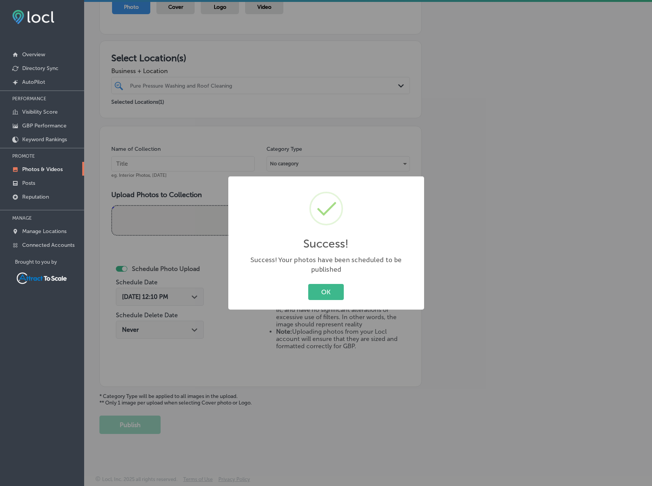
drag, startPoint x: 321, startPoint y: 287, endPoint x: 245, endPoint y: 298, distance: 77.3
click at [320, 287] on button "OK" at bounding box center [326, 292] width 36 height 16
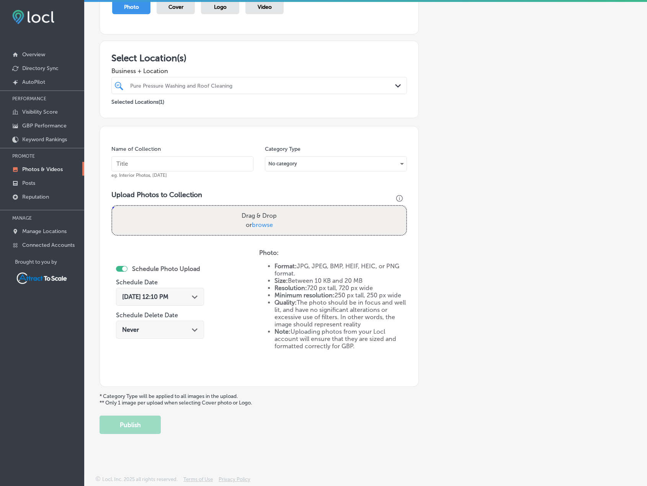
click at [192, 298] on icon "Path Created with Sketch." at bounding box center [195, 296] width 6 height 3
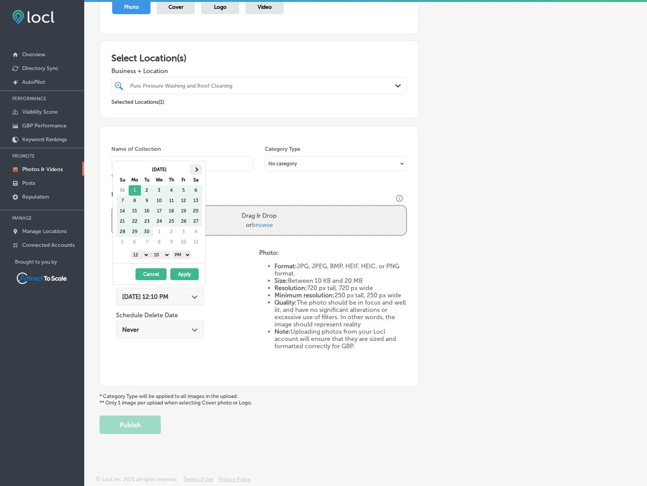
click at [200, 172] on th at bounding box center [196, 170] width 12 height 10
click at [183, 276] on button "Apply" at bounding box center [184, 274] width 28 height 12
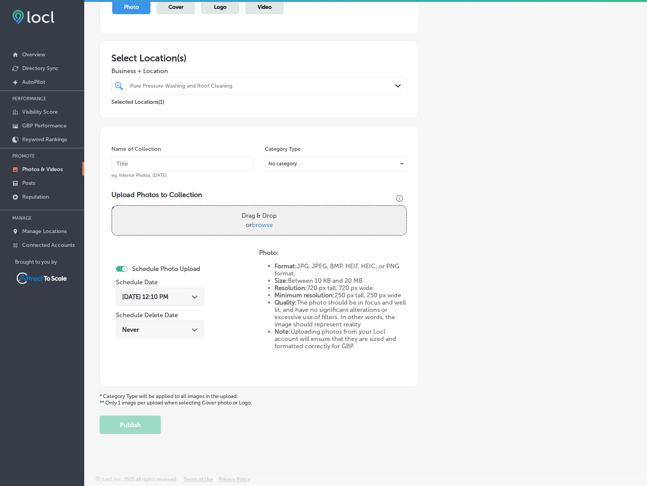
click at [168, 164] on input "text" at bounding box center [182, 163] width 142 height 15
type input "Pressure Washing"
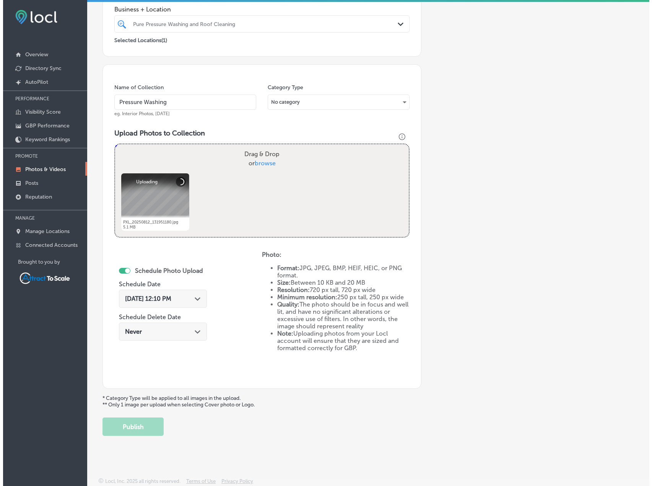
scroll to position [158, 0]
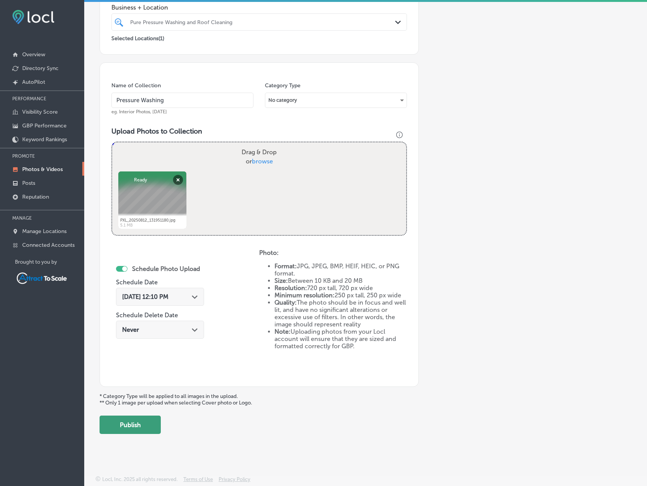
click at [143, 423] on button "Publish" at bounding box center [129, 425] width 61 height 18
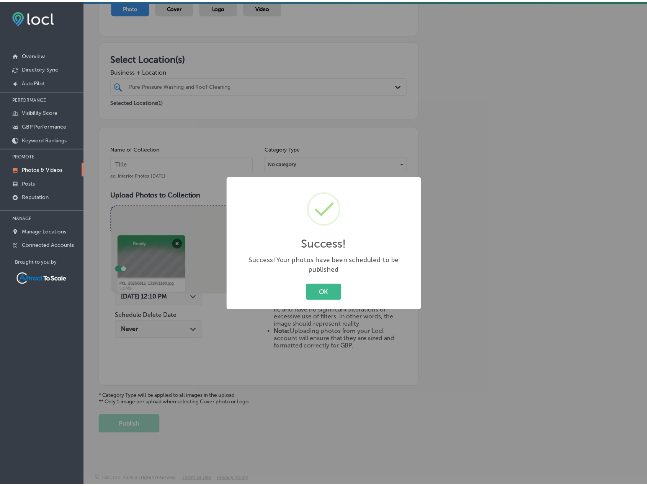
scroll to position [94, 0]
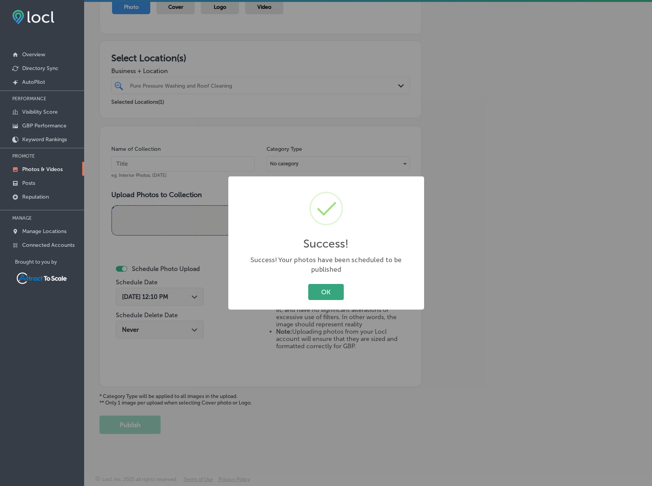
click at [311, 288] on button "OK" at bounding box center [326, 292] width 36 height 16
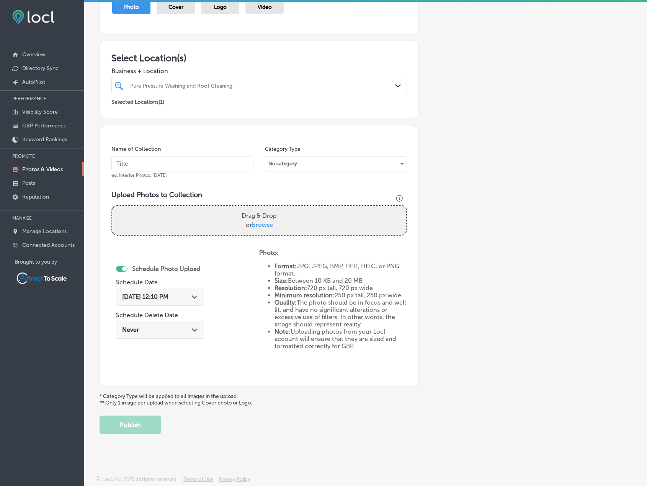
click at [186, 299] on div "[DATE] 12:10 PM Path Created with Sketch." at bounding box center [160, 296] width 76 height 7
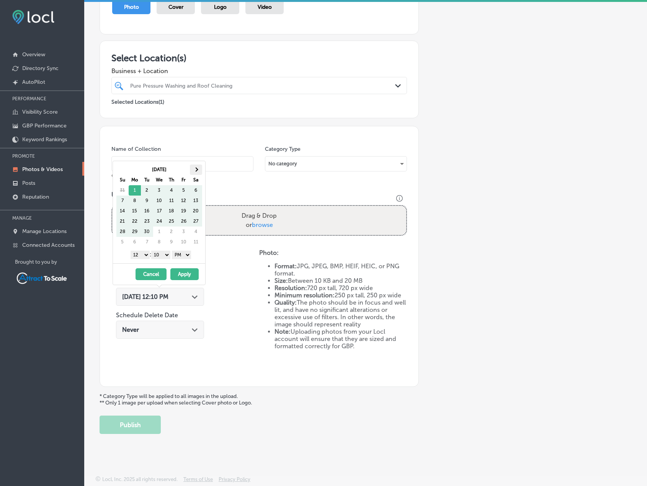
click at [198, 171] on th at bounding box center [196, 170] width 12 height 10
click at [183, 272] on button "Apply" at bounding box center [184, 274] width 28 height 12
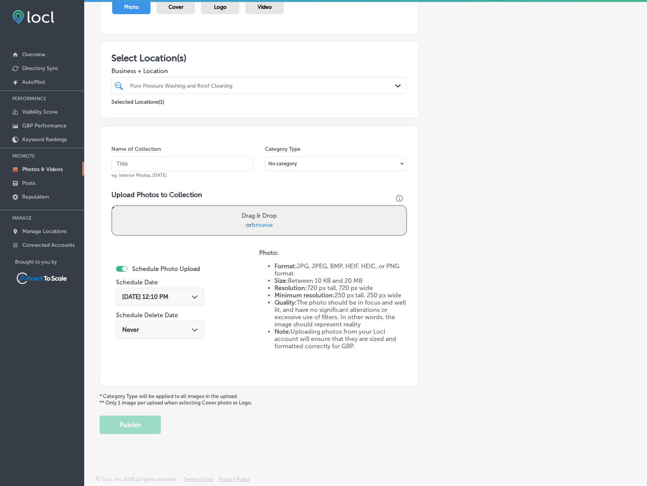
click at [175, 164] on input "text" at bounding box center [182, 163] width 142 height 15
type input "Pressure Washing"
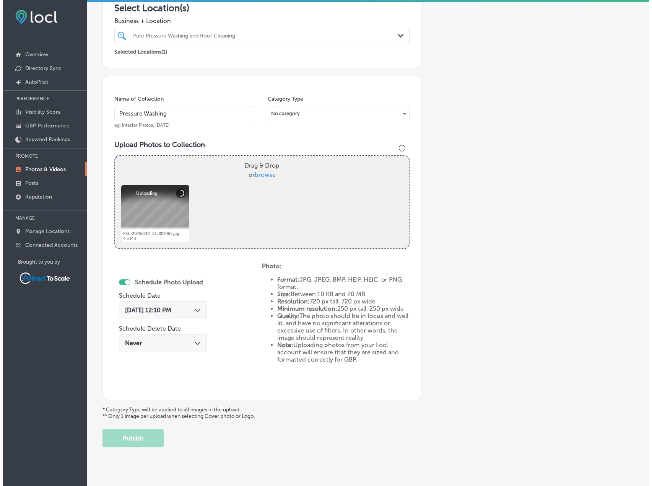
scroll to position [158, 0]
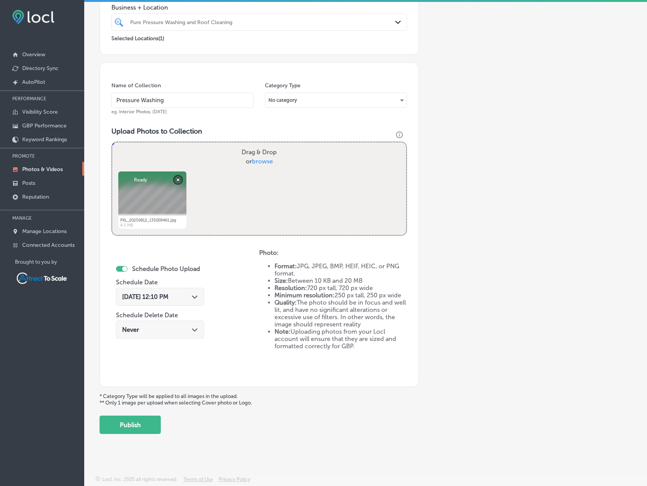
click at [148, 423] on button "Publish" at bounding box center [129, 425] width 61 height 18
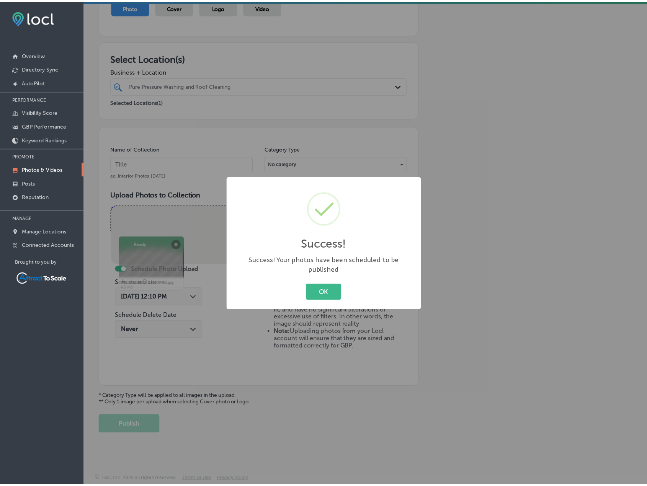
scroll to position [94, 0]
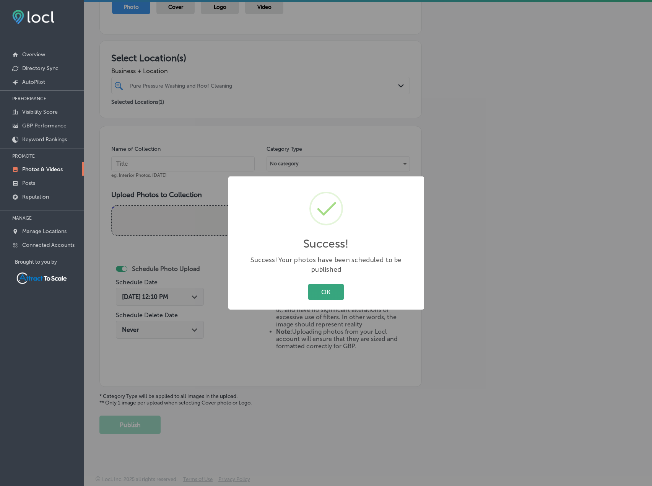
click at [329, 293] on button "OK" at bounding box center [326, 292] width 36 height 16
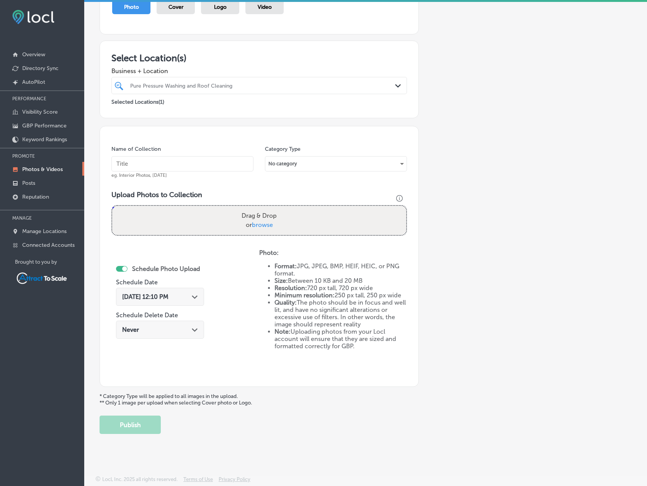
click at [186, 300] on div "[DATE] 12:10 PM Path Created with Sketch." at bounding box center [160, 296] width 76 height 7
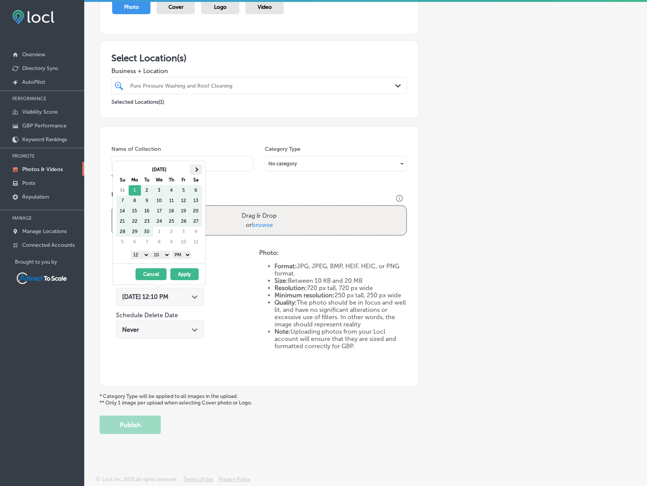
click at [195, 172] on th at bounding box center [196, 170] width 12 height 10
click at [179, 273] on button "Apply" at bounding box center [184, 274] width 28 height 12
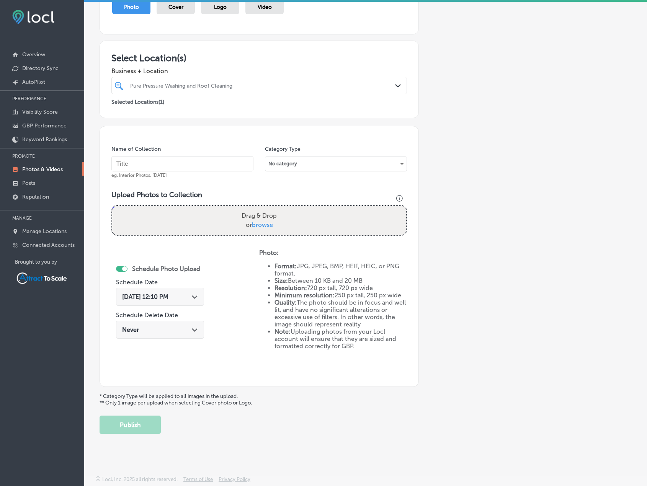
click at [178, 168] on input "text" at bounding box center [182, 163] width 142 height 15
type input "Pressure Washing"
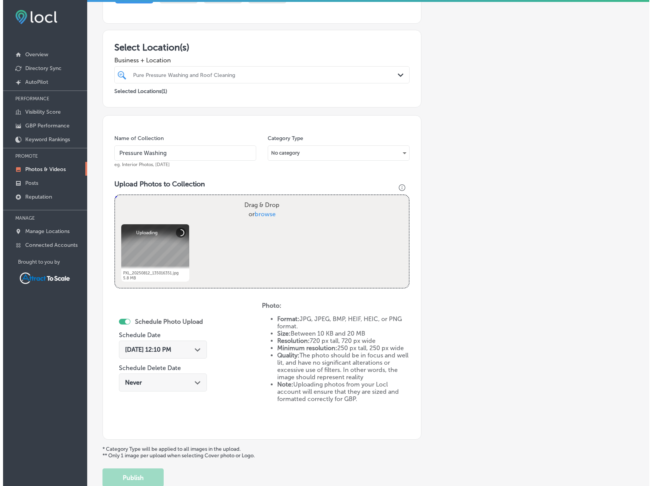
scroll to position [158, 0]
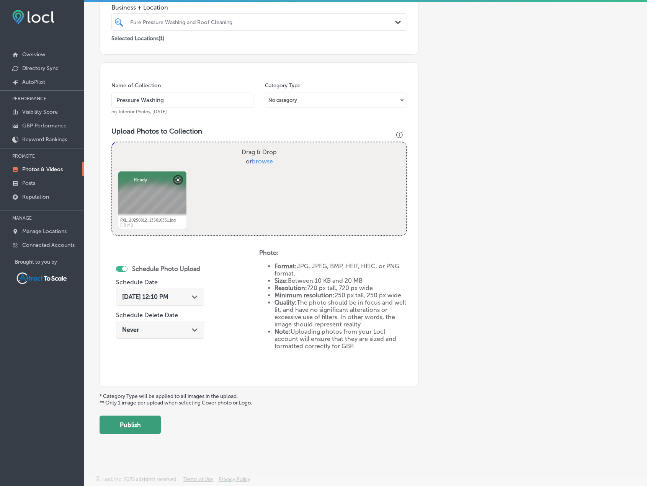
click at [140, 426] on button "Publish" at bounding box center [129, 425] width 61 height 18
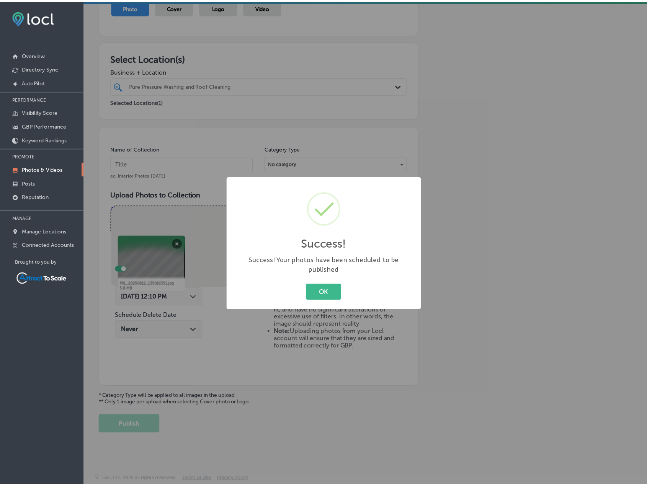
scroll to position [94, 0]
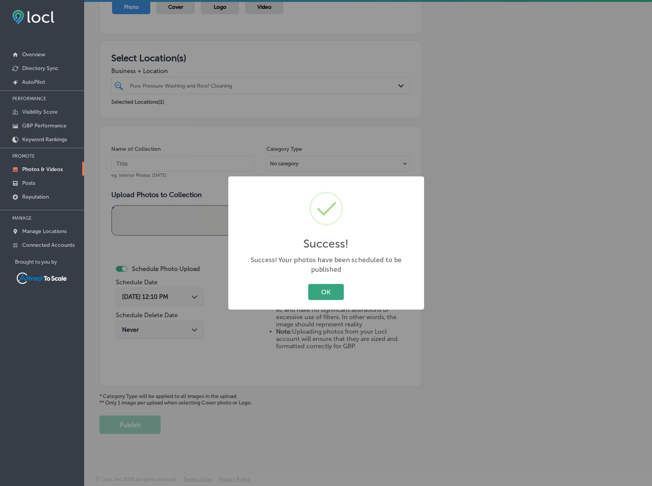
click at [314, 284] on button "OK" at bounding box center [326, 292] width 36 height 16
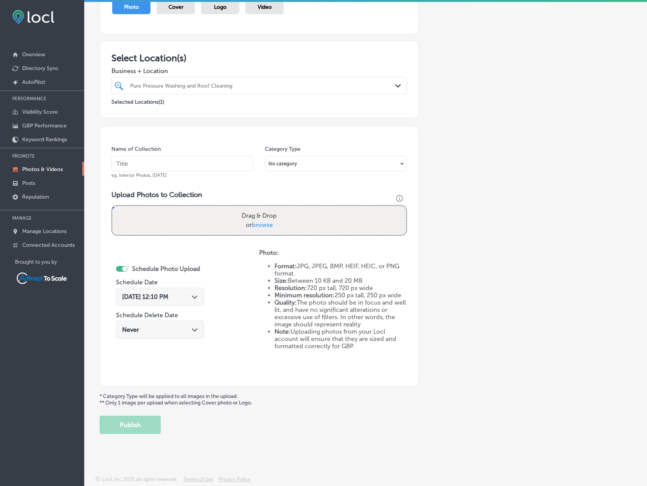
click at [181, 158] on input "text" at bounding box center [182, 163] width 142 height 15
type input "Pressure Washing"
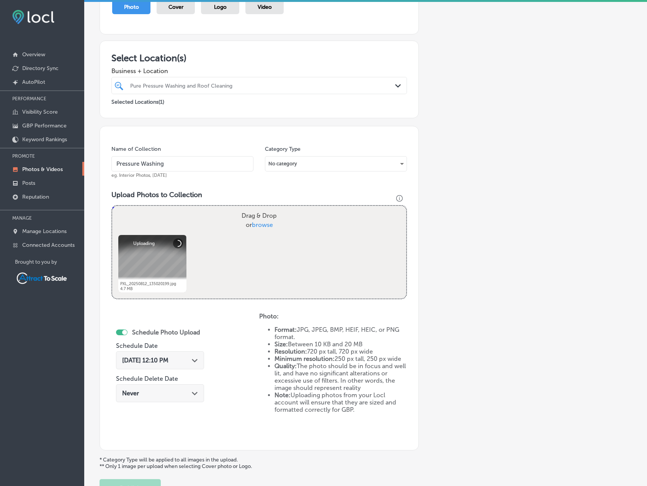
click at [194, 359] on icon "Path Created with Sketch." at bounding box center [195, 360] width 6 height 3
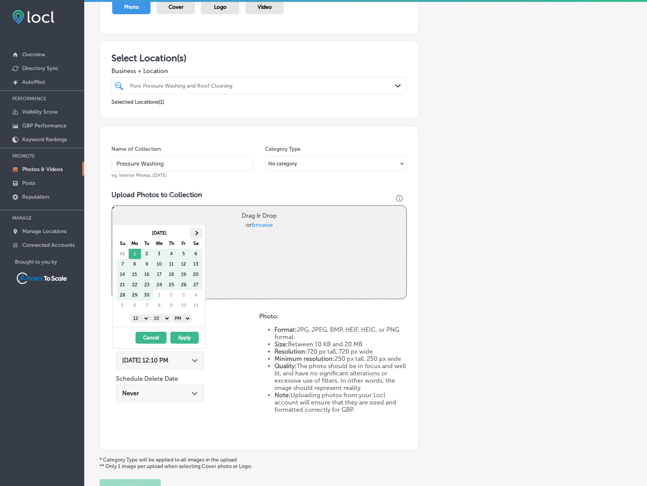
click at [201, 231] on th at bounding box center [196, 233] width 12 height 10
click at [179, 338] on button "Apply" at bounding box center [184, 338] width 28 height 12
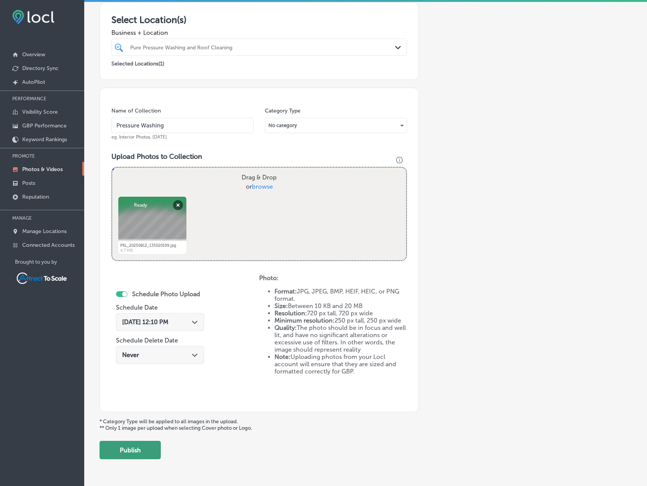
click at [146, 446] on button "Publish" at bounding box center [129, 450] width 61 height 18
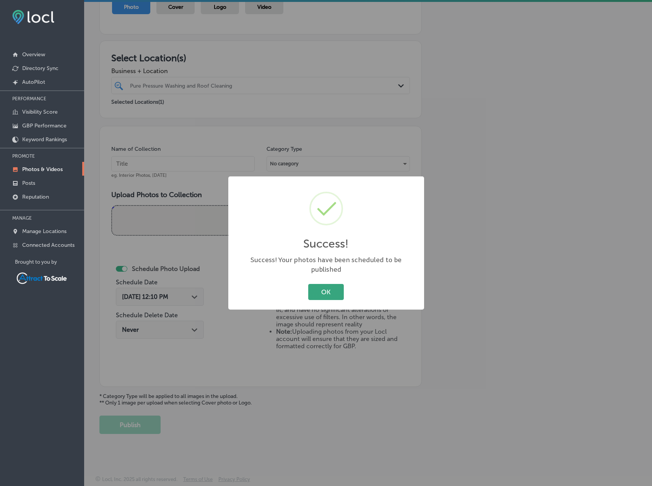
click at [333, 286] on button "OK" at bounding box center [326, 292] width 36 height 16
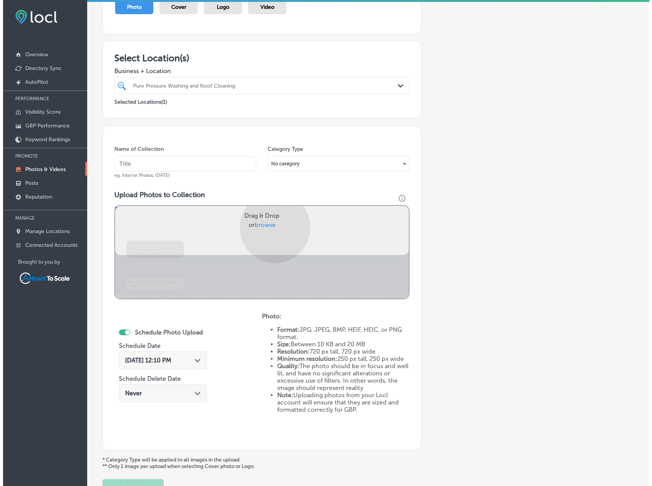
scroll to position [132, 0]
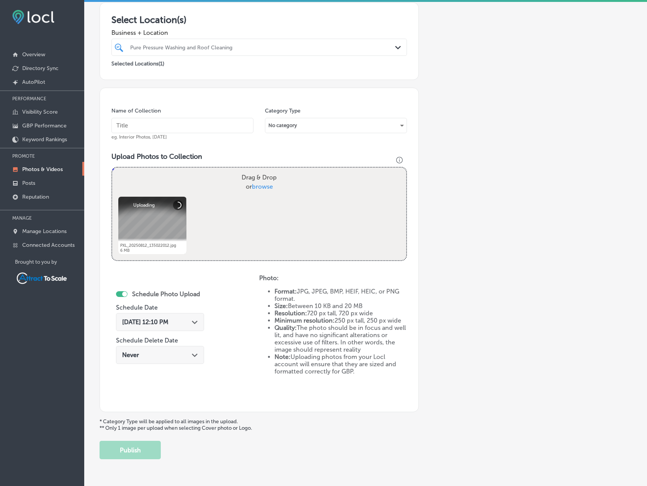
click at [180, 124] on input "text" at bounding box center [182, 125] width 142 height 15
type input "Pressure Washing"
drag, startPoint x: 184, startPoint y: 321, endPoint x: 186, endPoint y: 317, distance: 4.6
click at [185, 321] on div "[DATE] 12:10 PM Path Created with Sketch." at bounding box center [160, 321] width 76 height 7
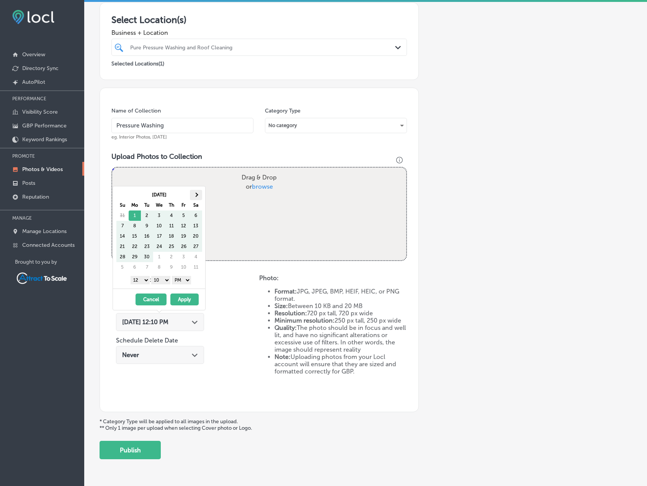
click at [197, 193] on th at bounding box center [196, 195] width 12 height 10
click at [186, 298] on button "Apply" at bounding box center [184, 300] width 28 height 12
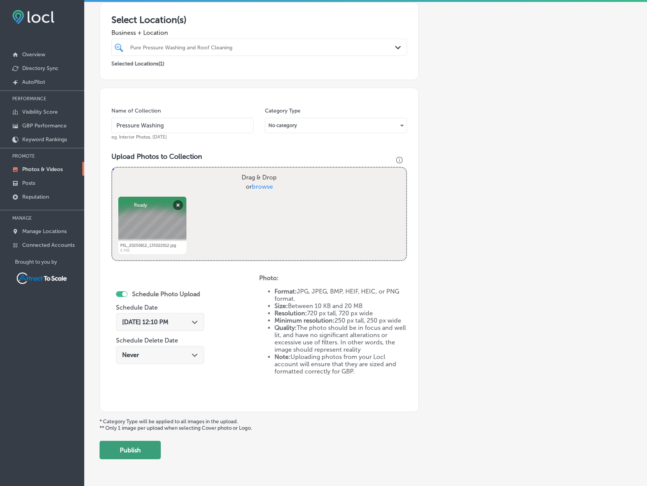
click at [147, 452] on button "Publish" at bounding box center [129, 450] width 61 height 18
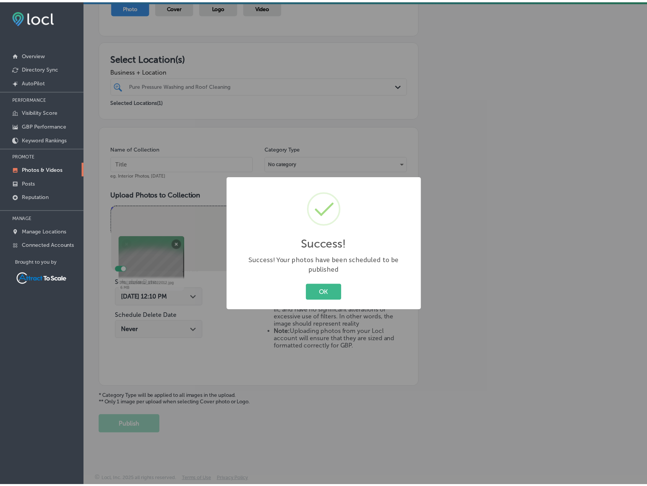
scroll to position [94, 0]
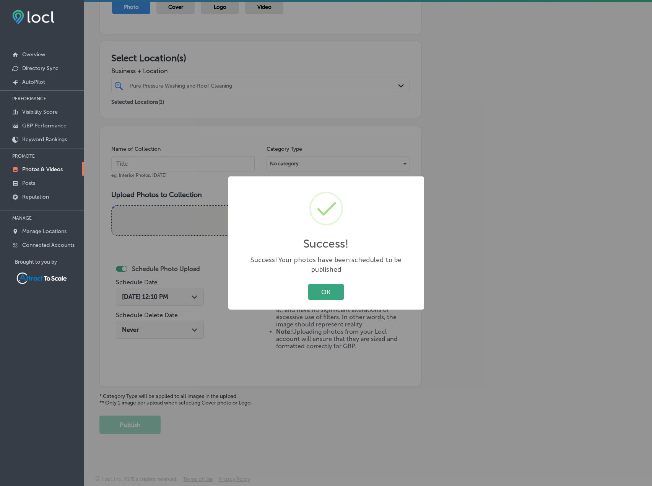
click at [320, 288] on button "OK" at bounding box center [326, 292] width 36 height 16
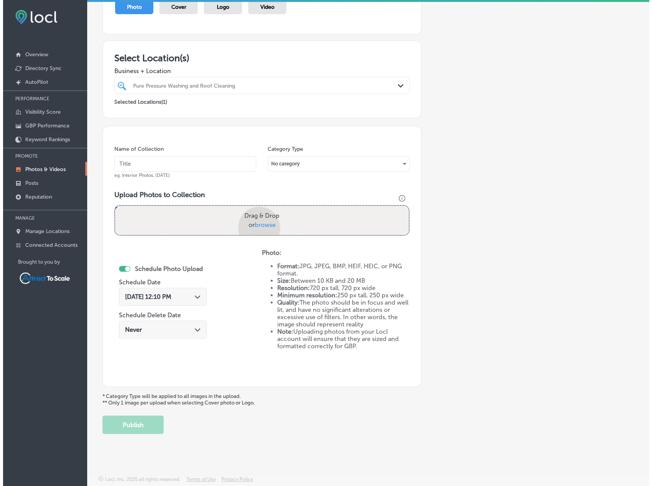
scroll to position [132, 0]
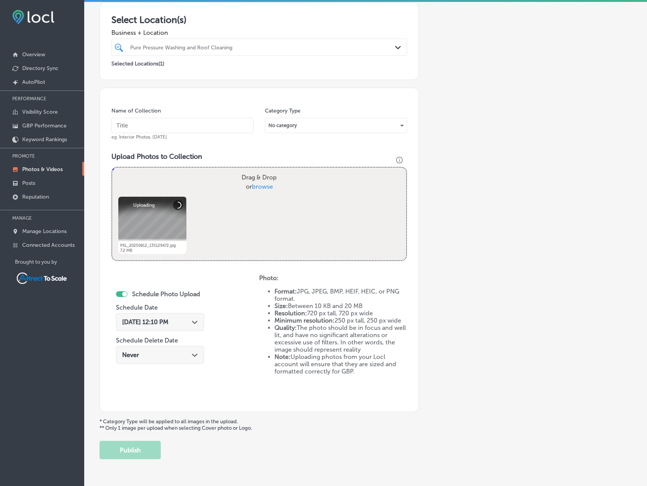
click at [203, 130] on input "text" at bounding box center [182, 125] width 142 height 15
type input "Pressure Washing"
click at [168, 322] on span "[DATE] 12:10 PM" at bounding box center [145, 321] width 46 height 7
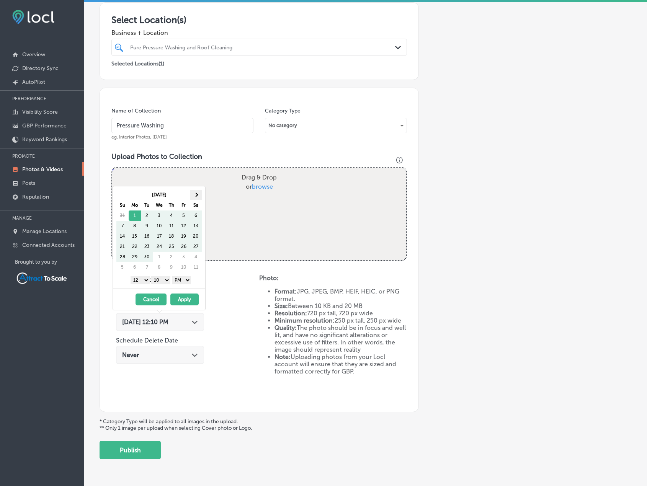
click at [194, 195] on span at bounding box center [196, 194] width 4 height 4
click at [188, 300] on button "Apply" at bounding box center [184, 300] width 28 height 12
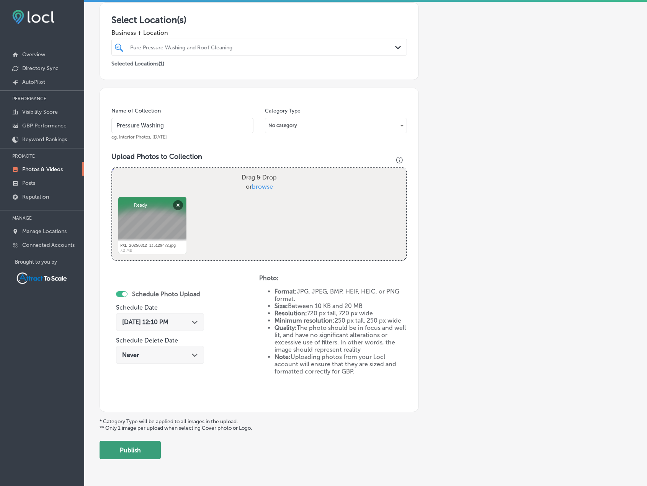
click at [142, 452] on button "Publish" at bounding box center [129, 450] width 61 height 18
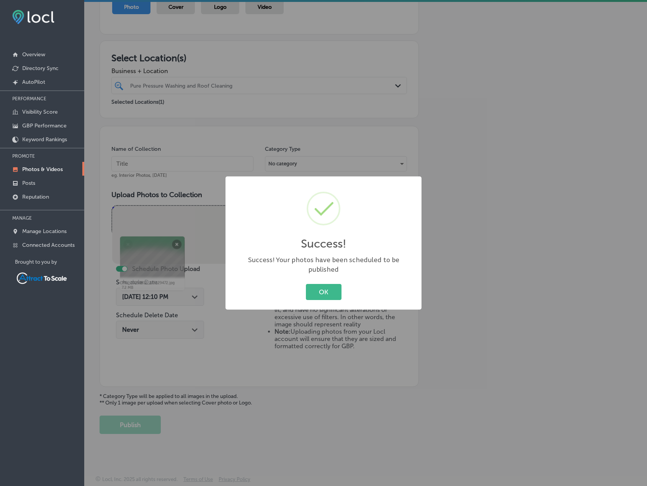
scroll to position [94, 0]
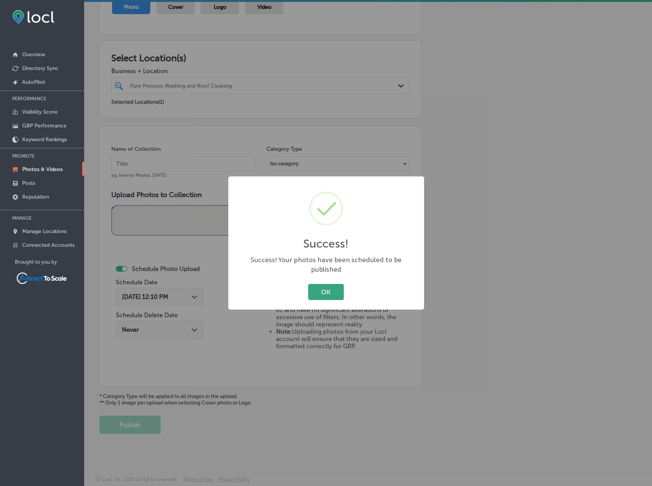
drag, startPoint x: 330, startPoint y: 285, endPoint x: 334, endPoint y: 285, distance: 3.8
click at [329, 285] on button "OK" at bounding box center [326, 292] width 36 height 16
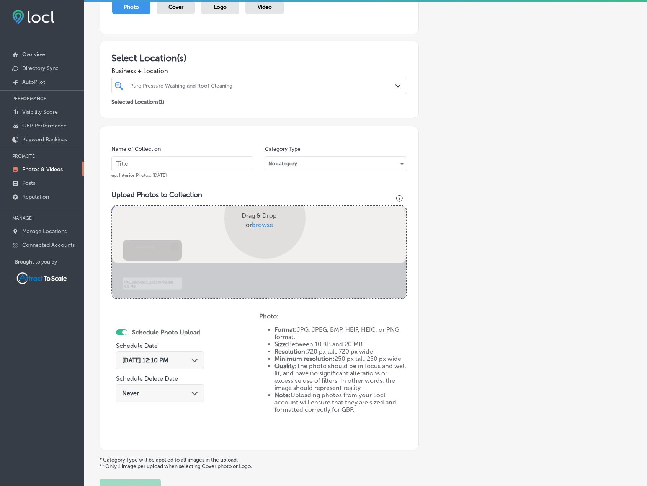
scroll to position [132, 0]
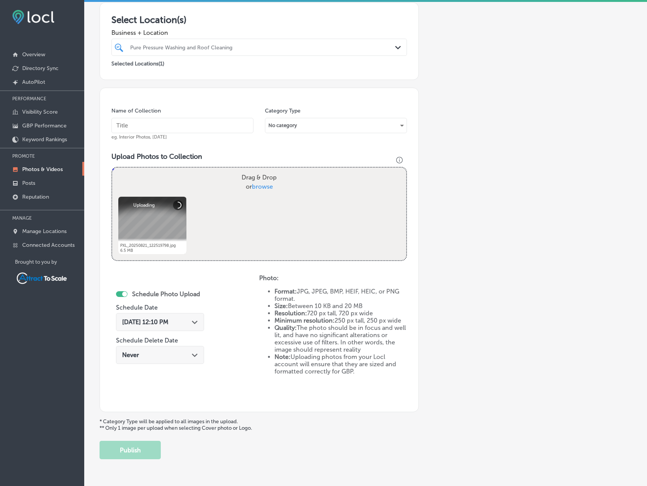
click at [217, 127] on input "text" at bounding box center [182, 125] width 142 height 15
type input "Pressure Washing"
click at [183, 321] on div "[DATE] 12:10 PM Path Created with Sketch." at bounding box center [160, 321] width 76 height 7
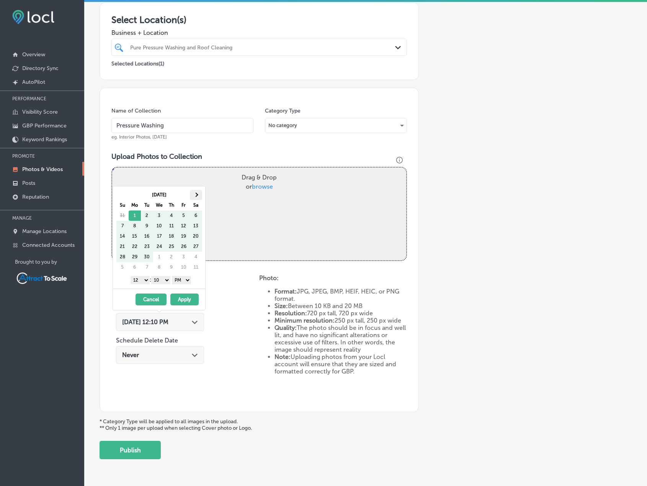
click at [194, 193] on th at bounding box center [196, 195] width 12 height 10
click at [189, 296] on button "Apply" at bounding box center [184, 300] width 28 height 12
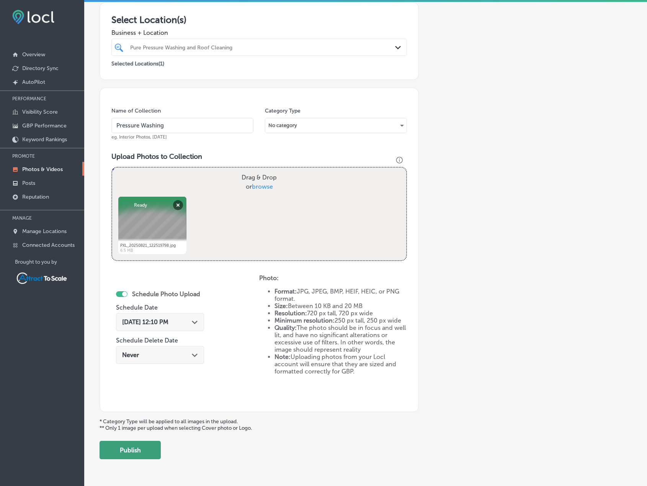
click at [151, 450] on button "Publish" at bounding box center [129, 450] width 61 height 18
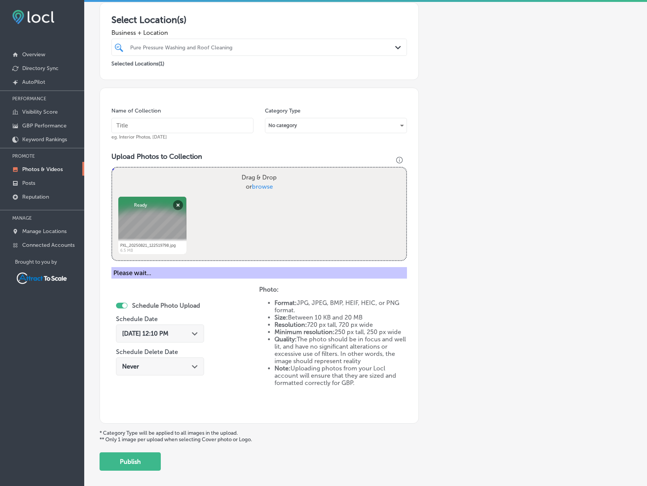
scroll to position [94, 0]
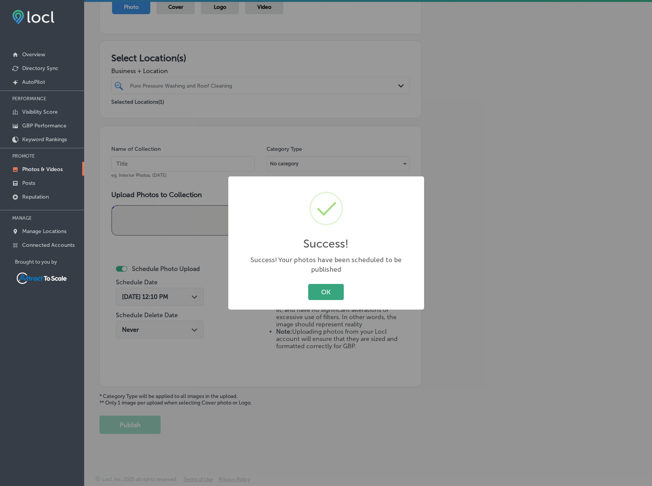
drag, startPoint x: 326, startPoint y: 285, endPoint x: 314, endPoint y: 284, distance: 11.6
click at [325, 286] on button "OK" at bounding box center [326, 292] width 36 height 16
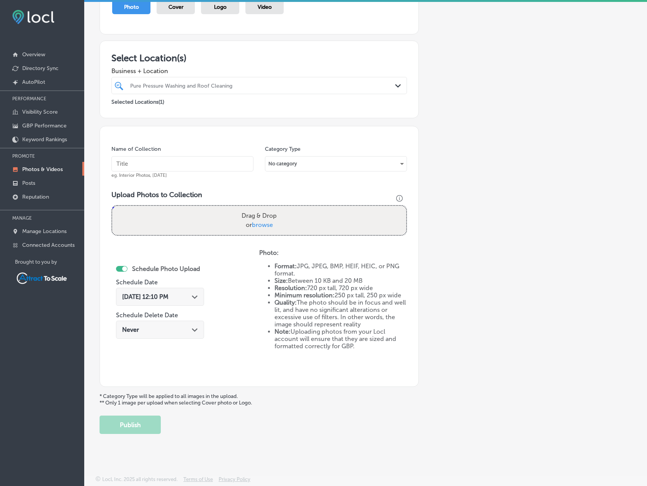
click at [211, 161] on input "text" at bounding box center [182, 163] width 142 height 15
type input "Pressure Washing"
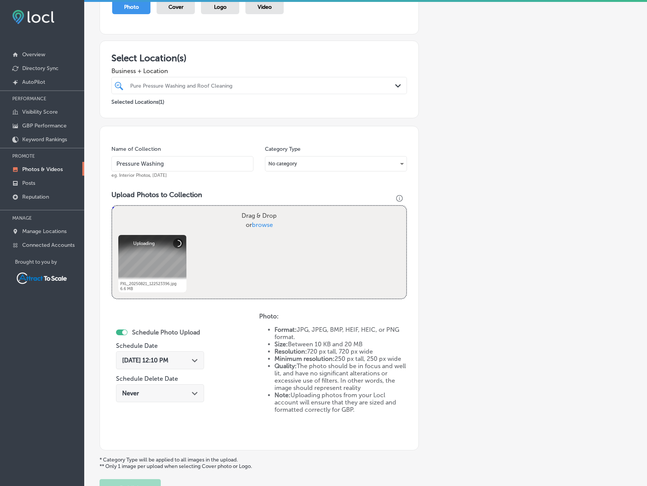
click at [185, 355] on div "[DATE] 12:10 PM Path Created with Sketch." at bounding box center [160, 360] width 88 height 18
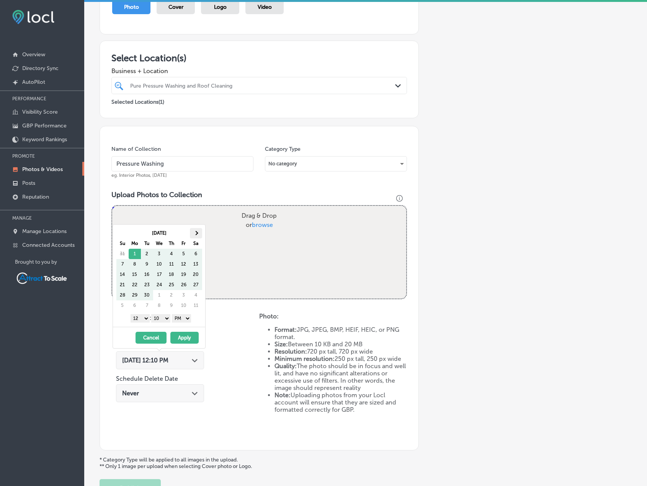
click at [193, 233] on th at bounding box center [196, 233] width 12 height 10
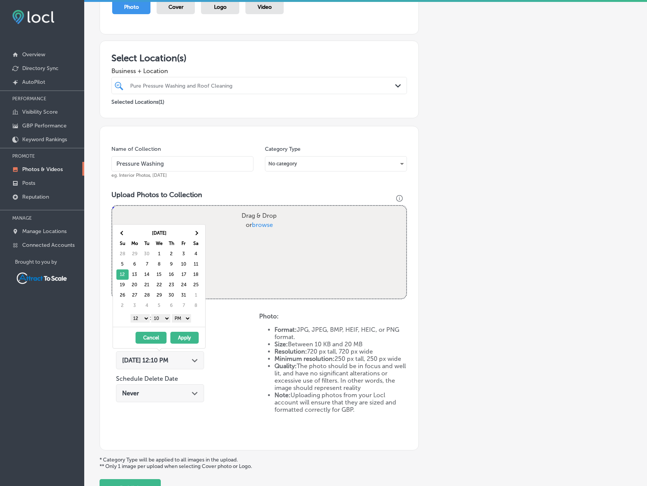
click at [179, 336] on button "Apply" at bounding box center [184, 338] width 28 height 12
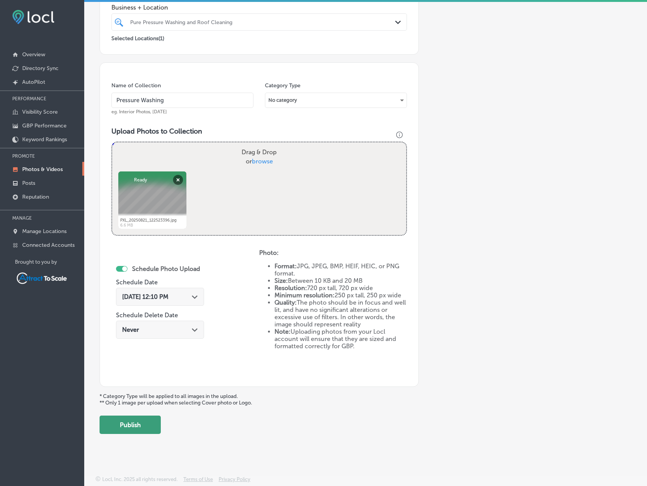
click at [137, 425] on button "Publish" at bounding box center [129, 425] width 61 height 18
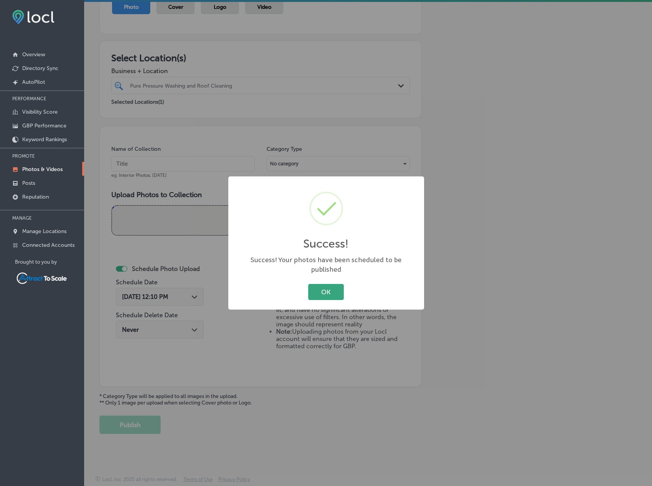
click at [330, 287] on button "OK" at bounding box center [326, 292] width 36 height 16
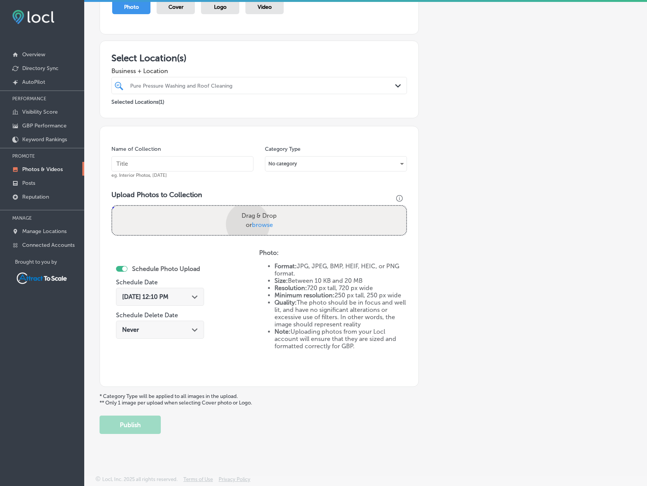
scroll to position [158, 0]
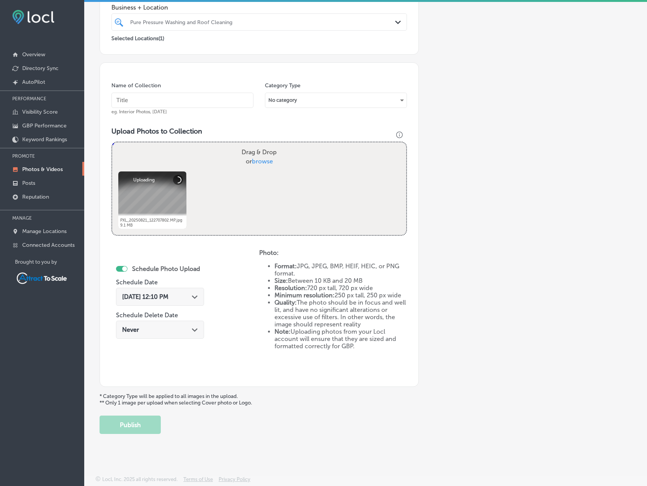
click at [175, 105] on input "text" at bounding box center [182, 100] width 142 height 15
type input "Pressure Washing"
click at [183, 292] on div "[DATE] 12:10 PM Path Created with Sketch." at bounding box center [160, 297] width 88 height 18
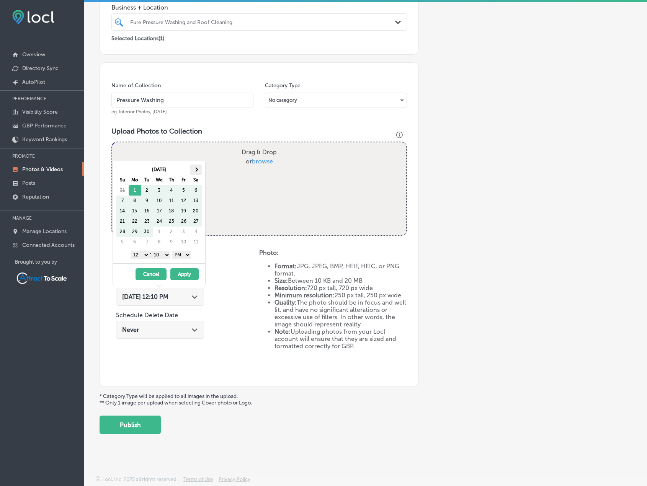
click at [194, 169] on span at bounding box center [196, 169] width 4 height 4
click at [186, 272] on button "Apply" at bounding box center [184, 274] width 28 height 12
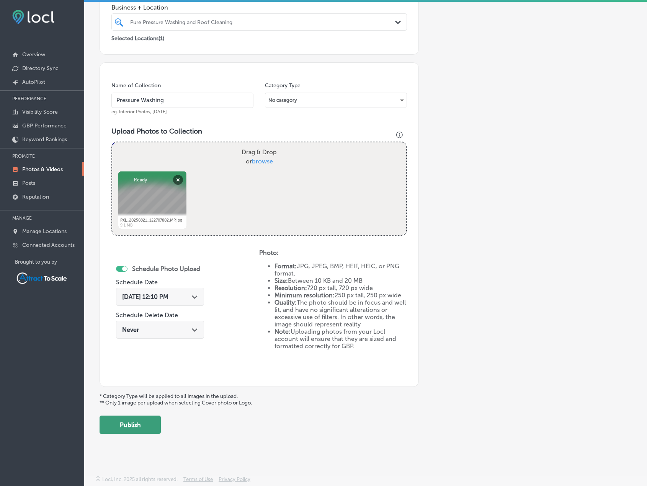
click at [150, 430] on button "Publish" at bounding box center [129, 425] width 61 height 18
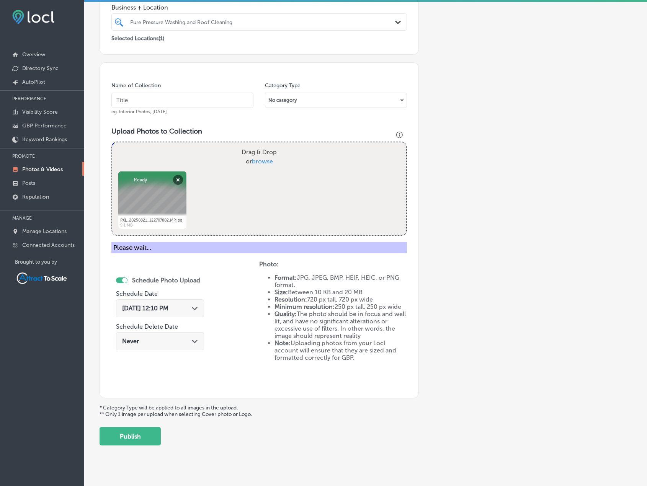
scroll to position [94, 0]
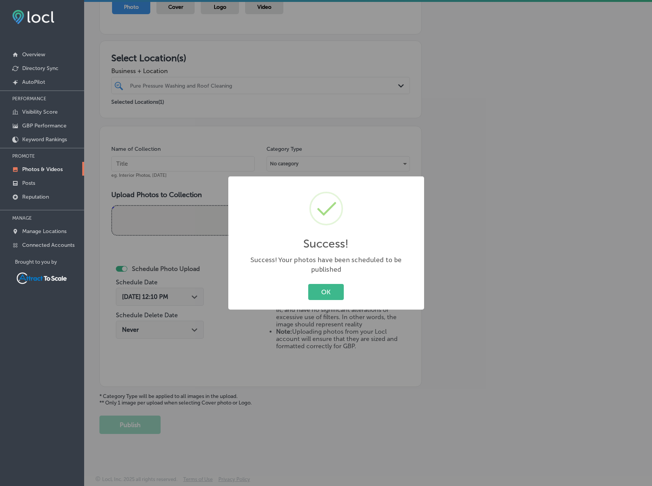
drag, startPoint x: 325, startPoint y: 292, endPoint x: 574, endPoint y: 272, distance: 249.9
click at [326, 292] on button "OK" at bounding box center [326, 292] width 36 height 16
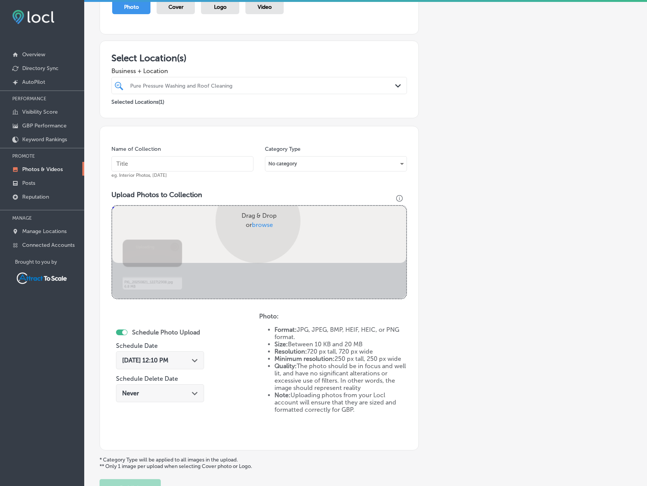
scroll to position [158, 0]
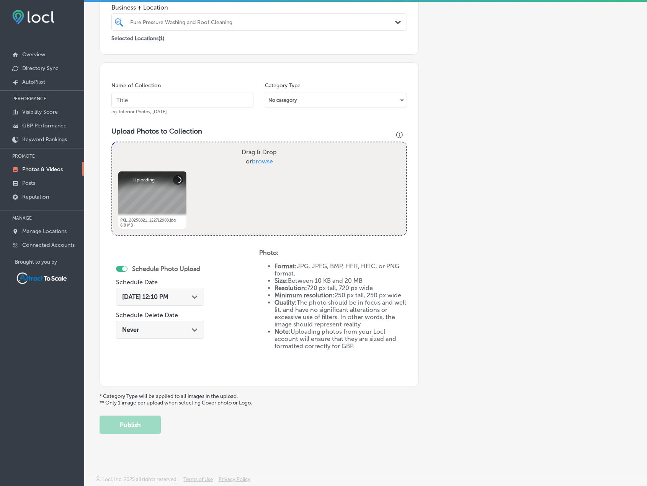
click at [193, 99] on input "text" at bounding box center [182, 100] width 142 height 15
type input "Pressure Washing"
click at [168, 298] on span "[DATE] 12:10 PM" at bounding box center [145, 296] width 46 height 7
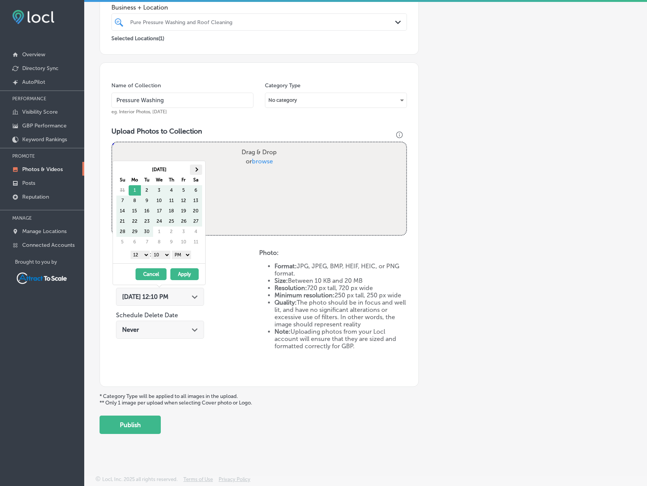
click at [198, 169] on th at bounding box center [196, 170] width 12 height 10
click at [188, 274] on button "Apply" at bounding box center [184, 274] width 28 height 12
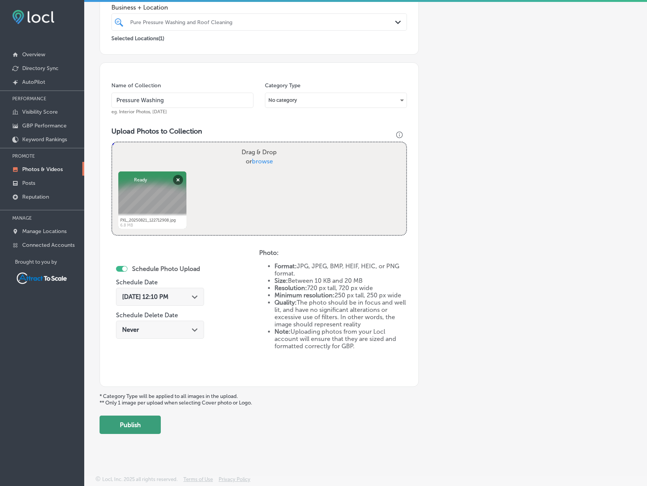
click at [141, 427] on button "Publish" at bounding box center [129, 425] width 61 height 18
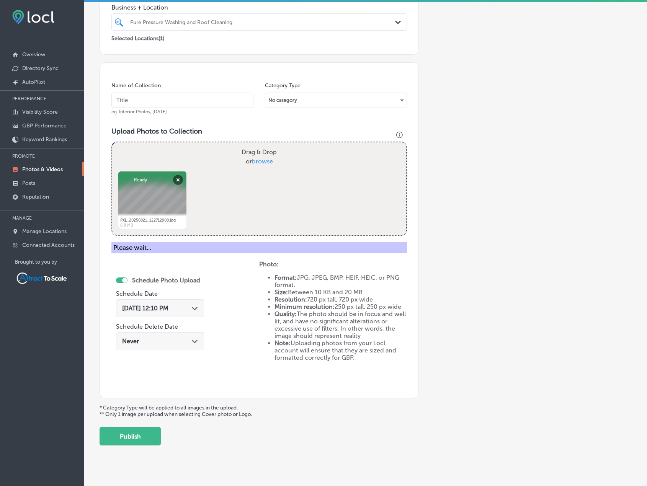
scroll to position [94, 0]
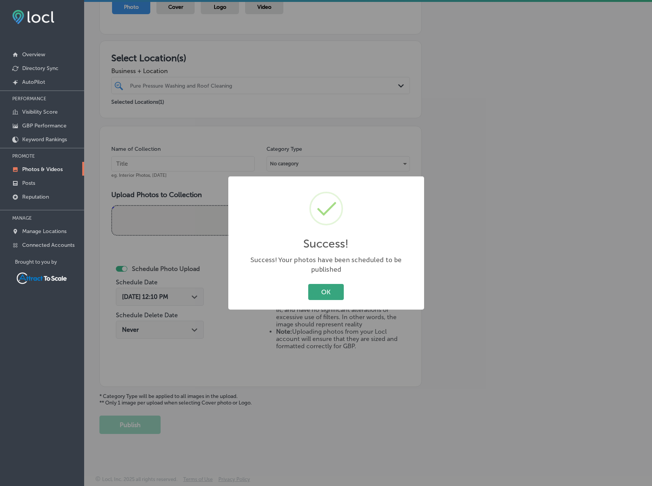
drag, startPoint x: 328, startPoint y: 285, endPoint x: 277, endPoint y: 224, distance: 79.6
click at [328, 285] on button "OK" at bounding box center [326, 292] width 36 height 16
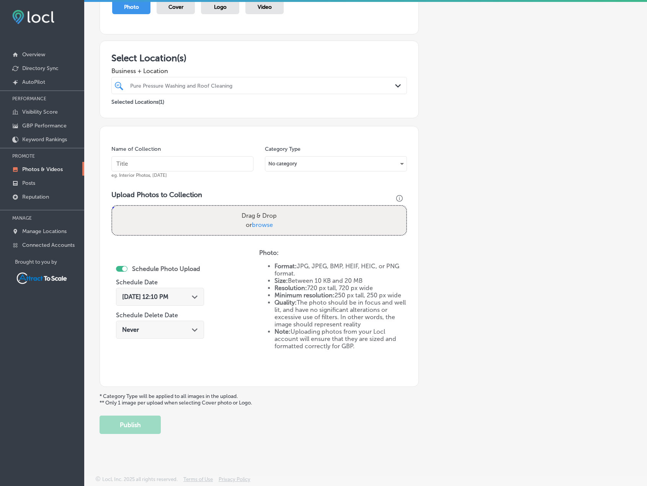
click at [215, 166] on input "text" at bounding box center [182, 163] width 142 height 15
type input "Pressure Washing"
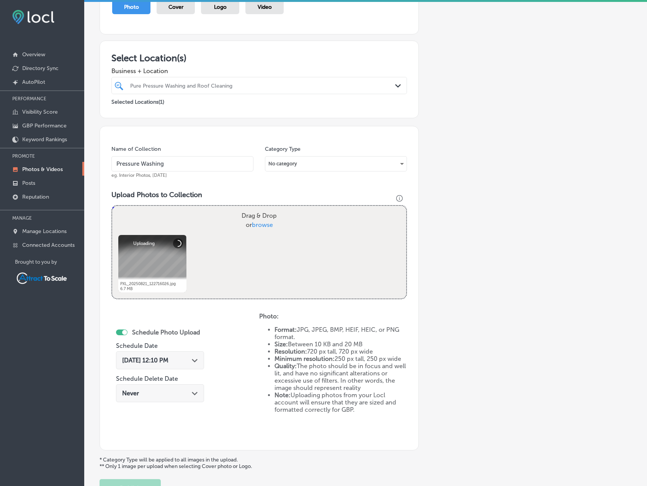
click at [189, 362] on div "[DATE] 12:10 PM Path Created with Sketch." at bounding box center [160, 360] width 76 height 7
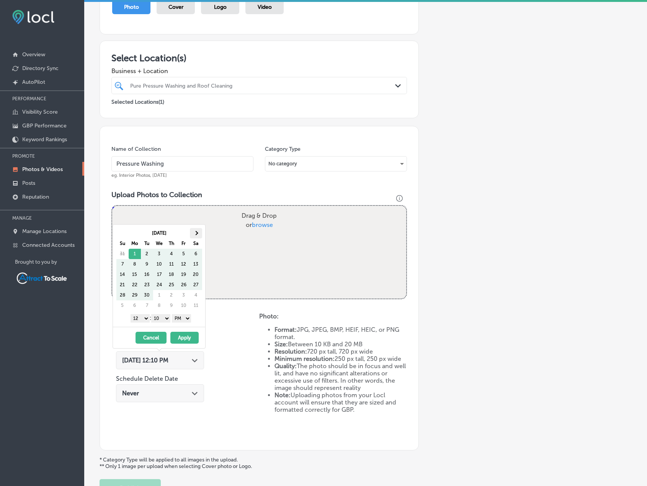
click at [199, 234] on th at bounding box center [196, 233] width 12 height 10
click at [186, 336] on button "Apply" at bounding box center [184, 338] width 28 height 12
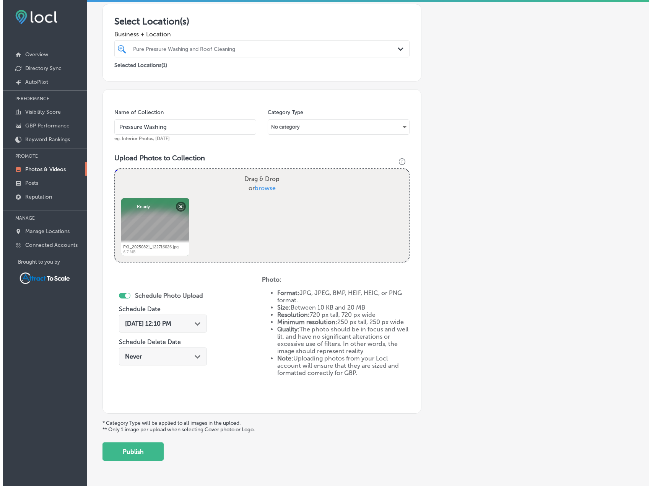
scroll to position [158, 0]
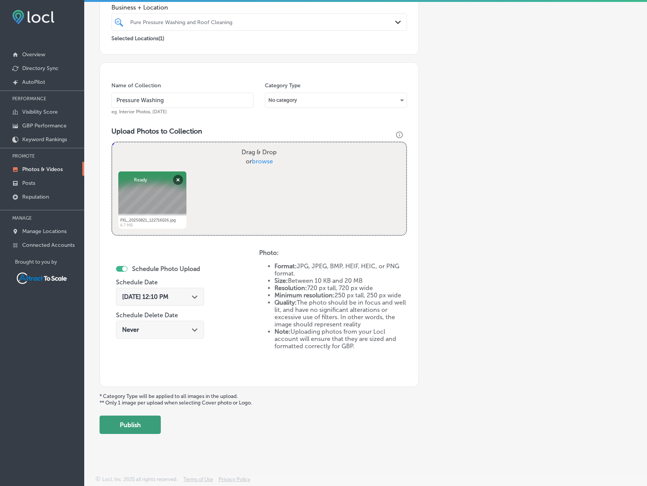
click at [152, 431] on button "Publish" at bounding box center [129, 425] width 61 height 18
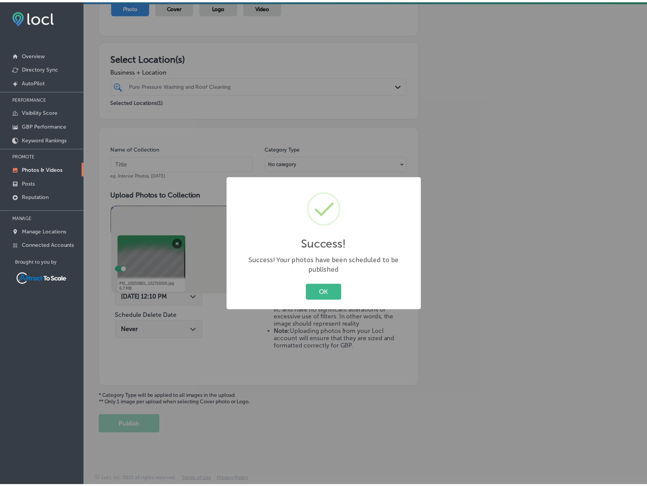
scroll to position [94, 0]
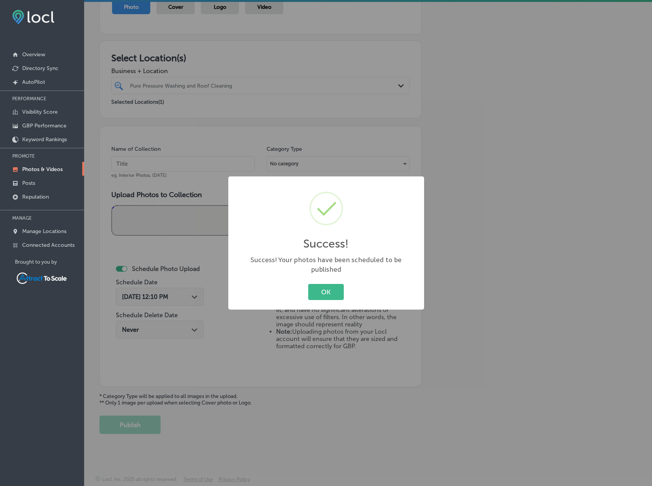
drag, startPoint x: 331, startPoint y: 293, endPoint x: 270, endPoint y: 292, distance: 61.6
click at [332, 292] on button "OK" at bounding box center [326, 292] width 36 height 16
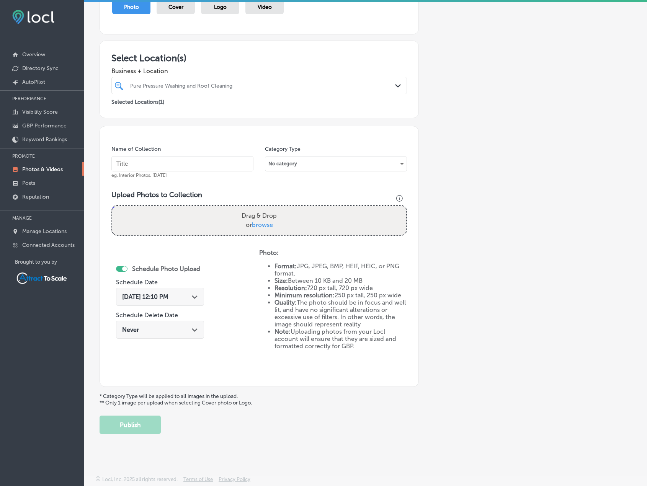
click at [201, 292] on div "[DATE] 12:10 PM Path Created with Sketch." at bounding box center [160, 297] width 88 height 18
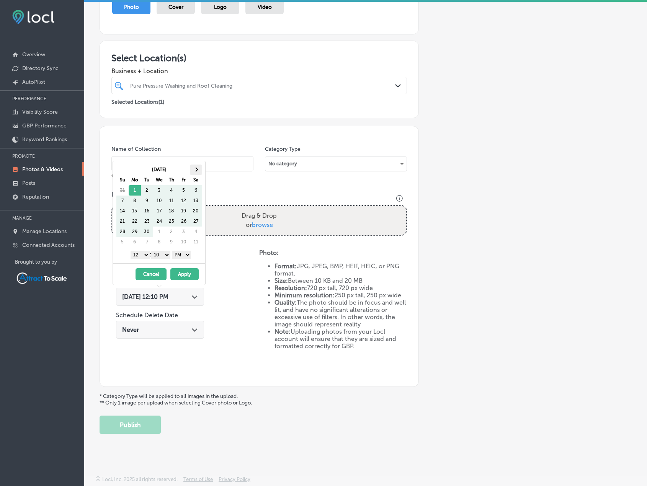
click at [193, 170] on th at bounding box center [196, 170] width 12 height 10
drag, startPoint x: 183, startPoint y: 271, endPoint x: 186, endPoint y: 268, distance: 4.7
click at [183, 272] on button "Apply" at bounding box center [184, 274] width 28 height 12
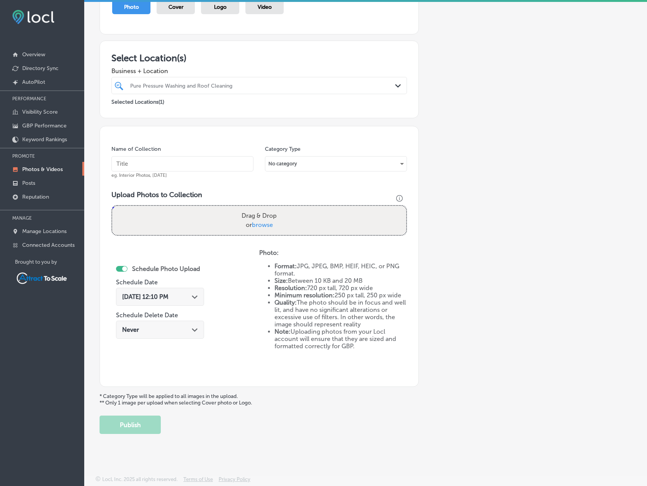
click at [171, 162] on input "text" at bounding box center [182, 163] width 142 height 15
type input "Pressure Washing"
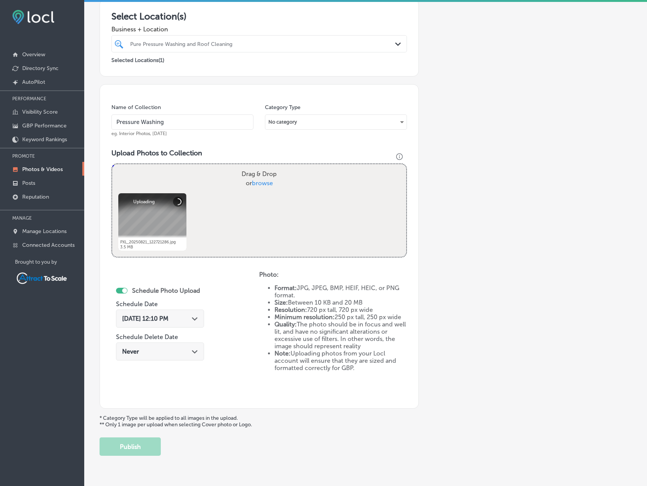
scroll to position [158, 0]
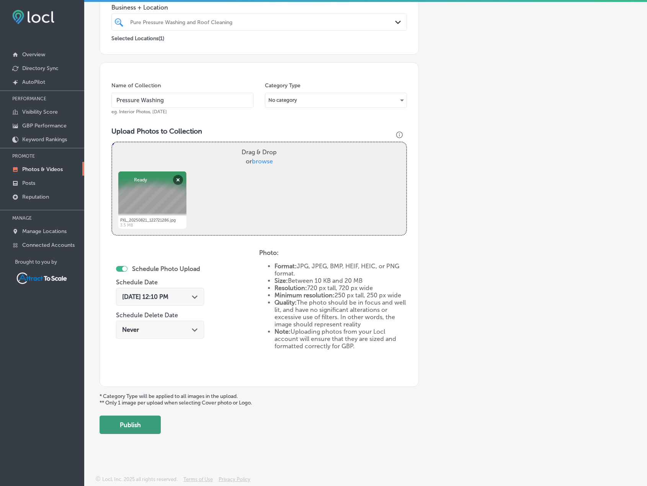
click at [140, 425] on button "Publish" at bounding box center [129, 425] width 61 height 18
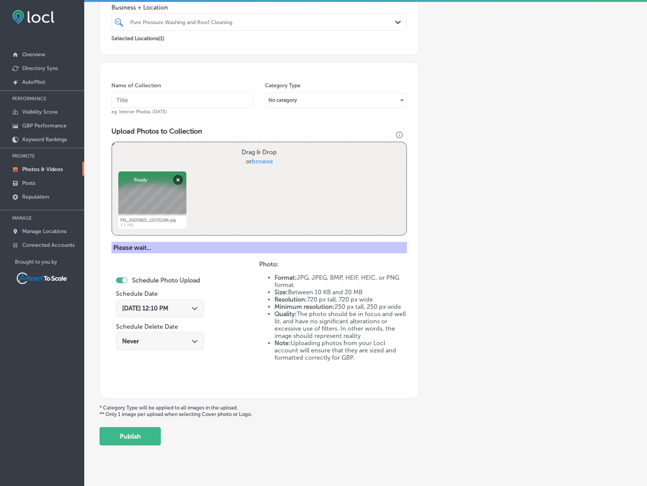
scroll to position [94, 0]
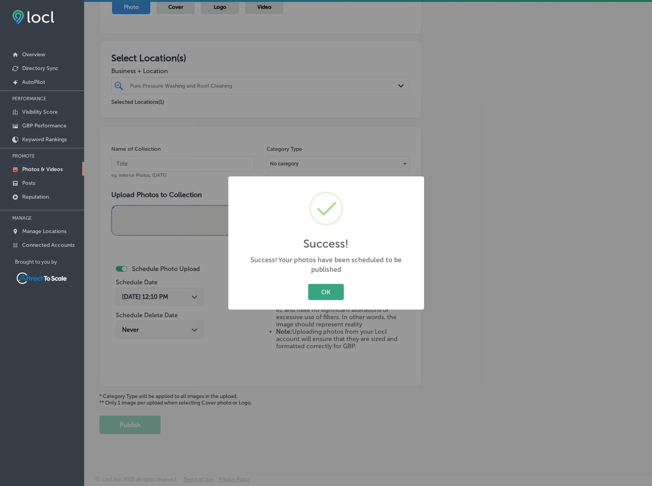
click at [330, 284] on button "OK" at bounding box center [326, 292] width 36 height 16
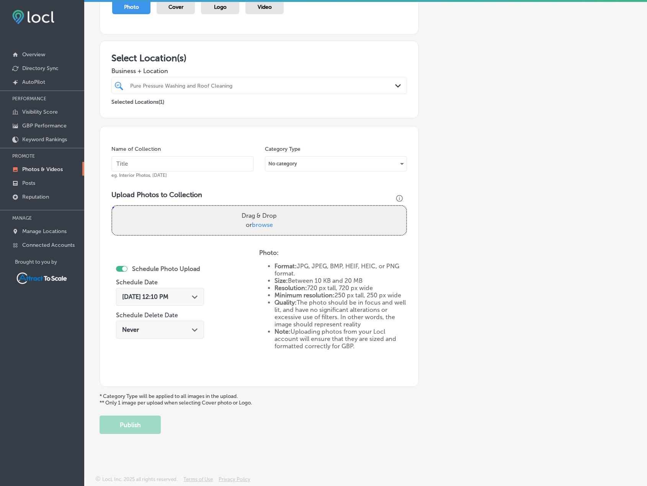
drag, startPoint x: 190, startPoint y: 173, endPoint x: 189, endPoint y: 161, distance: 11.5
click at [190, 172] on div "Name of Collection eg. Interior Photos, [DATE]" at bounding box center [182, 161] width 142 height 33
click at [191, 155] on div "Name of Collection eg. Interior Photos, [DATE]" at bounding box center [182, 161] width 142 height 33
click at [200, 163] on input "text" at bounding box center [182, 163] width 142 height 15
type input "Pressure Washing"
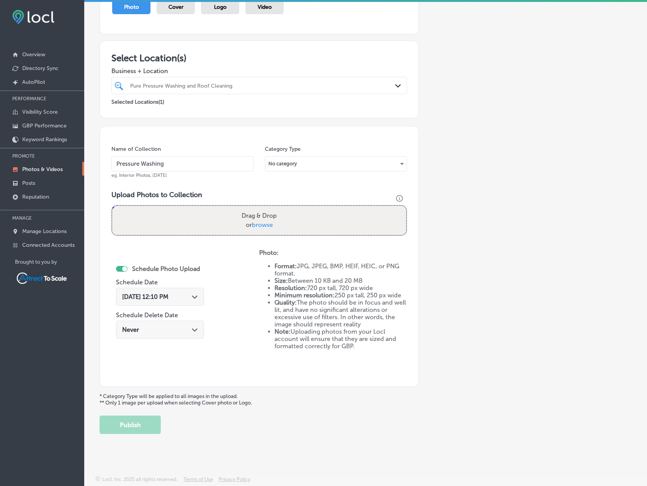
click at [168, 299] on span "[DATE] 12:10 PM" at bounding box center [145, 296] width 46 height 7
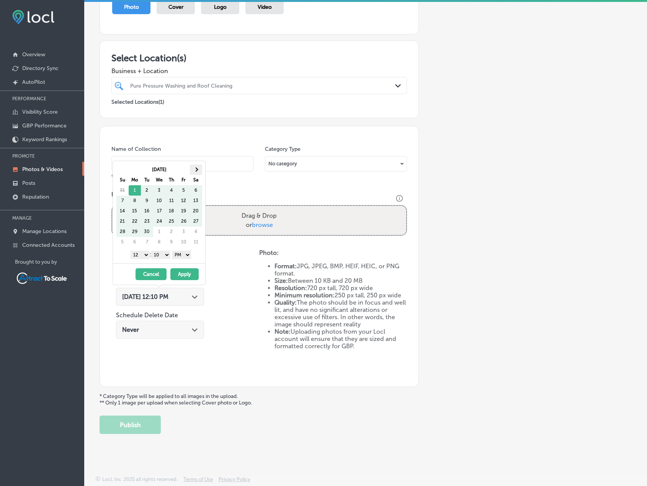
click at [197, 165] on th at bounding box center [196, 170] width 12 height 10
click at [186, 276] on button "Apply" at bounding box center [184, 274] width 28 height 12
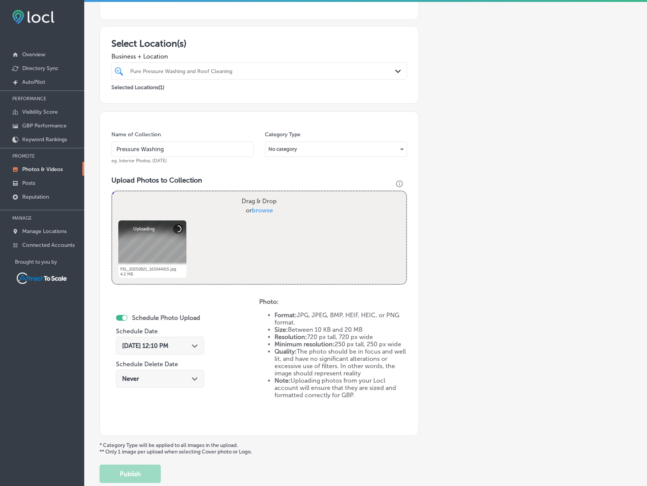
scroll to position [158, 0]
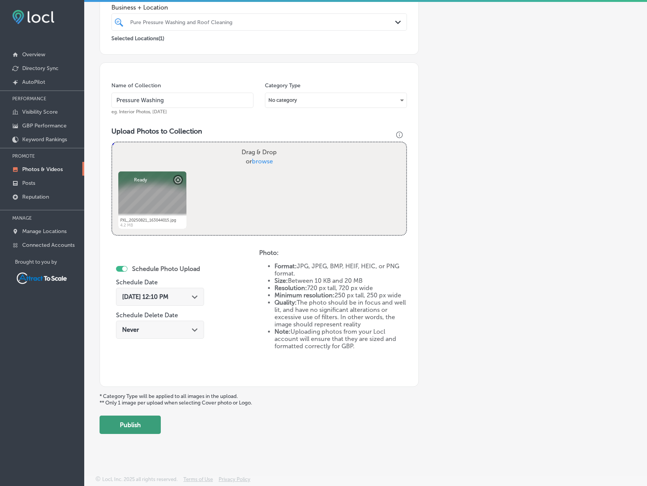
click at [150, 421] on button "Publish" at bounding box center [129, 425] width 61 height 18
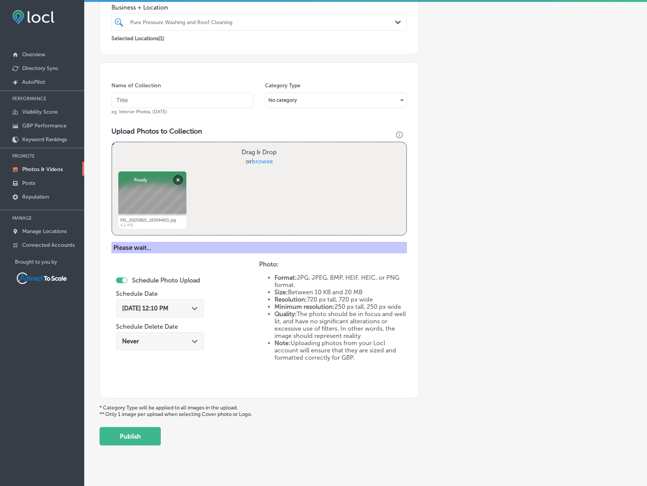
scroll to position [94, 0]
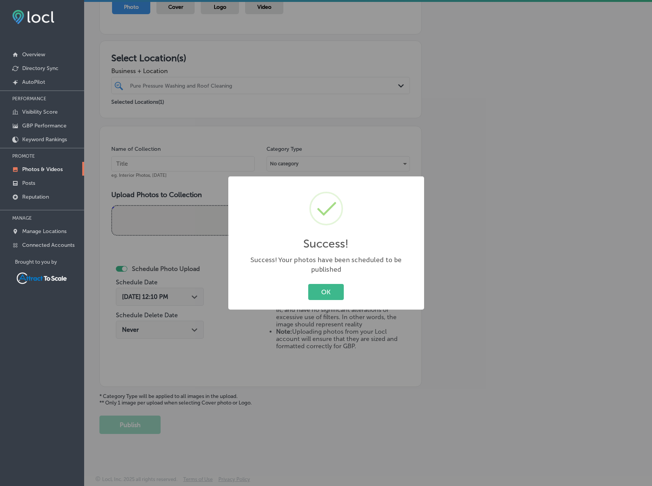
drag, startPoint x: 331, startPoint y: 292, endPoint x: 328, endPoint y: 287, distance: 5.8
click at [333, 289] on button "OK" at bounding box center [326, 292] width 36 height 16
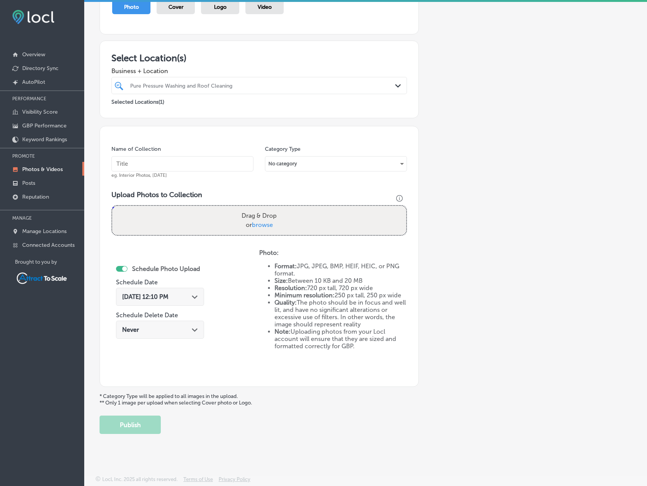
click at [197, 294] on div "[DATE] 12:10 PM Path Created with Sketch." at bounding box center [160, 297] width 88 height 18
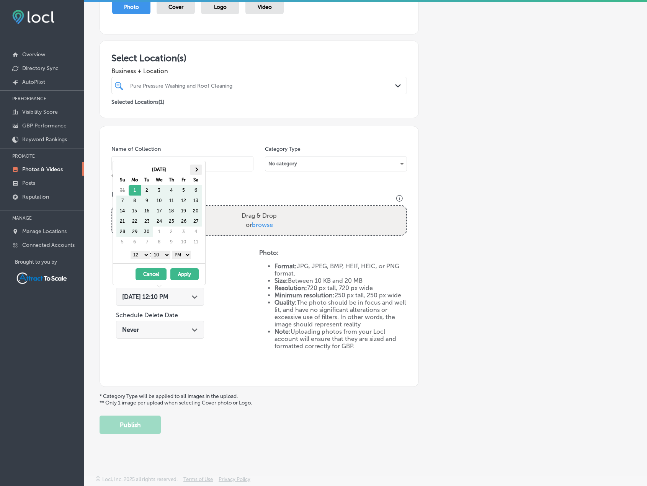
click at [196, 171] on th at bounding box center [196, 170] width 12 height 10
click at [186, 274] on button "Apply" at bounding box center [184, 274] width 28 height 12
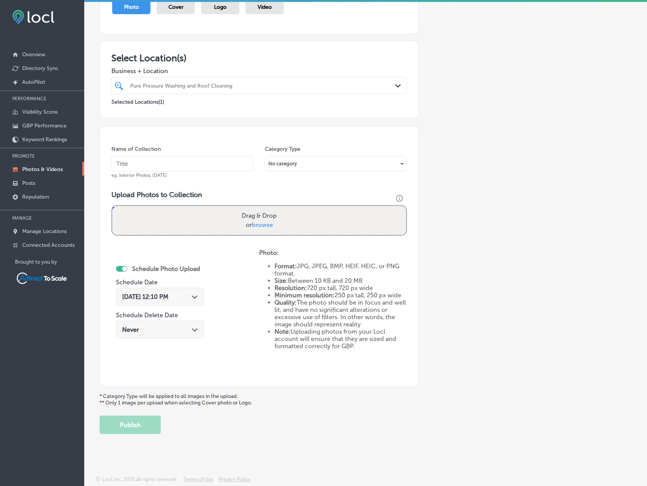
click at [184, 166] on input "text" at bounding box center [182, 163] width 142 height 15
type input "Pressure Washing"
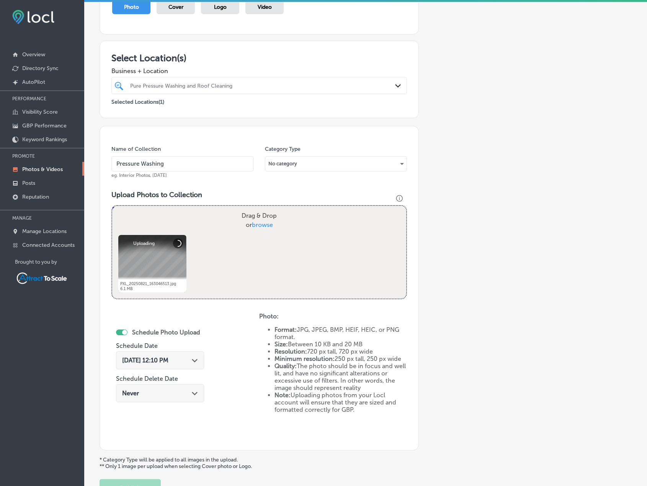
scroll to position [158, 0]
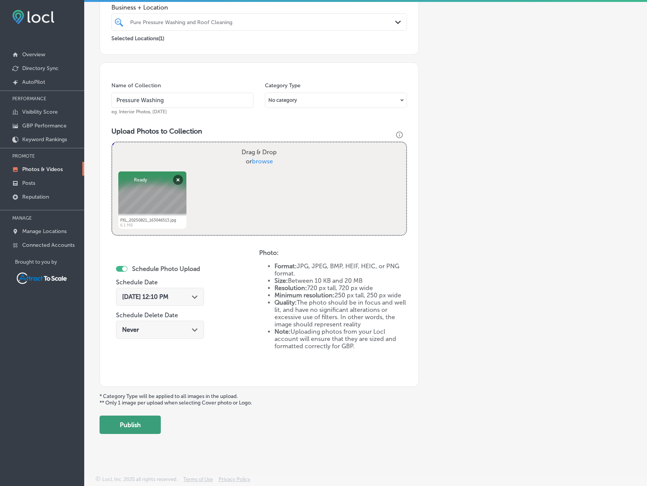
click at [147, 425] on button "Publish" at bounding box center [129, 425] width 61 height 18
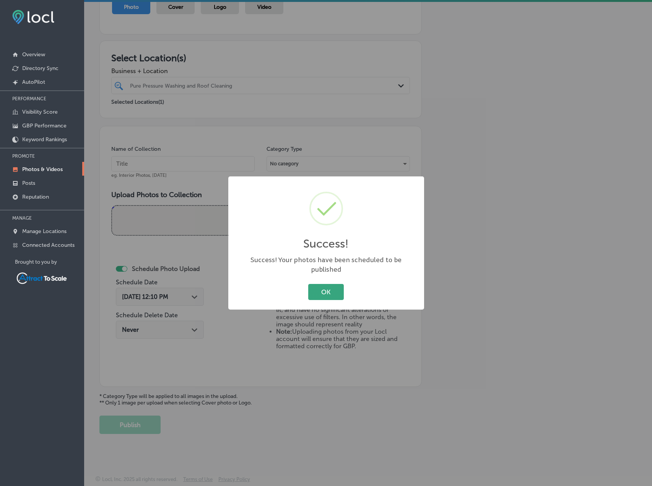
click at [333, 284] on button "OK" at bounding box center [326, 292] width 36 height 16
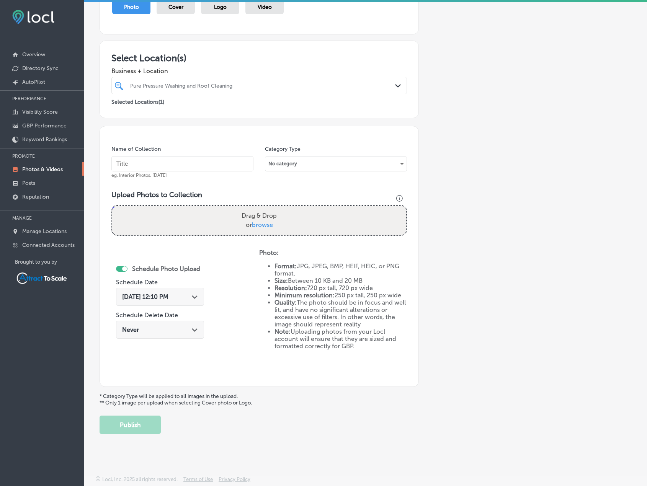
click at [176, 160] on input "text" at bounding box center [182, 163] width 142 height 15
type input "Pressure Washing"
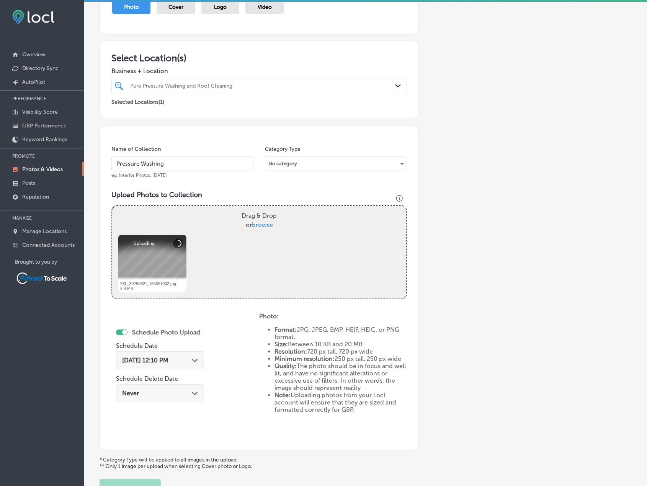
click at [168, 361] on span "[DATE] 12:10 PM" at bounding box center [145, 360] width 46 height 7
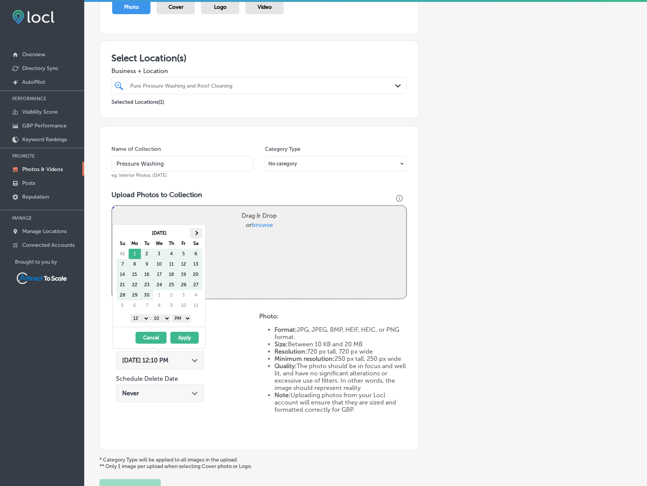
click at [202, 233] on th at bounding box center [196, 233] width 12 height 10
click at [178, 338] on button "Apply" at bounding box center [184, 338] width 28 height 12
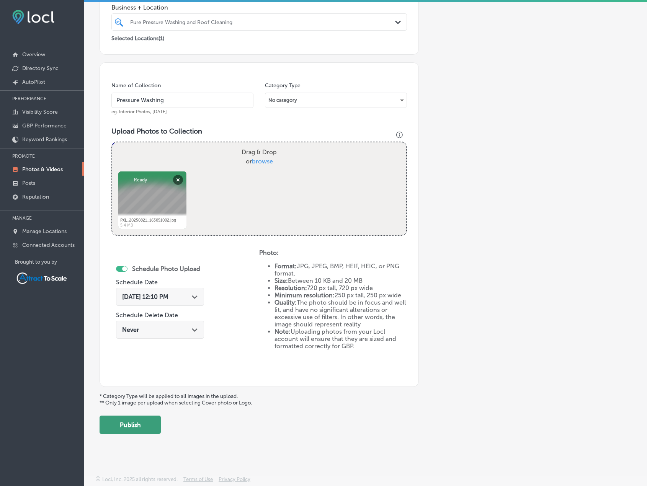
click at [147, 422] on button "Publish" at bounding box center [129, 425] width 61 height 18
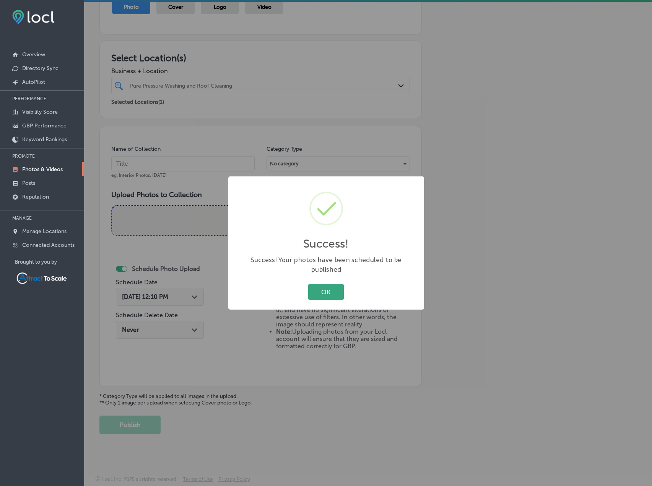
click at [319, 284] on button "OK" at bounding box center [326, 292] width 36 height 16
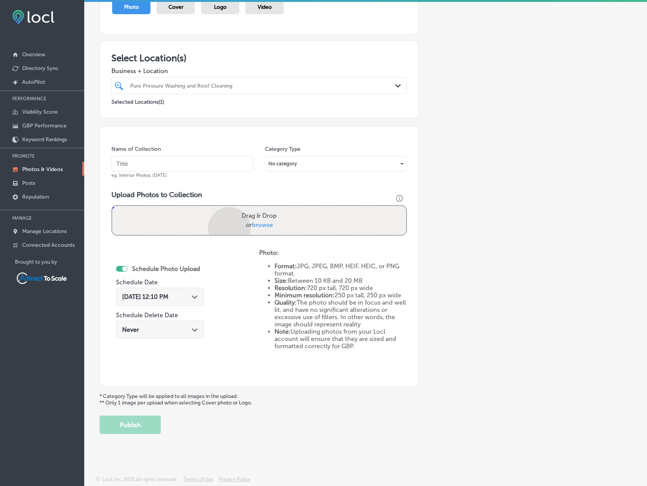
scroll to position [158, 0]
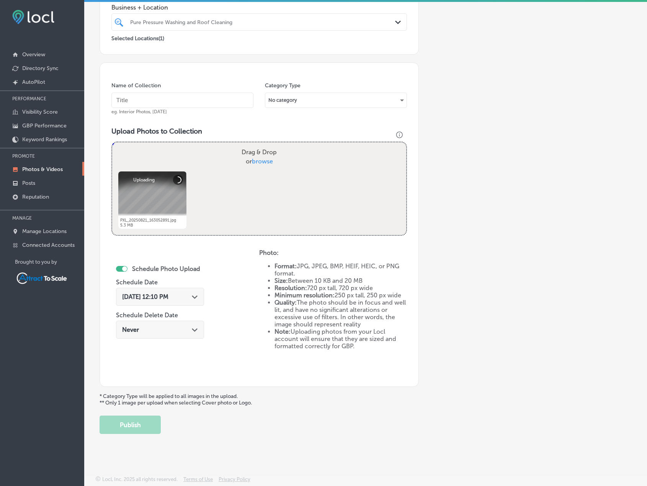
click at [188, 103] on input "text" at bounding box center [182, 100] width 142 height 15
type input "Pressure Washing"
click at [184, 301] on div "[DATE] 12:10 PM Path Created with Sketch." at bounding box center [160, 297] width 88 height 18
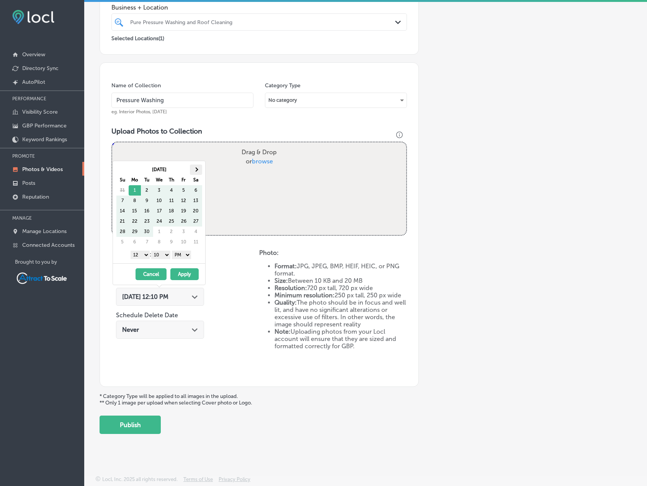
click at [197, 170] on span at bounding box center [196, 169] width 4 height 4
click at [181, 274] on button "Apply" at bounding box center [184, 274] width 28 height 12
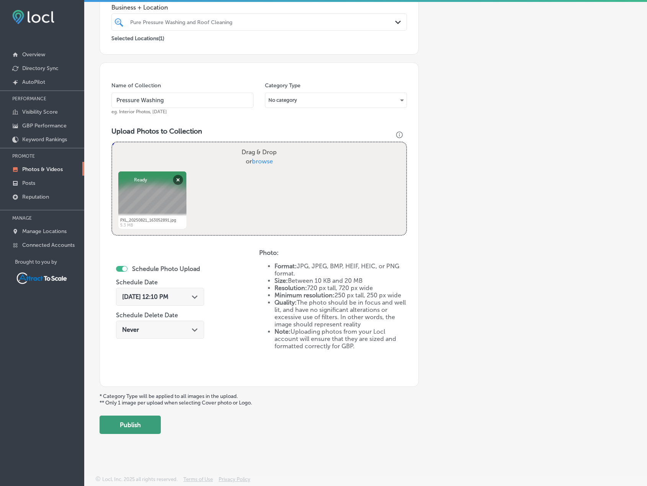
click at [143, 424] on button "Publish" at bounding box center [129, 425] width 61 height 18
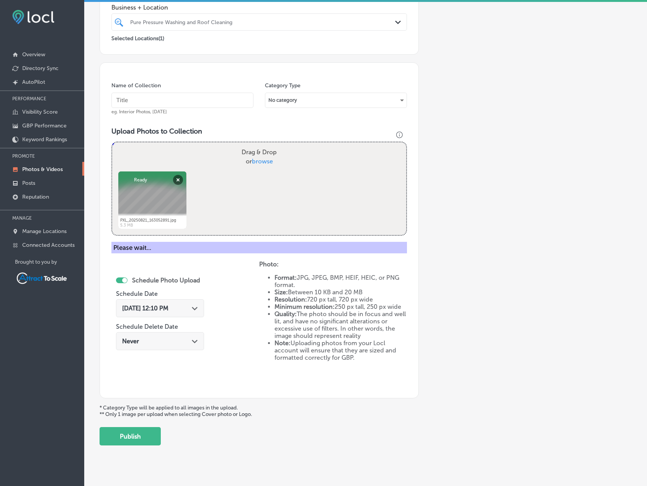
scroll to position [94, 0]
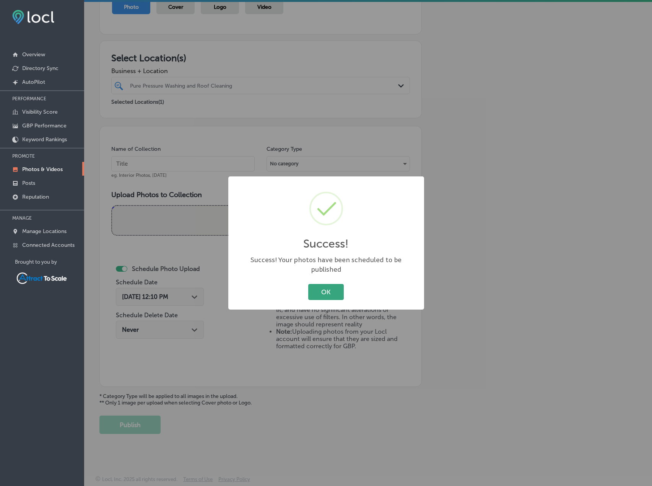
click at [312, 289] on button "OK" at bounding box center [326, 292] width 36 height 16
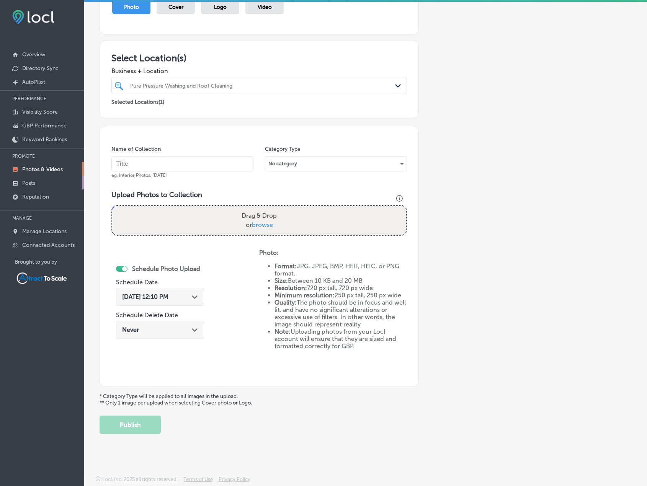
click at [47, 186] on link "Posts" at bounding box center [42, 183] width 84 height 14
